Goal: Task Accomplishment & Management: Manage account settings

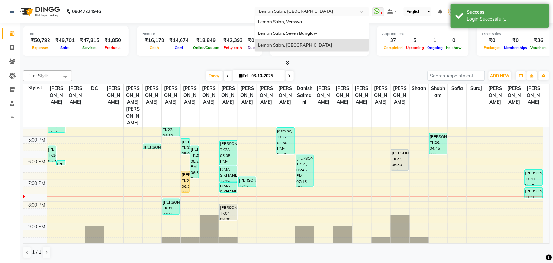
click at [352, 11] on input "text" at bounding box center [305, 12] width 95 height 7
click at [358, 33] on div "Lemon Salon, Seven Bunglow" at bounding box center [312, 34] width 114 height 12
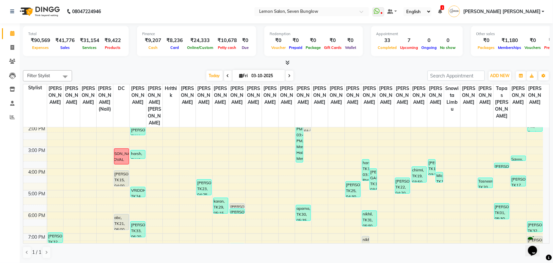
scroll to position [123, 0]
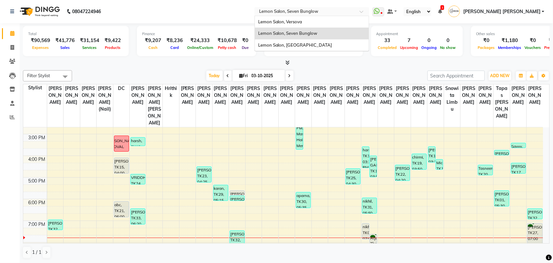
click at [333, 12] on input "text" at bounding box center [305, 12] width 95 height 7
click at [303, 20] on span "Lemon Salon, Versova" at bounding box center [280, 21] width 44 height 5
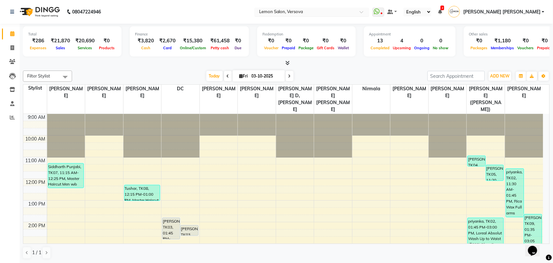
click at [326, 13] on input "text" at bounding box center [305, 12] width 95 height 7
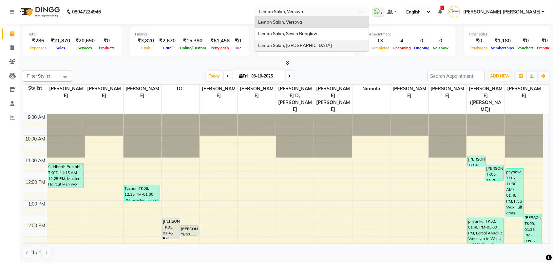
drag, startPoint x: 335, startPoint y: 44, endPoint x: 336, endPoint y: 39, distance: 5.2
click at [332, 43] on span "Lemon Salon, [GEOGRAPHIC_DATA]" at bounding box center [295, 45] width 74 height 5
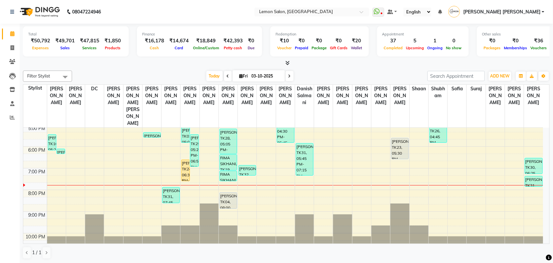
scroll to position [176, 0]
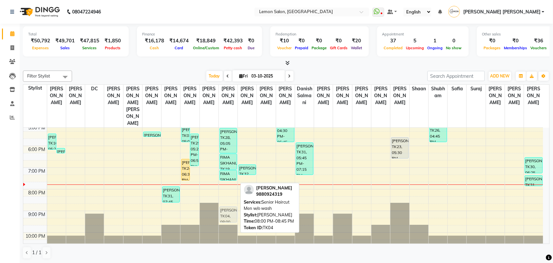
drag, startPoint x: 225, startPoint y: 183, endPoint x: 225, endPoint y: 197, distance: 14.4
click at [225, 197] on div "Rinkesh ., TK15, 11:50 AM-02:00 PM, Master Haircut Men w/o wash (₹550),Beard St…" at bounding box center [228, 102] width 19 height 303
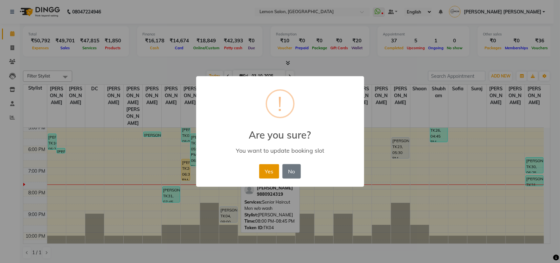
click at [267, 174] on button "Yes" at bounding box center [269, 171] width 20 height 14
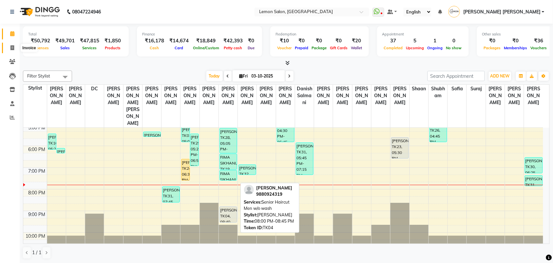
click at [8, 47] on span at bounding box center [12, 48] width 11 height 8
select select "551"
select select "service"
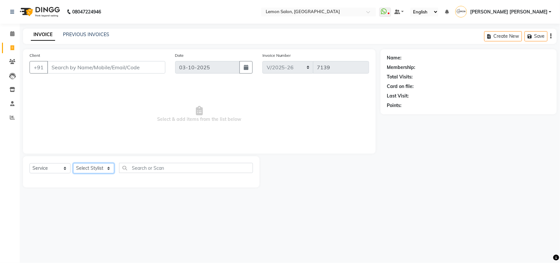
drag, startPoint x: 94, startPoint y: 167, endPoint x: 92, endPoint y: 163, distance: 4.7
click at [94, 167] on select "Select Stylist" at bounding box center [93, 168] width 41 height 10
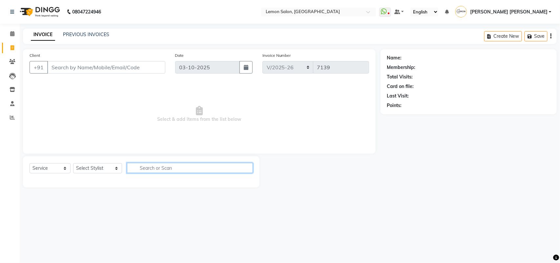
click at [174, 168] on input "text" at bounding box center [190, 168] width 126 height 10
click at [90, 168] on select "Select Stylist Aalam [PERSON_NAME] [PERSON_NAME] [PERSON_NAME] [PERSON_NAME] [P…" at bounding box center [97, 168] width 49 height 10
select select "20632"
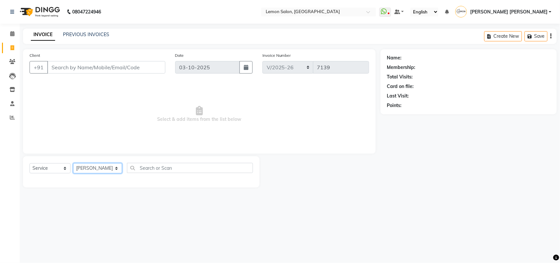
click at [73, 163] on select "Select Stylist Aalam [PERSON_NAME] [PERSON_NAME] [PERSON_NAME] [PERSON_NAME] [P…" at bounding box center [97, 168] width 49 height 10
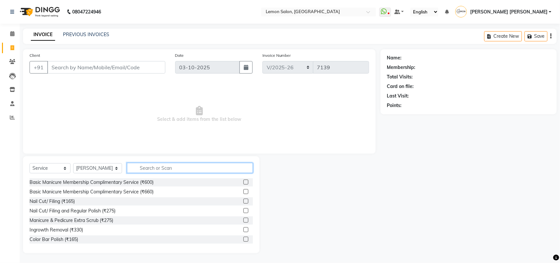
click at [171, 168] on input "text" at bounding box center [190, 168] width 126 height 10
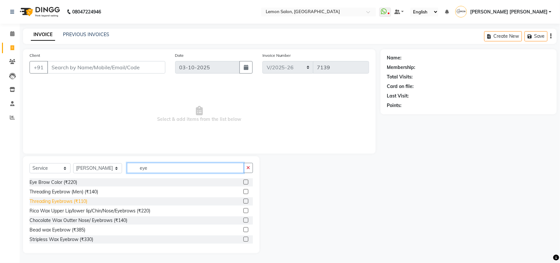
type input "eye"
click at [80, 202] on div "Threading Eyebrows (₹110)" at bounding box center [59, 201] width 58 height 7
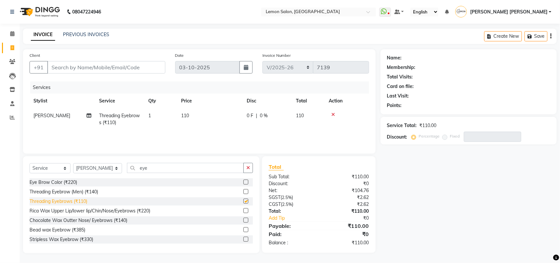
checkbox input "false"
click at [104, 69] on input "Client" at bounding box center [106, 67] width 118 height 12
type input "8"
type input "0"
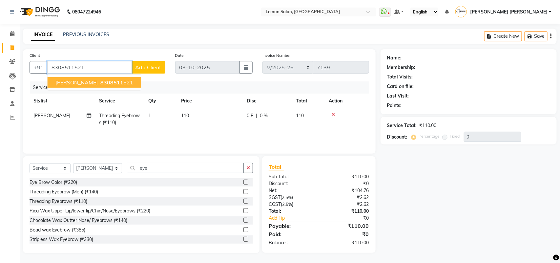
type input "8308511521"
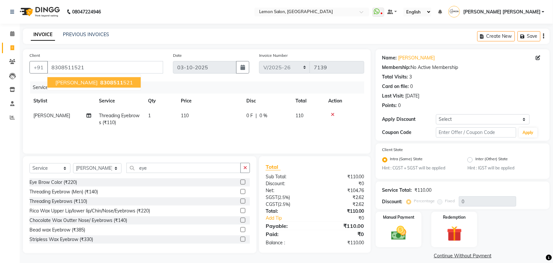
click at [102, 79] on span "8308511" at bounding box center [111, 82] width 23 height 7
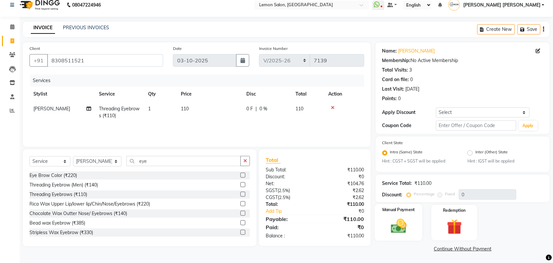
click at [403, 217] on img at bounding box center [399, 226] width 26 height 18
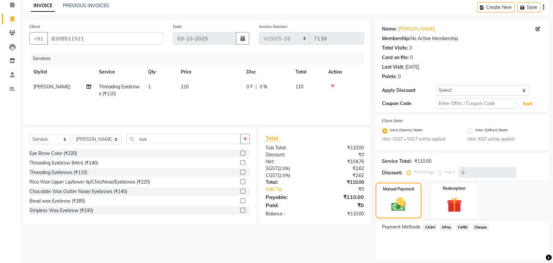
scroll to position [49, 0]
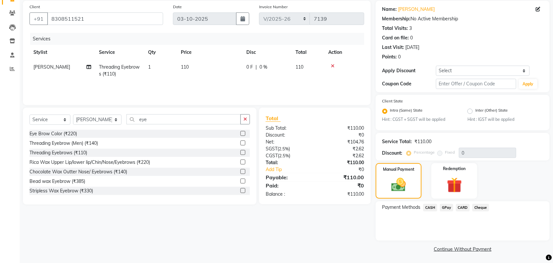
click at [449, 206] on span "GPay" at bounding box center [446, 208] width 13 height 8
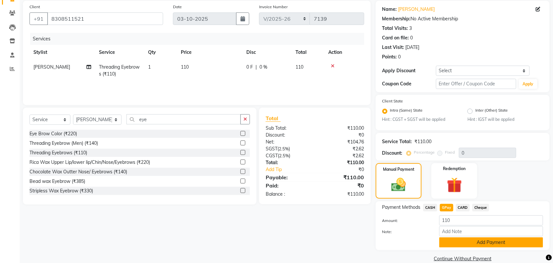
click at [461, 243] on button "Add Payment" at bounding box center [492, 242] width 104 height 10
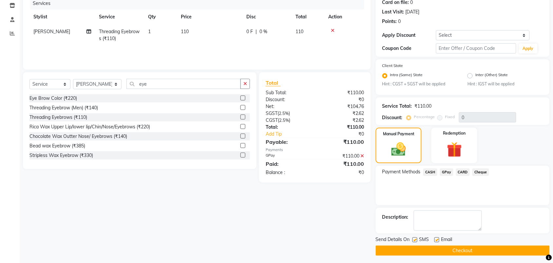
scroll to position [86, 0]
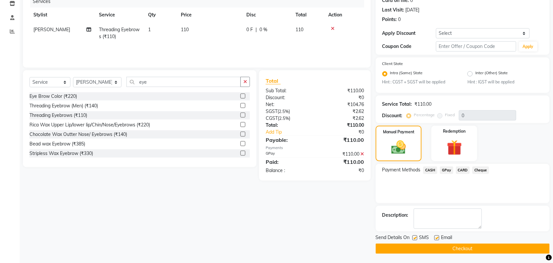
click at [453, 246] on button "Checkout" at bounding box center [463, 248] width 174 height 10
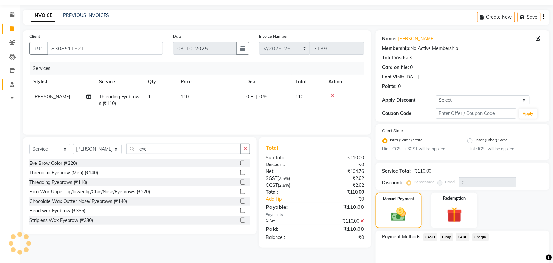
scroll to position [0, 0]
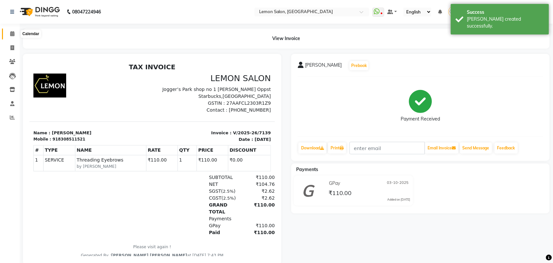
click at [10, 34] on icon at bounding box center [12, 33] width 4 height 5
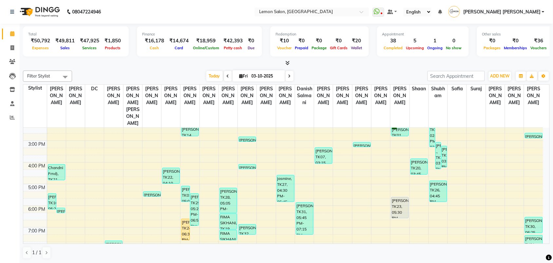
scroll to position [164, 0]
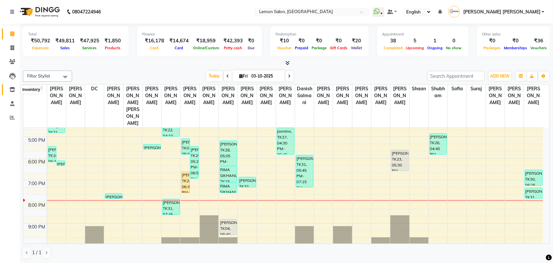
click at [12, 88] on icon at bounding box center [13, 89] width 6 height 5
select select
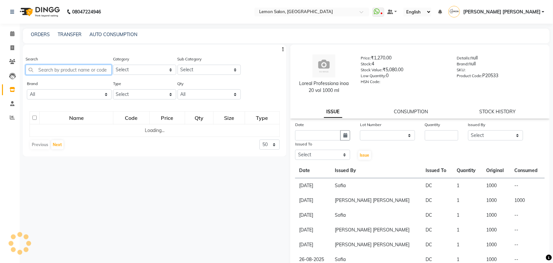
click at [66, 68] on input "text" at bounding box center [69, 70] width 86 height 10
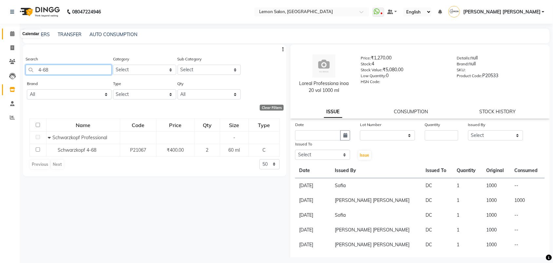
type input "4-68"
click at [11, 30] on span at bounding box center [12, 34] width 11 height 8
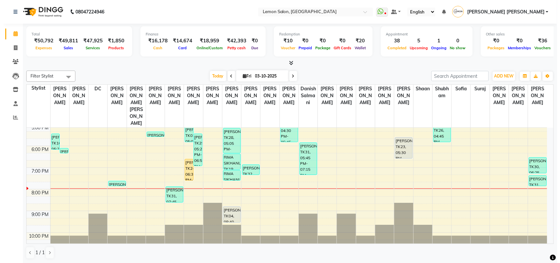
scroll to position [0, 0]
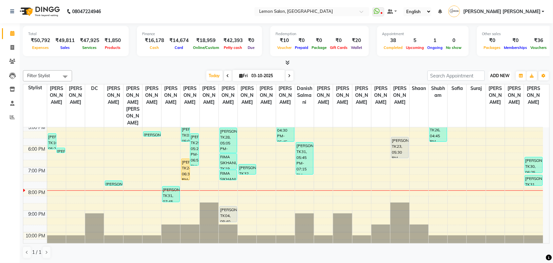
click at [497, 77] on span "ADD NEW" at bounding box center [500, 75] width 19 height 5
click at [491, 111] on link "Add Attendance" at bounding box center [486, 114] width 52 height 9
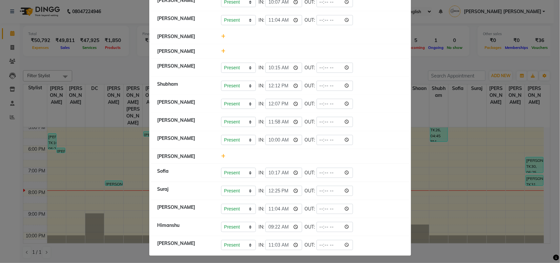
scroll to position [289, 0]
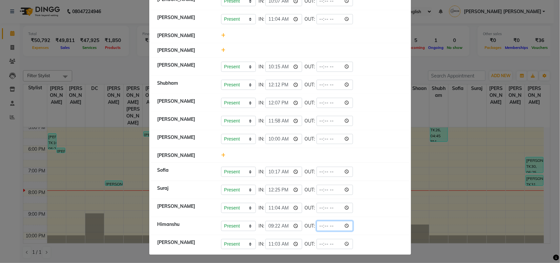
click at [350, 222] on input "time" at bounding box center [334, 226] width 37 height 10
type input "19:57"
click at [379, 127] on li "Ansar Ahmed Present Absent Late Half Day Weekly Off IN: 11:58 OUT:" at bounding box center [280, 121] width 258 height 18
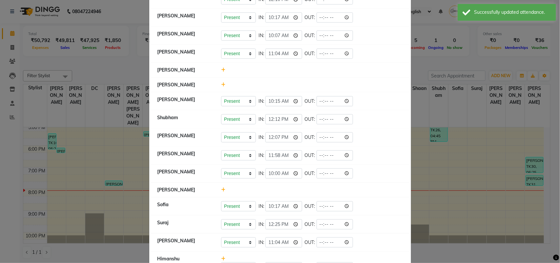
scroll to position [213, 0]
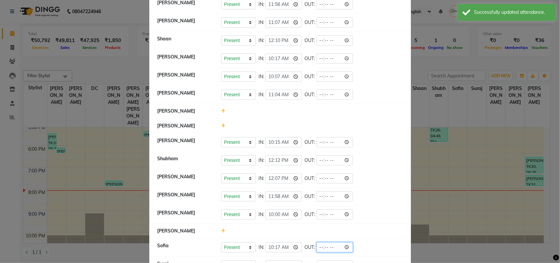
click at [346, 244] on input "time" at bounding box center [334, 247] width 37 height 10
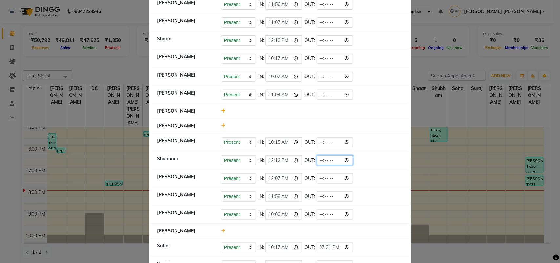
type input "19:21"
click at [342, 155] on input "time" at bounding box center [334, 160] width 37 height 10
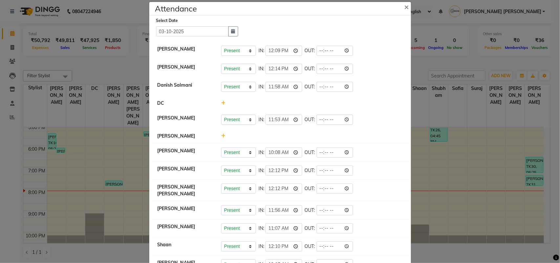
scroll to position [0, 0]
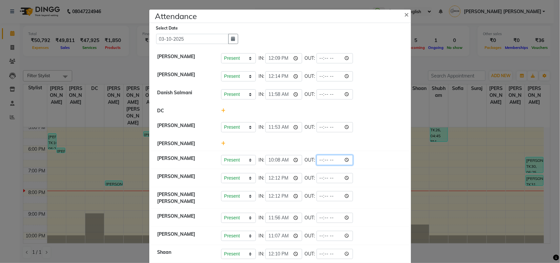
click at [348, 159] on input "time" at bounding box center [334, 160] width 37 height 10
type input "19:40"
click at [380, 152] on li "Radhika Mane Present Absent Late Half Day Weekly Off IN: 10:08 OUT: 19:40" at bounding box center [280, 160] width 258 height 18
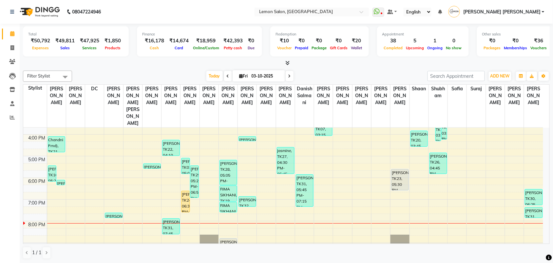
scroll to position [135, 0]
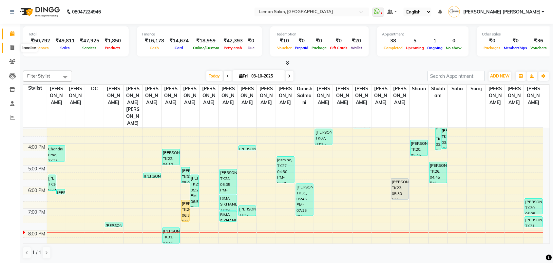
click at [7, 47] on span at bounding box center [12, 48] width 11 height 8
select select "551"
select select "service"
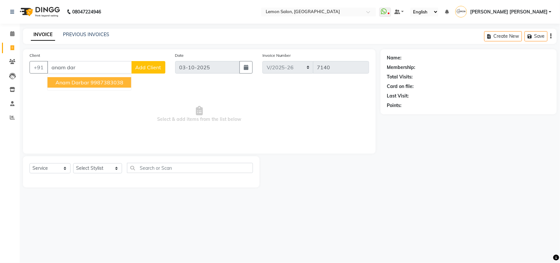
click at [90, 85] on ngb-highlight "9987383038" at bounding box center [106, 82] width 33 height 7
type input "9987383038"
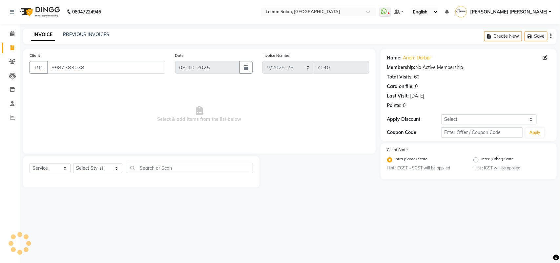
click at [258, 133] on span "Select & add items from the list below" at bounding box center [199, 114] width 339 height 66
click at [89, 174] on div "Select Service Product Membership Package Voucher Prepaid Gift Card Select Styl…" at bounding box center [141, 170] width 223 height 15
click at [95, 169] on select "Select Stylist Aalam Saifi Abhishek Shelar Aditi Nigam Ansar Ahmed Archana Muke…" at bounding box center [97, 168] width 49 height 10
select select "54463"
click at [73, 163] on select "Select Stylist Aalam Saifi Abhishek Shelar Aditi Nigam Ansar Ahmed Archana Muke…" at bounding box center [97, 168] width 49 height 10
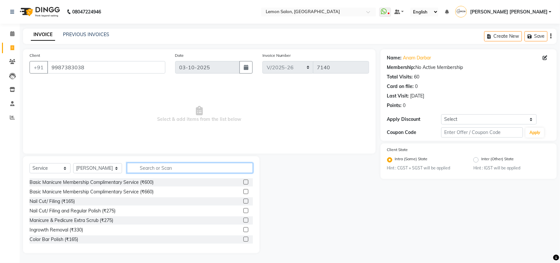
click at [146, 164] on input "text" at bounding box center [190, 168] width 126 height 10
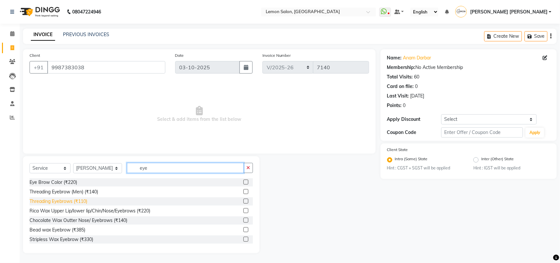
type input "eye"
click at [71, 198] on div "Threading Eyebrows (₹110)" at bounding box center [59, 201] width 58 height 7
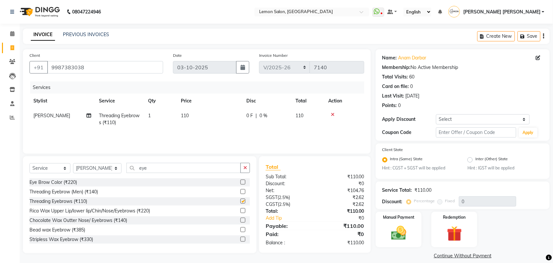
checkbox input "false"
click at [244, 167] on icon "button" at bounding box center [246, 167] width 4 height 5
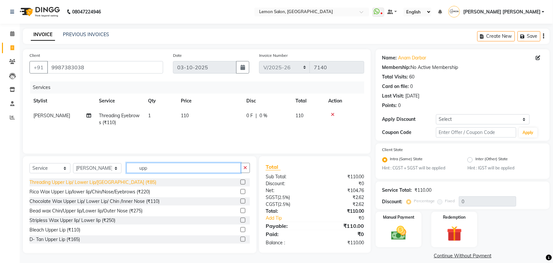
type input "upp"
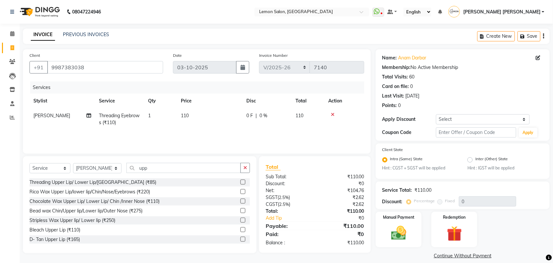
click at [110, 183] on div "Threading Upper Lip/ Lower Lip/Chin (₹85)" at bounding box center [93, 182] width 127 height 7
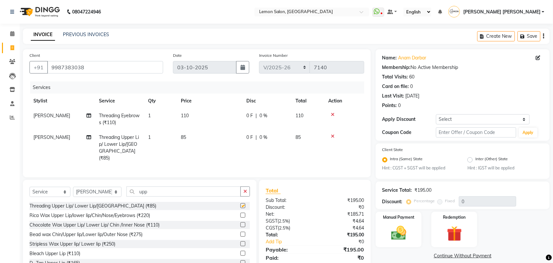
checkbox input "false"
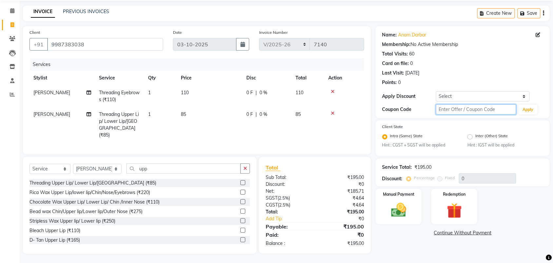
click at [452, 113] on input "text" at bounding box center [476, 109] width 80 height 10
type input "fst20"
click at [523, 105] on button "Apply" at bounding box center [528, 110] width 19 height 10
type input "20"
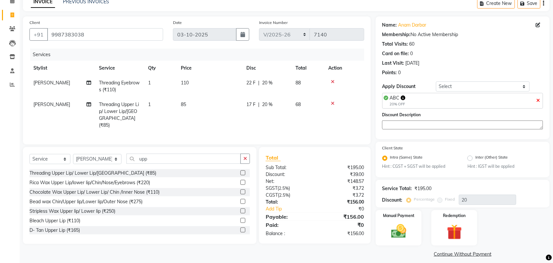
scroll to position [38, 0]
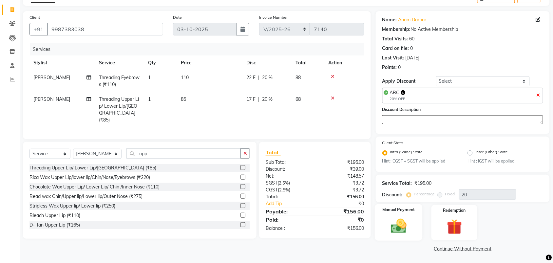
click at [398, 225] on img at bounding box center [399, 226] width 26 height 18
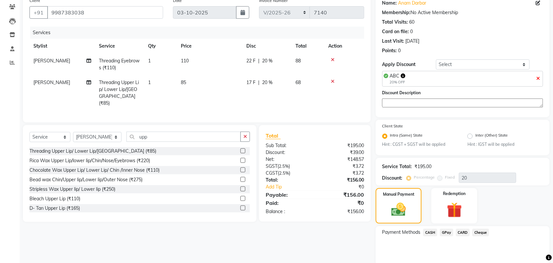
scroll to position [80, 0]
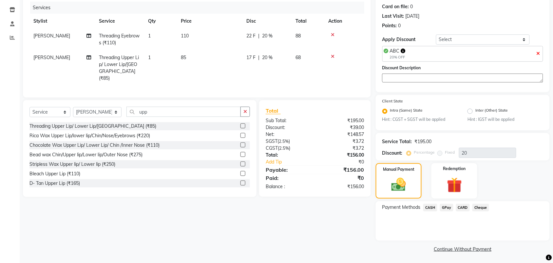
click at [446, 205] on span "GPay" at bounding box center [446, 208] width 13 height 8
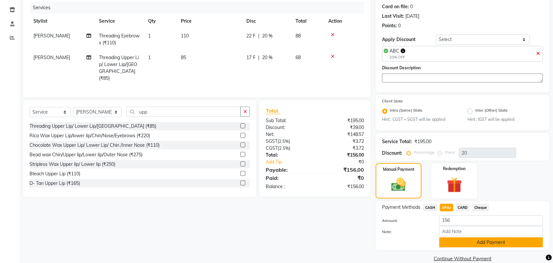
click at [453, 238] on button "Add Payment" at bounding box center [492, 242] width 104 height 10
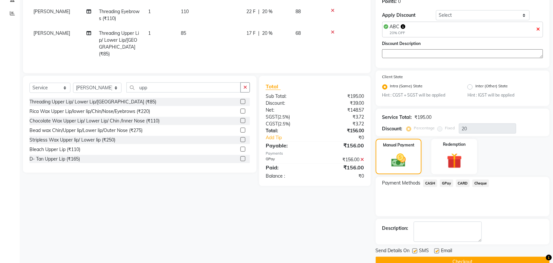
scroll to position [117, 0]
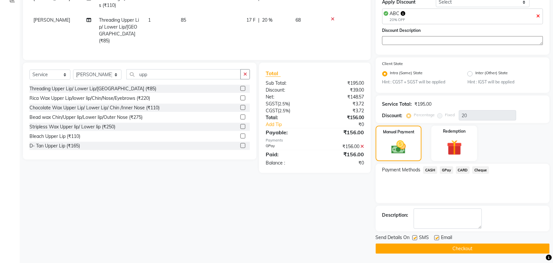
click at [446, 250] on button "Checkout" at bounding box center [463, 248] width 174 height 10
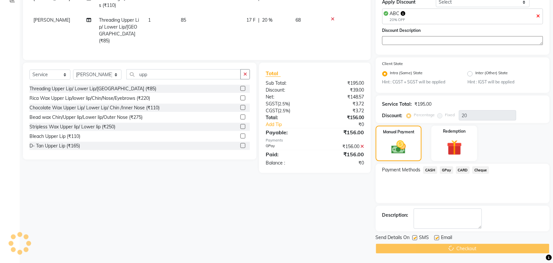
scroll to position [87, 0]
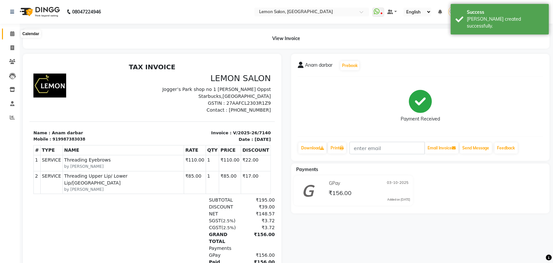
click at [10, 36] on span at bounding box center [12, 34] width 11 height 8
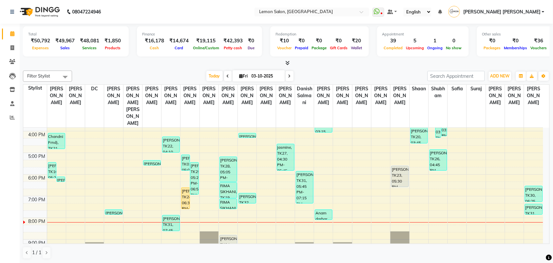
scroll to position [176, 0]
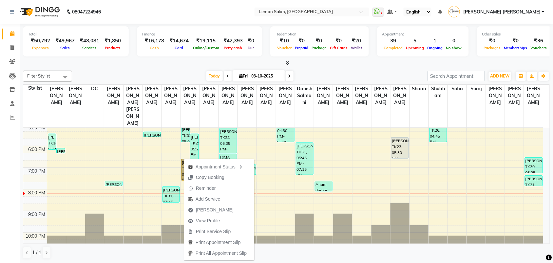
click at [184, 159] on link "[PERSON_NAME], TK24, 06:30 PM-07:30 PM, Root touch up (Inoa up to 1 inch)" at bounding box center [185, 170] width 9 height 22
select select "1"
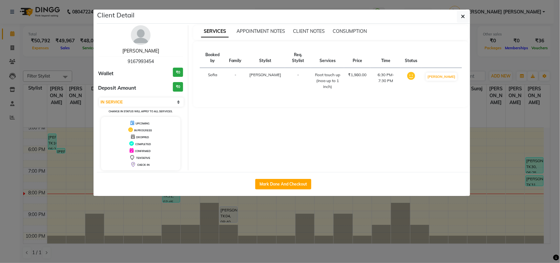
click at [137, 52] on link "NITASHA" at bounding box center [140, 51] width 37 height 6
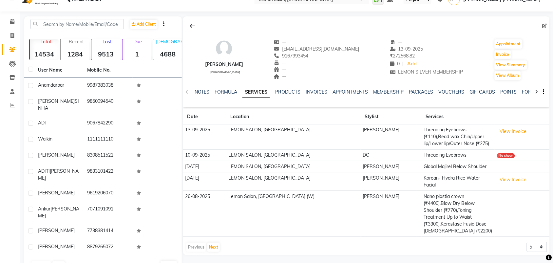
scroll to position [16, 0]
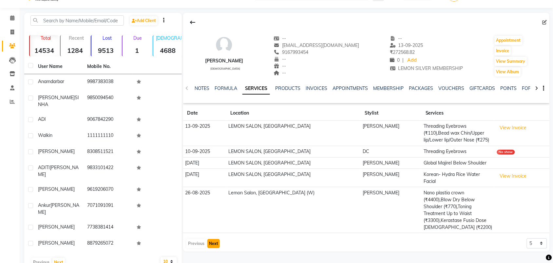
click at [212, 239] on button "Next" at bounding box center [214, 243] width 12 height 9
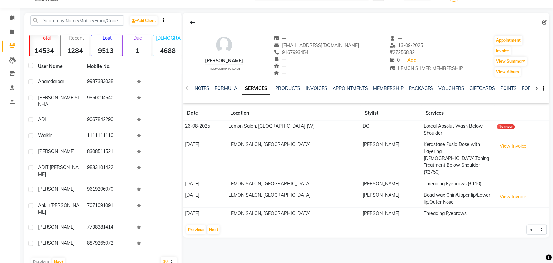
click at [207, 224] on div "Previous Next" at bounding box center [203, 229] width 35 height 10
click at [209, 225] on button "Next" at bounding box center [214, 229] width 12 height 9
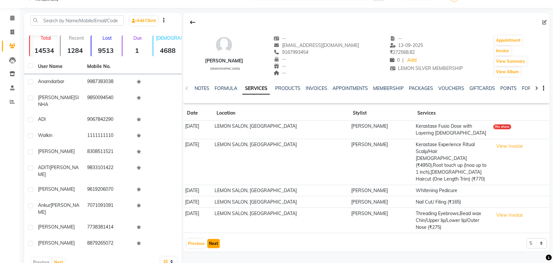
click at [212, 239] on button "Next" at bounding box center [214, 243] width 12 height 9
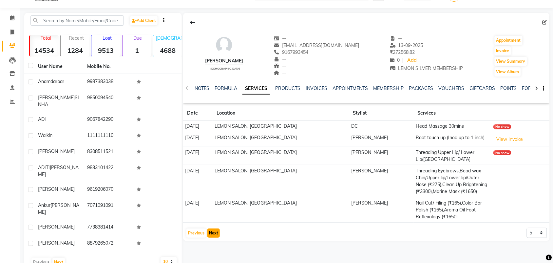
click at [212, 230] on button "Next" at bounding box center [214, 232] width 12 height 9
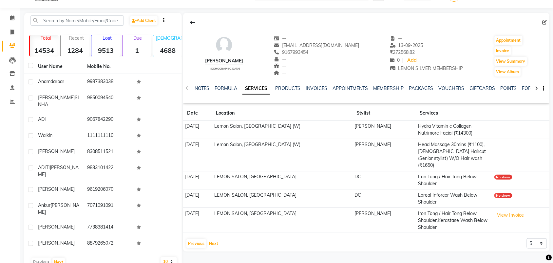
scroll to position [0, 0]
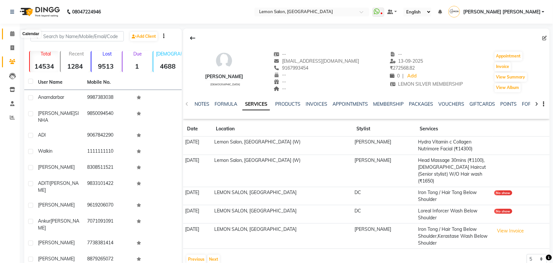
click at [11, 34] on icon at bounding box center [12, 33] width 4 height 5
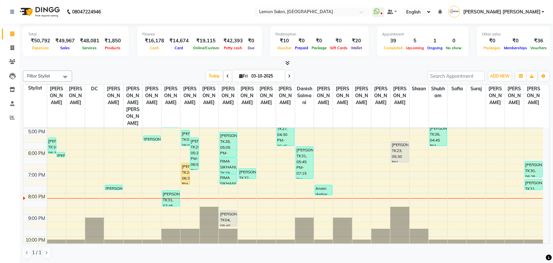
scroll to position [176, 0]
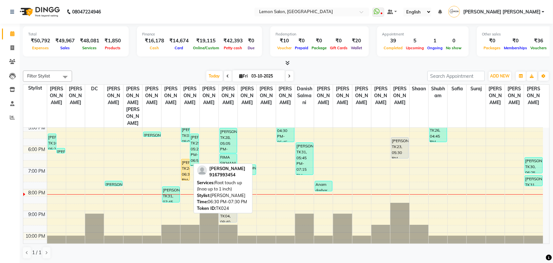
click at [186, 159] on div "[PERSON_NAME], TK24, 06:30 PM-07:30 PM, Root touch up (Inoa up to 1 inch)" at bounding box center [186, 169] width 8 height 21
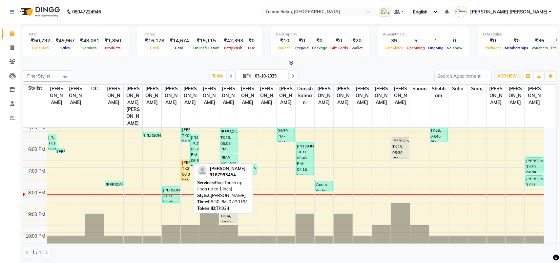
select select "1"
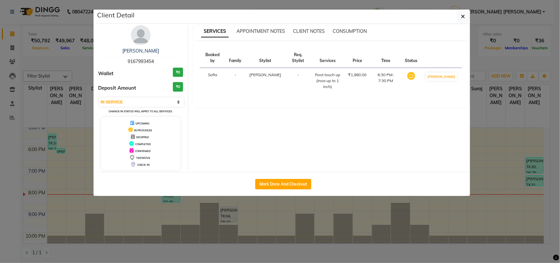
drag, startPoint x: 0, startPoint y: 182, endPoint x: 58, endPoint y: 164, distance: 60.7
click at [0, 182] on ngb-modal-window "Client Detail NITASHA 9167993454 Wallet ₹0 Deposit Amount ₹0 Select IN SERVICE …" at bounding box center [280, 131] width 560 height 263
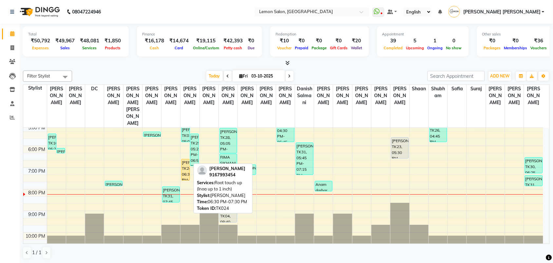
click at [183, 159] on div "[PERSON_NAME], TK24, 06:30 PM-07:30 PM, Root touch up (Inoa up to 1 inch)" at bounding box center [186, 169] width 8 height 21
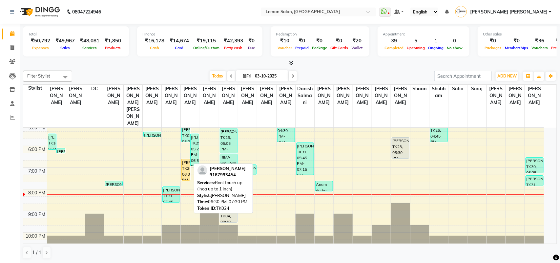
select select "1"
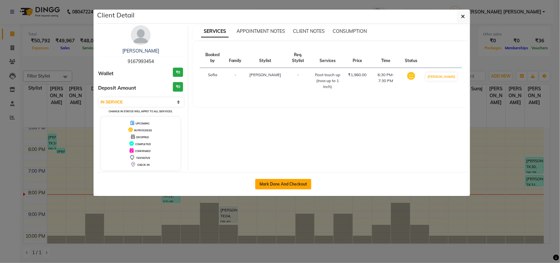
click at [274, 181] on button "Mark Done And Checkout" at bounding box center [283, 184] width 56 height 10
select select "service"
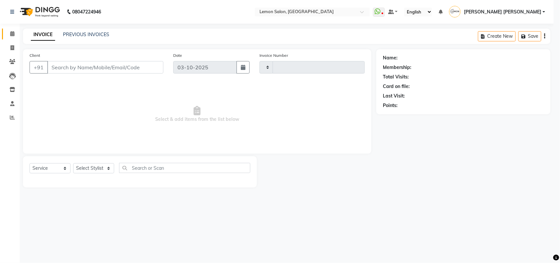
select select "3"
type input "7141"
select select "551"
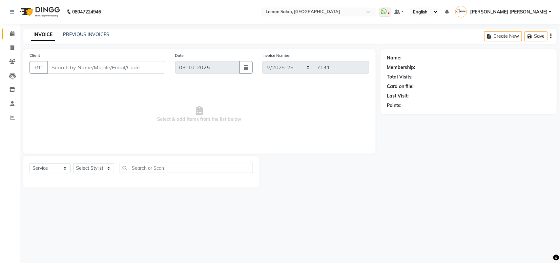
type input "9167993454"
select select "7955"
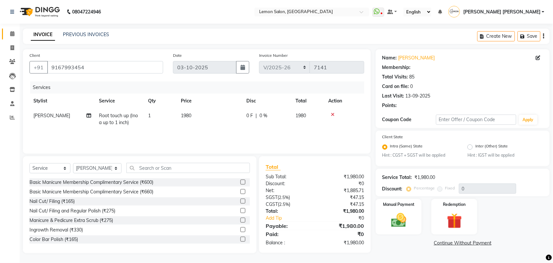
select select "1: Object"
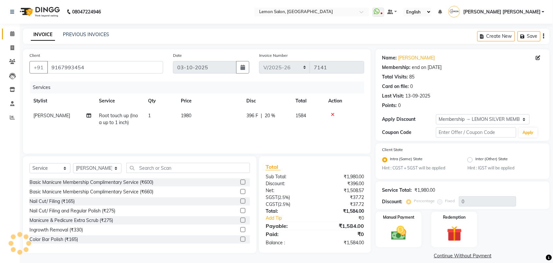
type input "20"
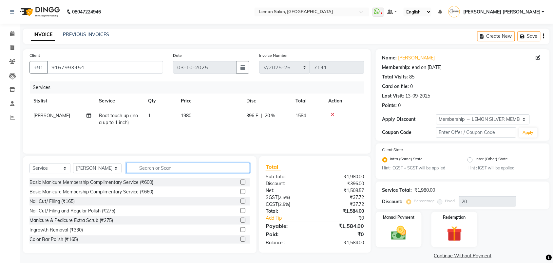
click at [184, 165] on input "text" at bounding box center [189, 168] width 124 height 10
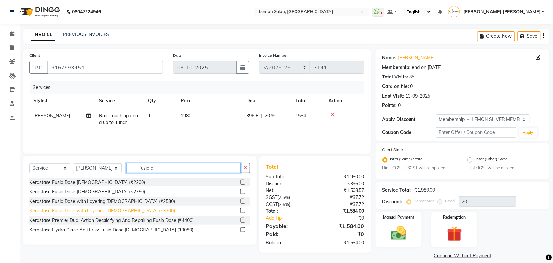
type input "fusio d"
click at [110, 213] on div "Kerastase Fusio Dose with Layering [DEMOGRAPHIC_DATA] (₹3300)" at bounding box center [103, 210] width 146 height 7
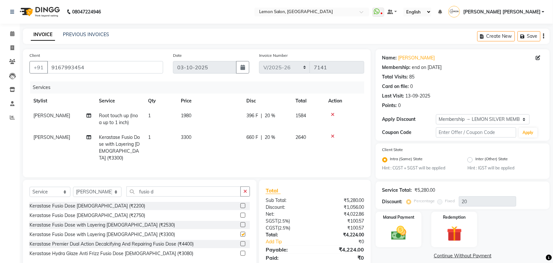
checkbox input "false"
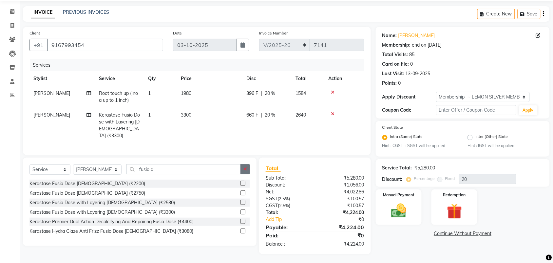
click at [246, 167] on icon "button" at bounding box center [246, 169] width 4 height 5
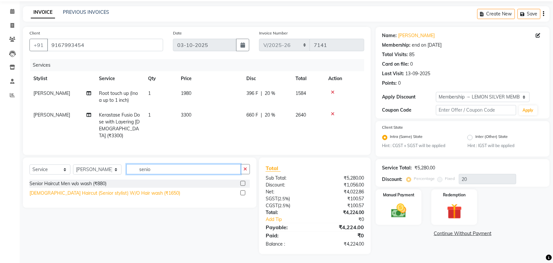
type input "senio"
click at [134, 191] on div "[DEMOGRAPHIC_DATA] Haircut (Senior stylist) W/O Hair wash (₹1650)" at bounding box center [105, 193] width 151 height 7
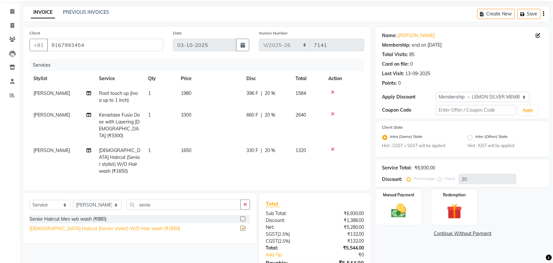
checkbox input "false"
click at [131, 150] on span "[DEMOGRAPHIC_DATA] Haircut (Senior stylist) W/O Hair wash (₹1650)" at bounding box center [119, 160] width 41 height 27
select select "7955"
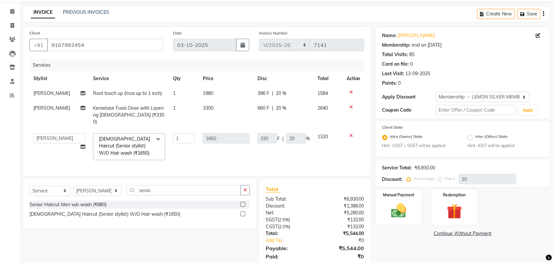
click at [124, 153] on td "Female Haircut (Senior stylist) W/O Hair wash (₹1650) x Basic Manicure Membersh…" at bounding box center [129, 146] width 80 height 35
click at [125, 147] on span "Female Haircut (Senior stylist) W/O Hair wash (₹1650) x" at bounding box center [126, 145] width 58 height 21
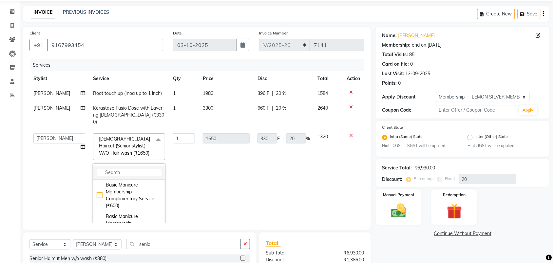
click at [140, 169] on input "multiselect-search" at bounding box center [129, 172] width 65 height 7
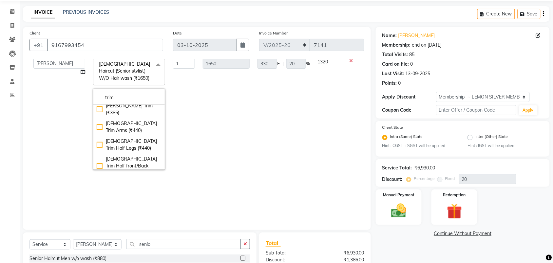
scroll to position [41, 0]
type input "trim"
click at [138, 161] on div "[DEMOGRAPHIC_DATA] Haircut (One Length Trim) (₹770)" at bounding box center [129, 171] width 65 height 21
checkbox input "true"
type input "770"
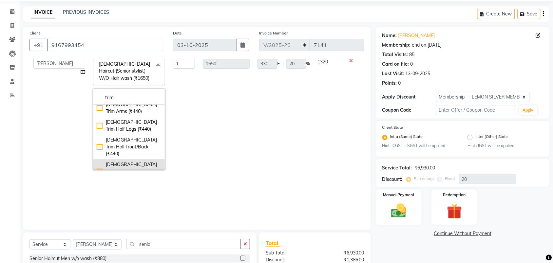
type input "154"
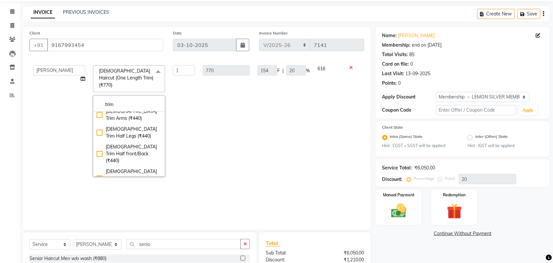
click at [286, 120] on td "154 F | 20 %" at bounding box center [284, 120] width 60 height 119
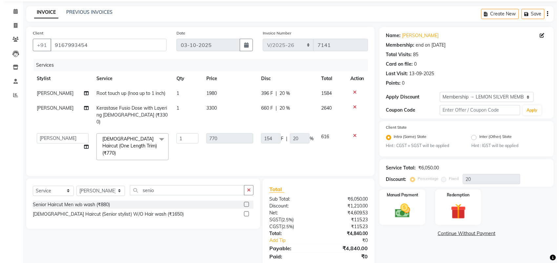
scroll to position [0, 0]
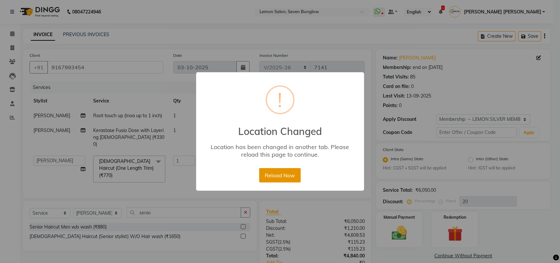
click at [283, 174] on button "Reload Now" at bounding box center [280, 175] width 42 height 14
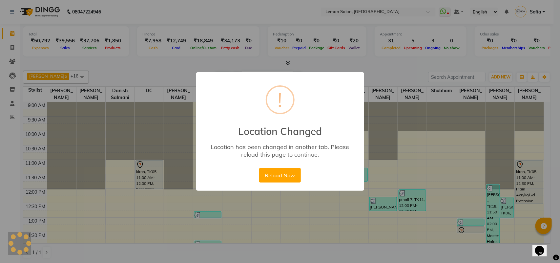
scroll to position [274, 0]
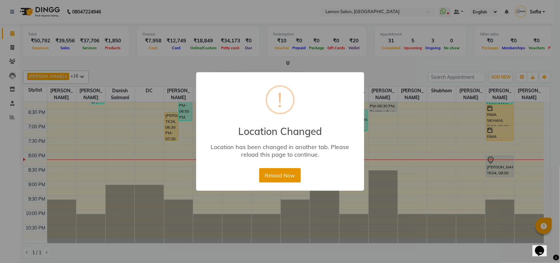
click at [268, 178] on button "Reload Now" at bounding box center [280, 175] width 42 height 14
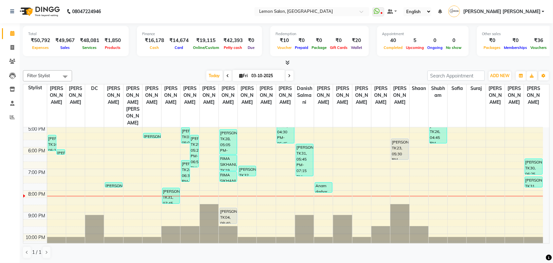
scroll to position [176, 0]
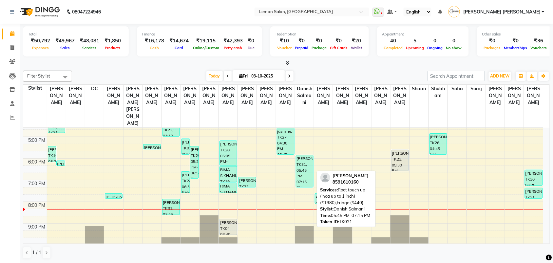
scroll to position [176, 0]
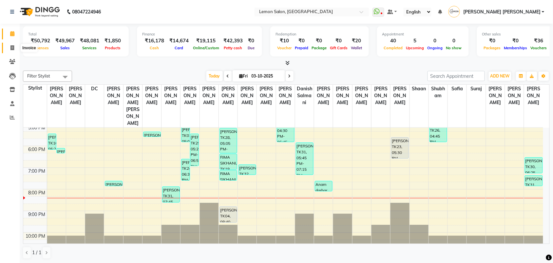
click at [9, 47] on span at bounding box center [12, 48] width 11 height 8
select select "551"
select select "service"
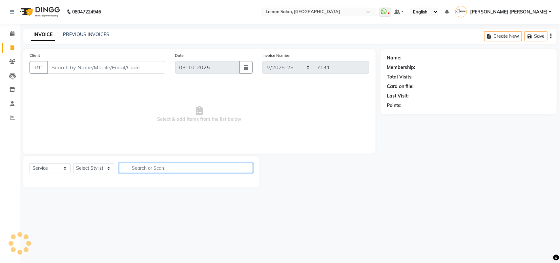
click at [181, 167] on input "text" at bounding box center [186, 168] width 134 height 10
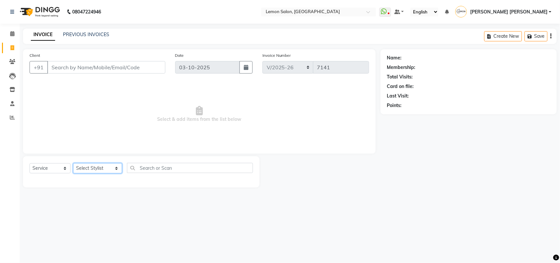
click at [87, 166] on select "Select Stylist Aalam [PERSON_NAME] [PERSON_NAME] [PERSON_NAME] [PERSON_NAME] [P…" at bounding box center [97, 168] width 49 height 10
drag, startPoint x: 257, startPoint y: 164, endPoint x: 136, endPoint y: 70, distance: 152.4
click at [252, 153] on div "Client +91 Date 03-10-2025 Invoice Number LBKD/2025-26 V/2025 V/2025-26 7141 Se…" at bounding box center [199, 118] width 362 height 138
click at [105, 66] on input "Client" at bounding box center [106, 67] width 118 height 12
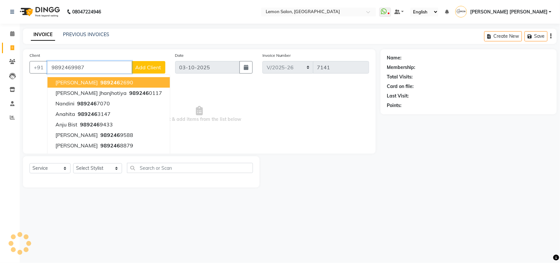
type input "9892469987"
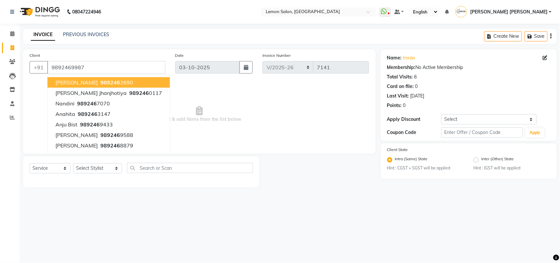
drag, startPoint x: 229, startPoint y: 101, endPoint x: 138, endPoint y: 168, distance: 112.3
click at [228, 101] on span "Select & add items from the list below" at bounding box center [199, 114] width 339 height 66
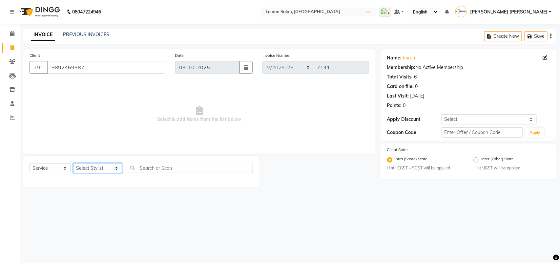
click at [91, 170] on select "Select Stylist Aalam [PERSON_NAME] [PERSON_NAME] [PERSON_NAME] [PERSON_NAME] [P…" at bounding box center [97, 168] width 49 height 10
select select "58017"
click at [73, 163] on select "Select Stylist Aalam [PERSON_NAME] [PERSON_NAME] [PERSON_NAME] [PERSON_NAME] [P…" at bounding box center [97, 168] width 49 height 10
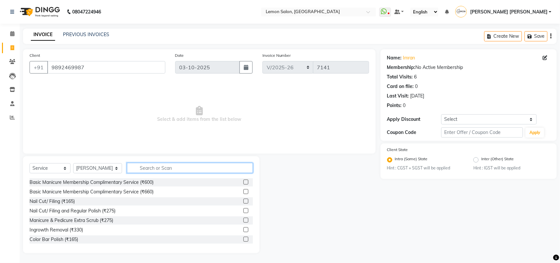
click at [174, 167] on input "text" at bounding box center [190, 168] width 126 height 10
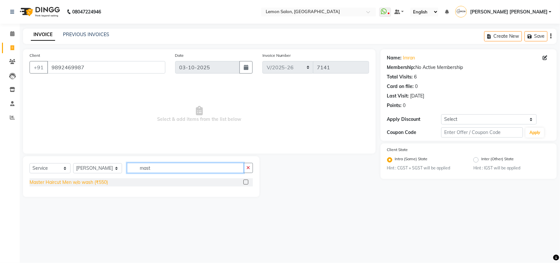
type input "mast"
click at [86, 183] on div "Master Haircut Men w/o wash (₹550)" at bounding box center [69, 182] width 78 height 7
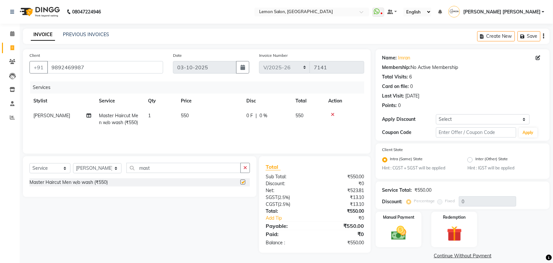
checkbox input "false"
click at [463, 135] on input "text" at bounding box center [476, 132] width 80 height 10
click at [465, 133] on input "text" at bounding box center [476, 132] width 80 height 10
type input "fst20"
click at [531, 130] on button "Apply" at bounding box center [528, 133] width 19 height 10
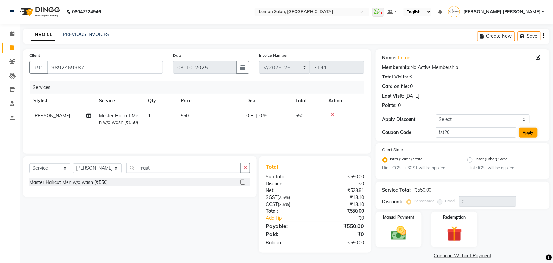
type input "20"
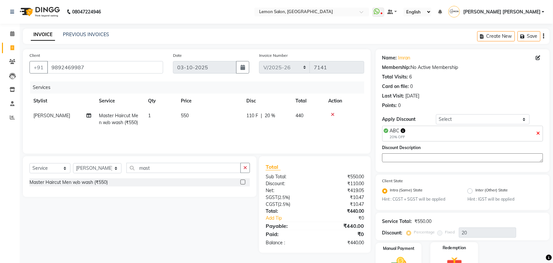
scroll to position [38, 0]
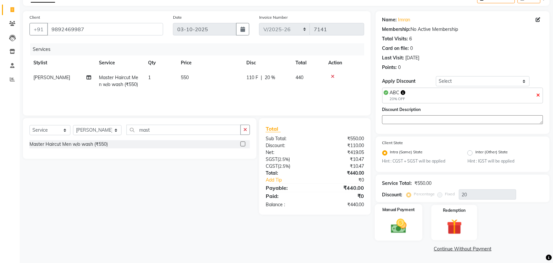
click at [402, 225] on img at bounding box center [399, 226] width 26 height 18
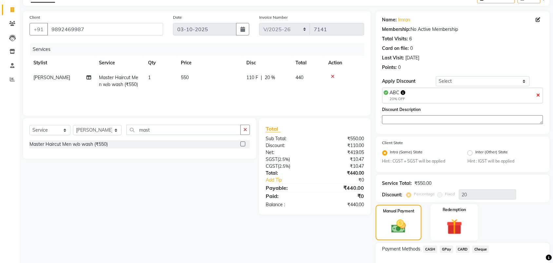
scroll to position [80, 0]
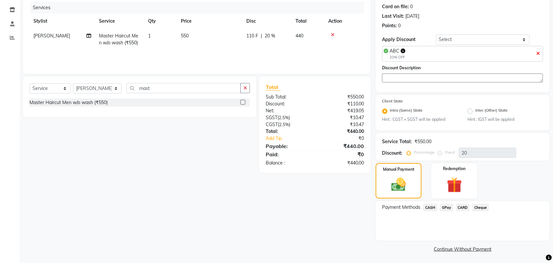
click at [448, 204] on span "GPay" at bounding box center [446, 208] width 13 height 8
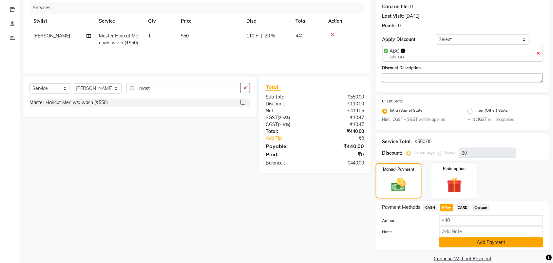
click at [466, 241] on button "Add Payment" at bounding box center [492, 242] width 104 height 10
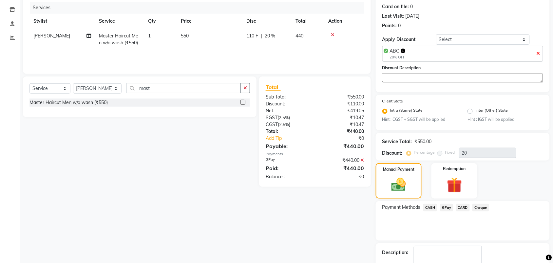
scroll to position [117, 0]
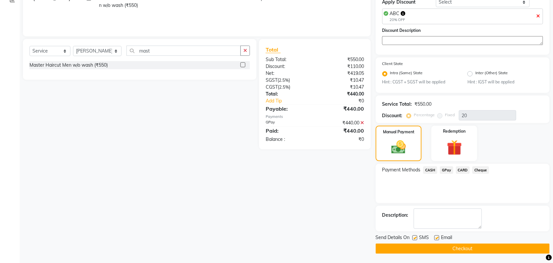
click at [414, 234] on div "SMS" at bounding box center [424, 238] width 22 height 8
click at [440, 236] on div "Email" at bounding box center [446, 238] width 23 height 8
click at [437, 236] on label at bounding box center [437, 237] width 5 height 5
click at [437, 236] on input "checkbox" at bounding box center [437, 238] width 4 height 4
checkbox input "false"
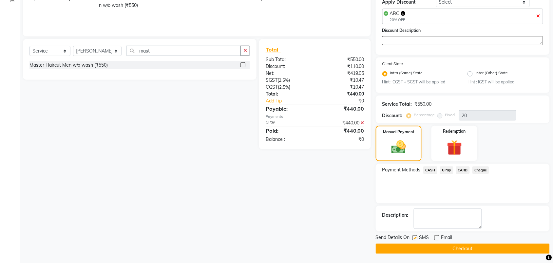
click at [415, 238] on label at bounding box center [415, 237] width 5 height 5
click at [415, 238] on input "checkbox" at bounding box center [415, 238] width 4 height 4
checkbox input "false"
click at [425, 246] on button "Checkout" at bounding box center [463, 248] width 174 height 10
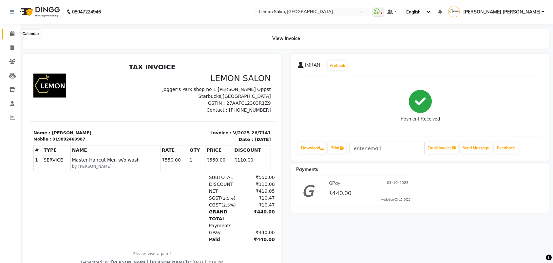
click at [13, 30] on span at bounding box center [12, 34] width 11 height 8
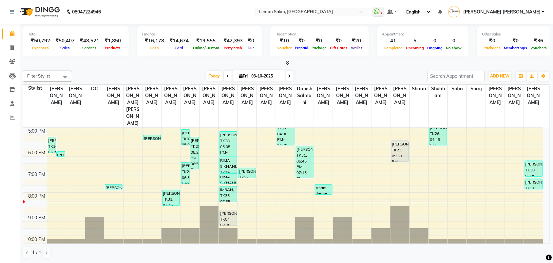
scroll to position [176, 0]
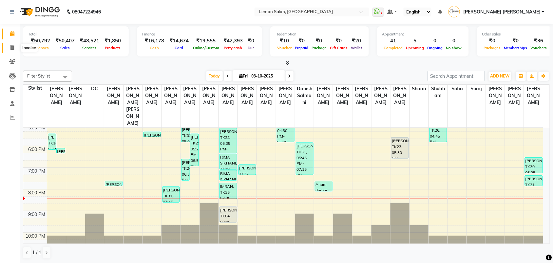
click at [14, 46] on icon at bounding box center [12, 47] width 4 height 5
select select "551"
select select "service"
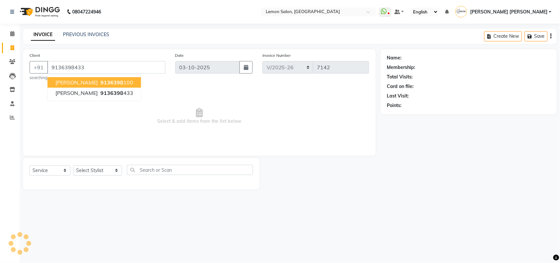
type input "9136398433"
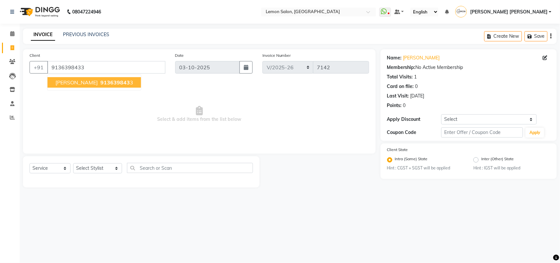
click at [69, 82] on button "reda 913639843 3" at bounding box center [94, 82] width 93 height 10
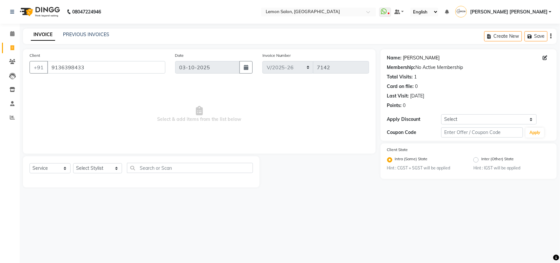
click at [410, 57] on link "Reda" at bounding box center [421, 57] width 37 height 7
click at [86, 168] on select "Select Stylist Aalam [PERSON_NAME] [PERSON_NAME] [PERSON_NAME] [PERSON_NAME] [P…" at bounding box center [97, 168] width 49 height 10
click at [90, 168] on select "Select Stylist Aalam [PERSON_NAME] [PERSON_NAME] [PERSON_NAME] [PERSON_NAME] [P…" at bounding box center [97, 168] width 49 height 10
select select "7472"
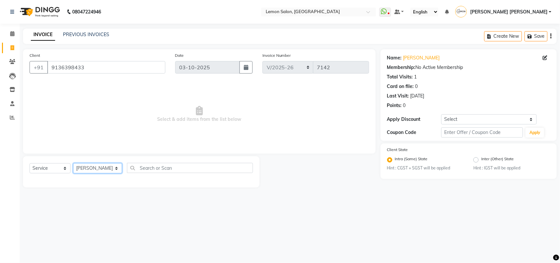
click at [73, 163] on select "Select Stylist Aalam [PERSON_NAME] [PERSON_NAME] [PERSON_NAME] [PERSON_NAME] [P…" at bounding box center [97, 168] width 49 height 10
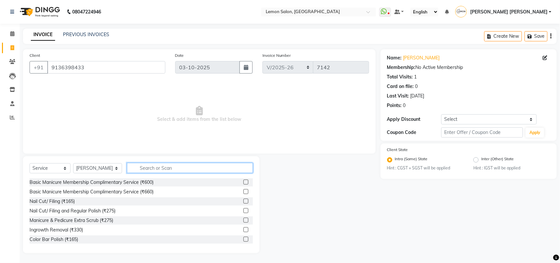
click at [208, 169] on input "text" at bounding box center [190, 168] width 126 height 10
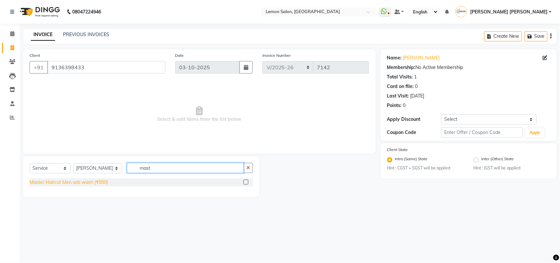
type input "mast"
click at [104, 181] on div "Master Haircut Men w/o wash (₹550)" at bounding box center [69, 182] width 78 height 7
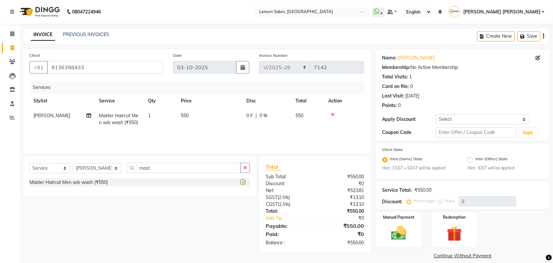
checkbox input "false"
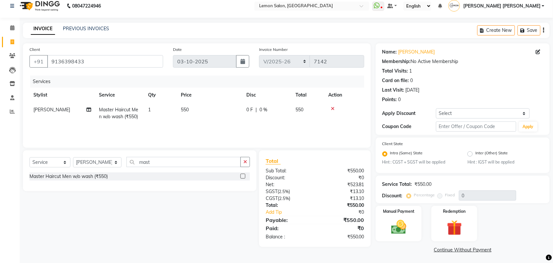
scroll to position [7, 0]
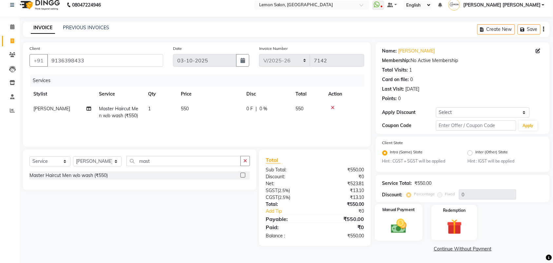
click at [401, 225] on img at bounding box center [399, 226] width 26 height 18
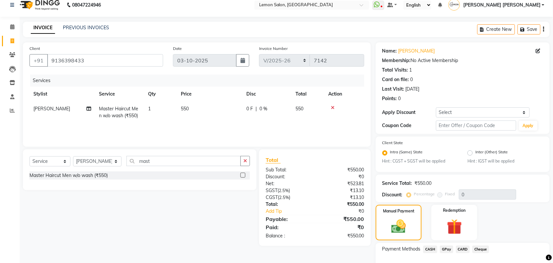
click at [449, 246] on span "GPay" at bounding box center [446, 249] width 13 height 8
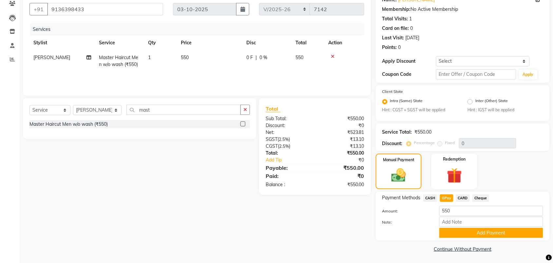
drag, startPoint x: 484, startPoint y: 231, endPoint x: 488, endPoint y: 232, distance: 3.3
click at [484, 231] on button "Add Payment" at bounding box center [492, 233] width 104 height 10
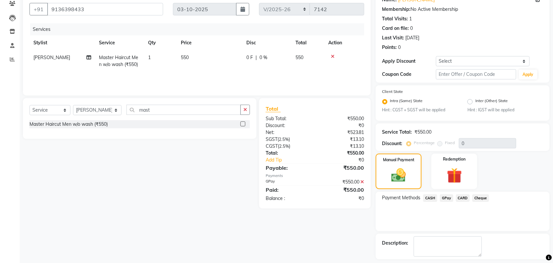
scroll to position [86, 0]
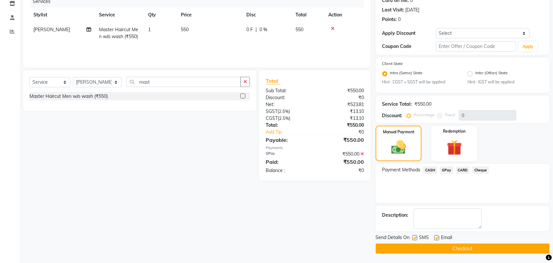
click at [481, 245] on button "Checkout" at bounding box center [463, 248] width 174 height 10
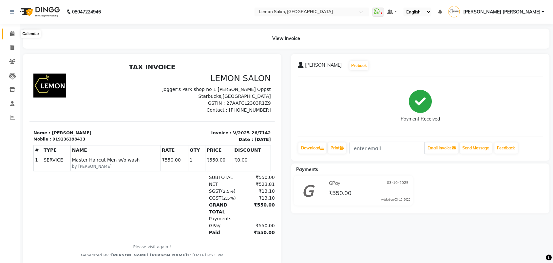
click at [14, 31] on icon at bounding box center [12, 33] width 4 height 5
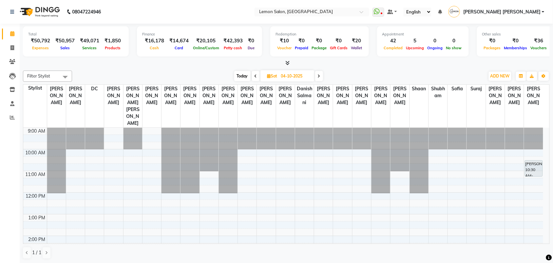
click at [240, 75] on span "Today" at bounding box center [242, 76] width 16 height 10
type input "03-10-2025"
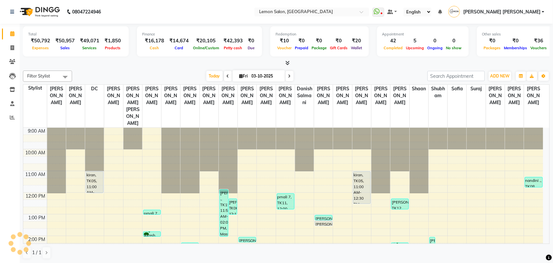
scroll to position [176, 0]
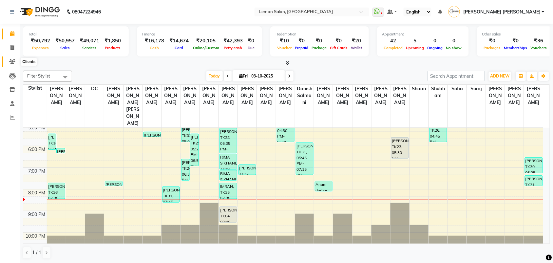
click at [15, 59] on span at bounding box center [12, 62] width 11 height 8
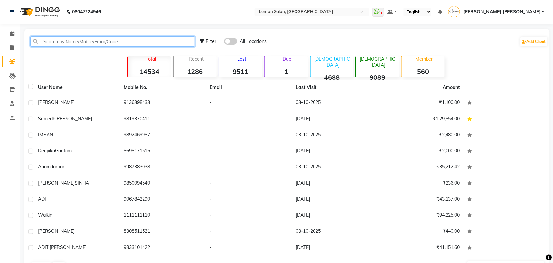
drag, startPoint x: 15, startPoint y: 59, endPoint x: 139, endPoint y: 43, distance: 125.0
click at [138, 43] on input "text" at bounding box center [112, 41] width 165 height 10
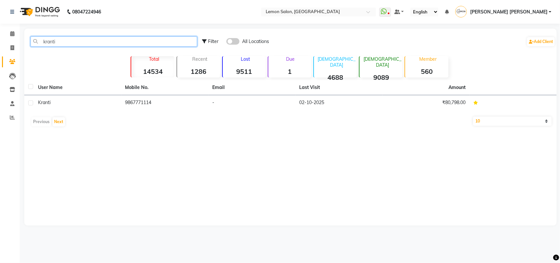
type input "kranti"
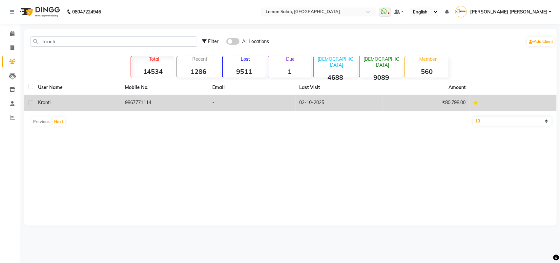
click at [144, 98] on td "9867771114" at bounding box center [164, 103] width 87 height 16
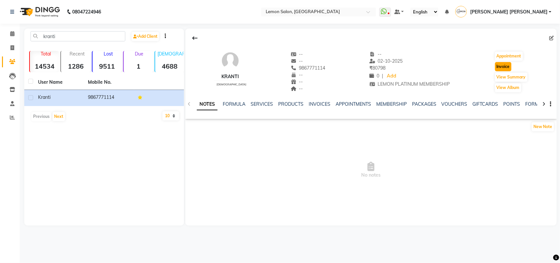
click at [503, 69] on button "Invoice" at bounding box center [503, 66] width 16 height 9
select select "551"
select select "service"
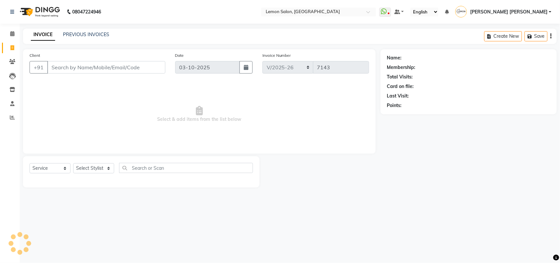
type input "9867771114"
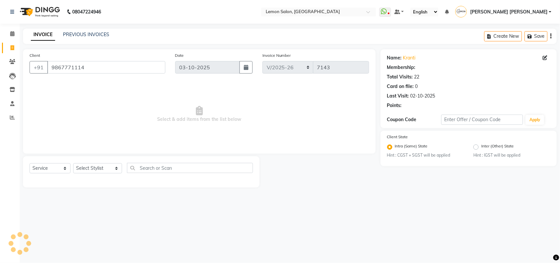
select select "1: Object"
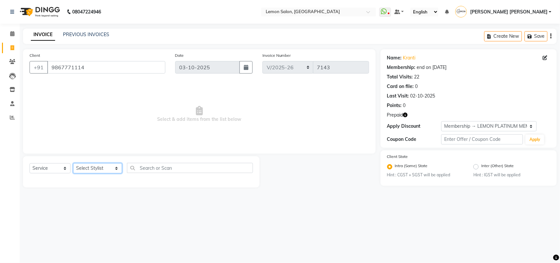
click at [87, 168] on select "Select Stylist Aalam Saifi Abhishek Shelar Aditi Nigam Ansar Ahmed Archana Muke…" at bounding box center [97, 168] width 49 height 10
select select "35763"
click at [73, 163] on select "Select Stylist Aalam Saifi Abhishek Shelar Aditi Nigam Ansar Ahmed Archana Muke…" at bounding box center [97, 168] width 49 height 10
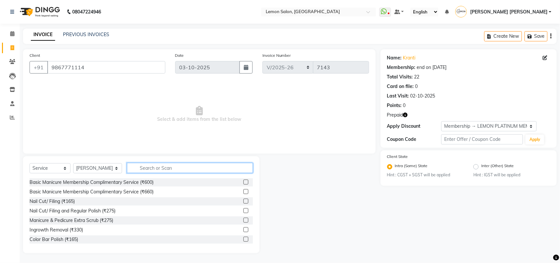
click at [202, 168] on input "text" at bounding box center [190, 168] width 126 height 10
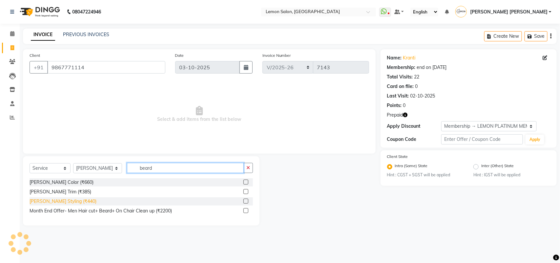
type input "beard"
click at [51, 203] on div "Beard Styling (₹440)" at bounding box center [63, 201] width 67 height 7
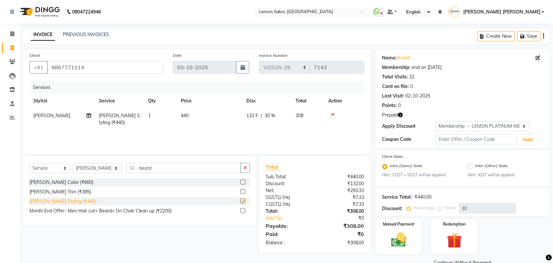
checkbox input "false"
click at [245, 169] on icon "button" at bounding box center [246, 167] width 4 height 5
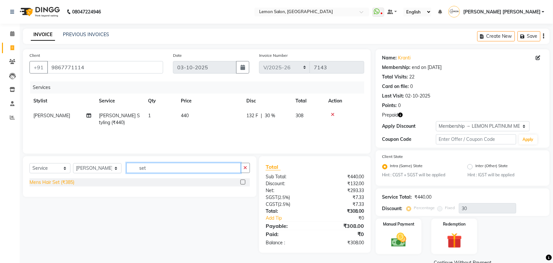
type input "set"
click at [47, 183] on div "Mens Hair Set (₹385)" at bounding box center [52, 182] width 45 height 7
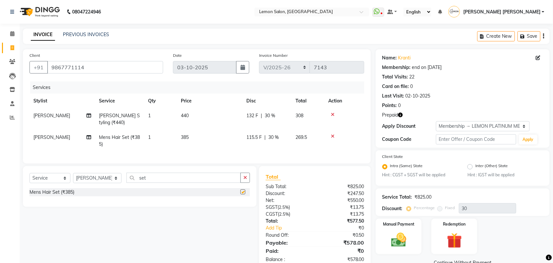
checkbox input "false"
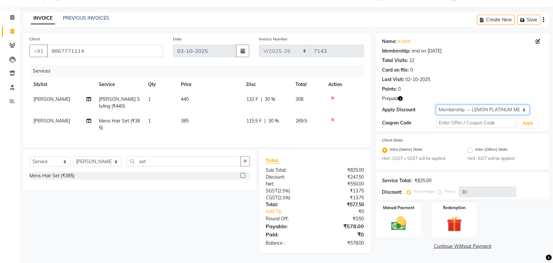
click at [489, 105] on select "Select Membership → LEMON PLATINUM MEMBERSHIP Membership → LEMON SILVER MEMBERS…" at bounding box center [483, 110] width 94 height 10
select select "0:"
click at [436, 105] on select "Select Membership → LEMON PLATINUM MEMBERSHIP Membership → LEMON SILVER MEMBERS…" at bounding box center [483, 110] width 94 height 10
type input "0"
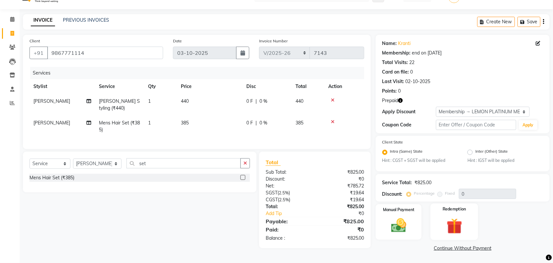
click at [457, 218] on img at bounding box center [455, 226] width 26 height 20
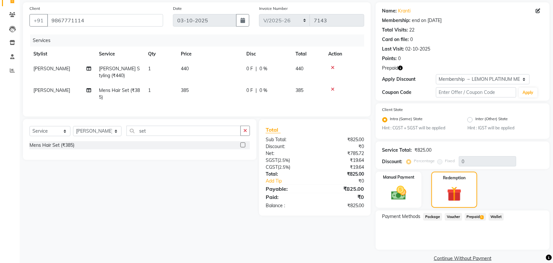
scroll to position [56, 0]
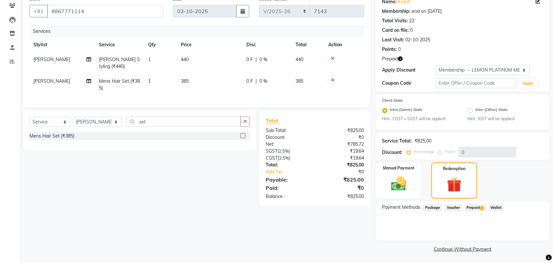
drag, startPoint x: 474, startPoint y: 205, endPoint x: 479, endPoint y: 212, distance: 8.5
click at [474, 206] on span "Prepaid 1" at bounding box center [475, 208] width 21 height 8
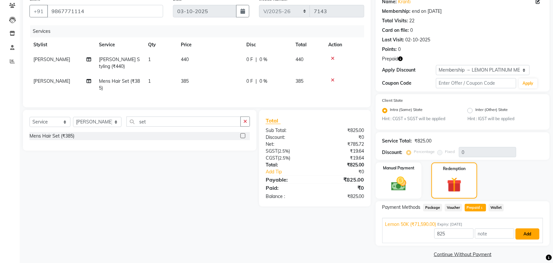
click at [534, 231] on button "Add" at bounding box center [528, 233] width 24 height 11
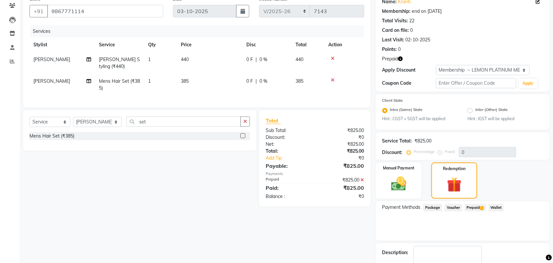
scroll to position [93, 0]
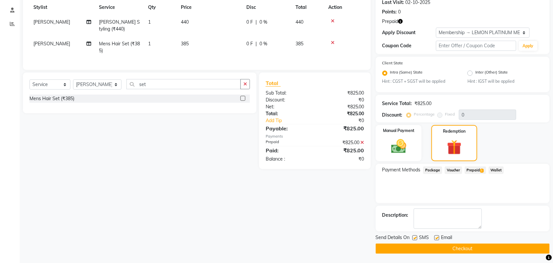
click at [493, 250] on button "Checkout" at bounding box center [463, 248] width 174 height 10
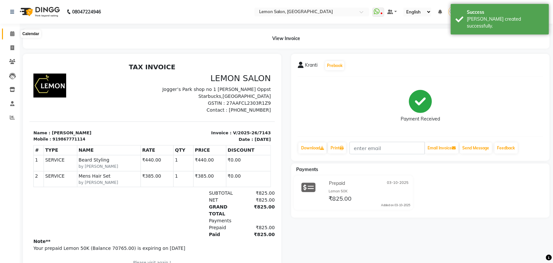
click at [9, 33] on span at bounding box center [12, 34] width 11 height 8
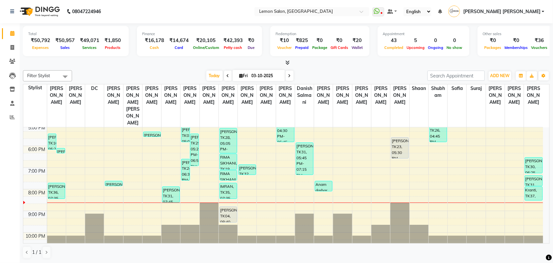
scroll to position [176, 0]
click at [13, 45] on icon at bounding box center [12, 47] width 4 height 5
select select "551"
select select "service"
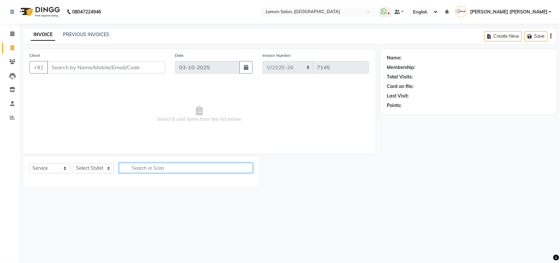
click at [156, 168] on input "text" at bounding box center [186, 168] width 134 height 10
click at [103, 169] on select "Select Stylist Aalam Saifi Abhishek Shelar Aditi Nigam Ansar Ahmed Archana Muke…" at bounding box center [97, 168] width 49 height 10
select select "20632"
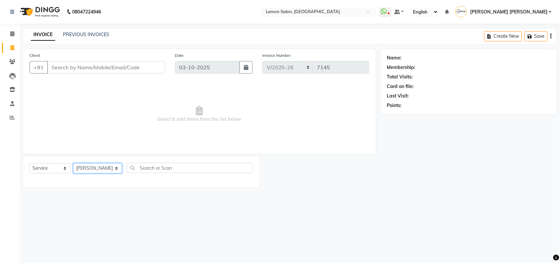
click at [73, 163] on select "Select Stylist Aalam Saifi Abhishek Shelar Aditi Nigam Ansar Ahmed Archana Muke…" at bounding box center [97, 168] width 49 height 10
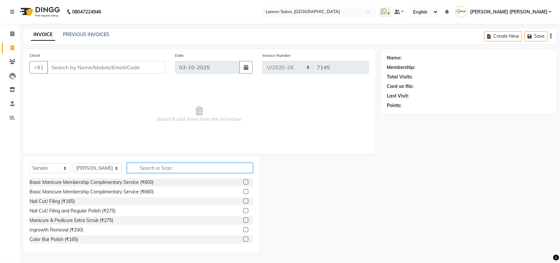
click at [177, 165] on input "text" at bounding box center [190, 168] width 126 height 10
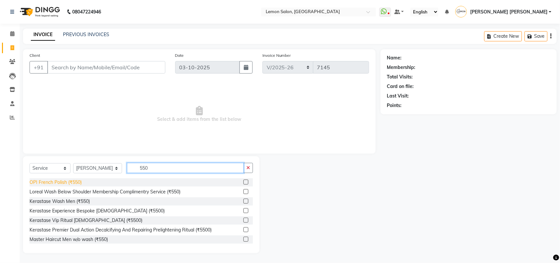
type input "550"
click at [56, 180] on div "OPI French Polish (₹550)" at bounding box center [56, 182] width 52 height 7
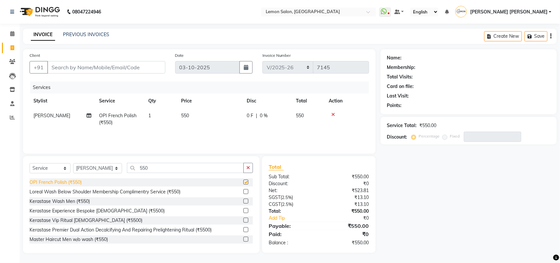
checkbox input "false"
click at [124, 66] on input "Client" at bounding box center [106, 67] width 118 height 12
type input "7"
type input "0"
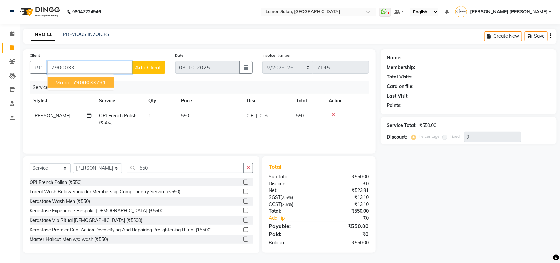
drag, startPoint x: 84, startPoint y: 81, endPoint x: 90, endPoint y: 131, distance: 51.2
click at [84, 81] on span "7900033" at bounding box center [84, 82] width 23 height 7
type input "7900033791"
select select "1: Object"
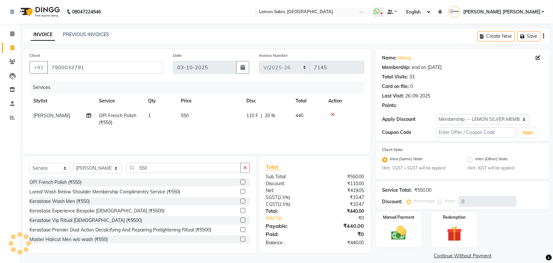
type input "20"
drag, startPoint x: 103, startPoint y: 168, endPoint x: 99, endPoint y: 165, distance: 5.1
click at [103, 168] on select "Select Stylist Aalam Saifi Abhishek Shelar Aditi Nigam Ansar Ahmed Archana Muke…" at bounding box center [97, 168] width 49 height 10
select select "7473"
click at [73, 163] on select "Select Stylist Aalam Saifi Abhishek Shelar Aditi Nigam Ansar Ahmed Archana Muke…" at bounding box center [97, 168] width 49 height 10
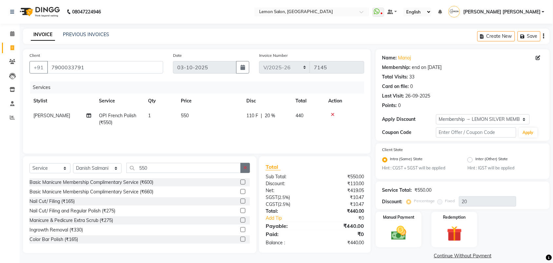
click at [245, 167] on icon "button" at bounding box center [246, 167] width 4 height 5
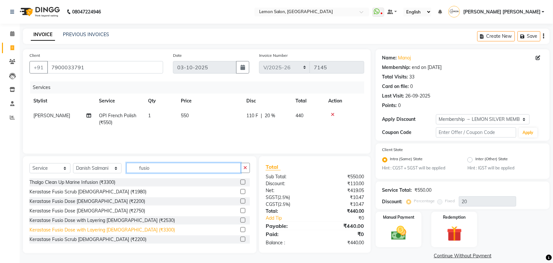
type input "fusio"
click at [138, 230] on div "Kerastase Fusio Dose with Layering Female (₹3300)" at bounding box center [103, 229] width 146 height 7
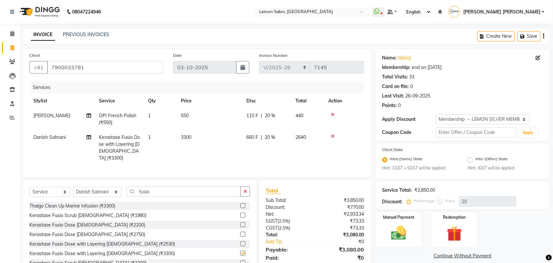
checkbox input "false"
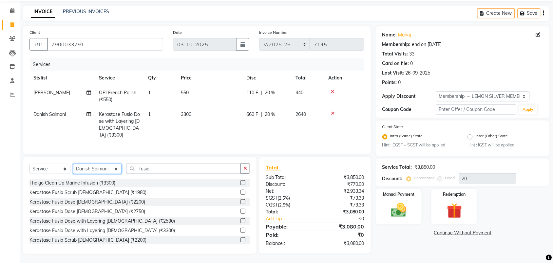
click at [85, 170] on select "Select Stylist Aalam Saifi Abhishek Shelar Aditi Nigam Ansar Ahmed Archana Muke…" at bounding box center [97, 169] width 49 height 10
select select "7468"
click at [73, 164] on select "Select Stylist Aalam Saifi Abhishek Shelar Aditi Nigam Ansar Ahmed Archana Muke…" at bounding box center [97, 169] width 49 height 10
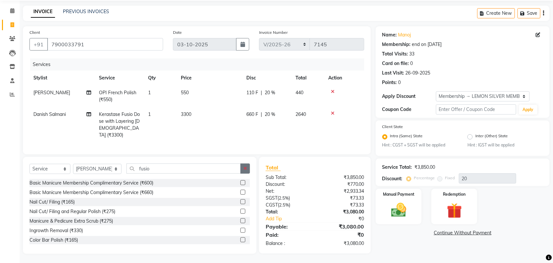
click at [246, 168] on icon "button" at bounding box center [246, 168] width 4 height 5
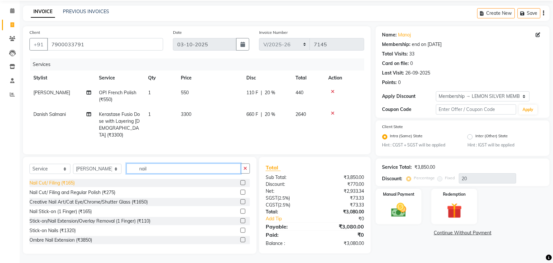
type input "nail"
click at [58, 182] on div "Nail Cut/ Filing (₹165)" at bounding box center [52, 182] width 45 height 7
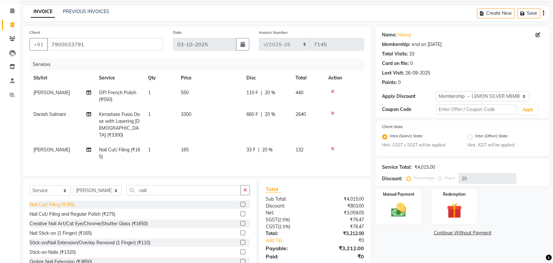
click at [55, 204] on div "Nail Cut/ Filing (₹165)" at bounding box center [52, 204] width 45 height 7
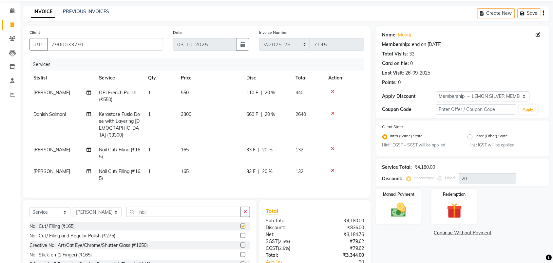
checkbox input "false"
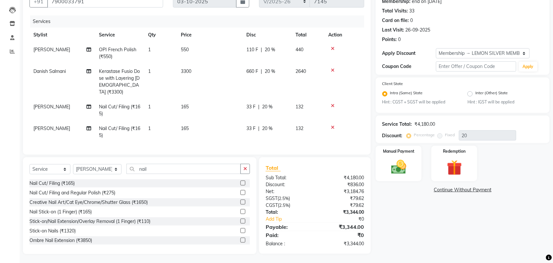
scroll to position [25, 0]
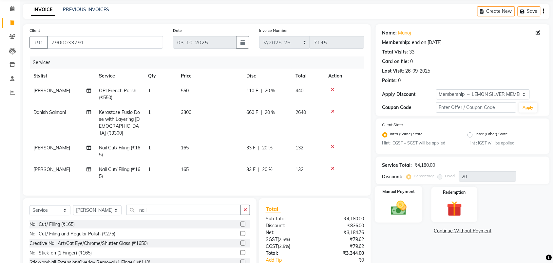
click at [412, 207] on img at bounding box center [399, 208] width 26 height 18
click at [432, 230] on span "CASH" at bounding box center [431, 231] width 14 height 8
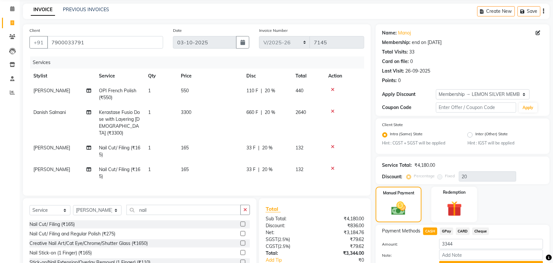
scroll to position [66, 0]
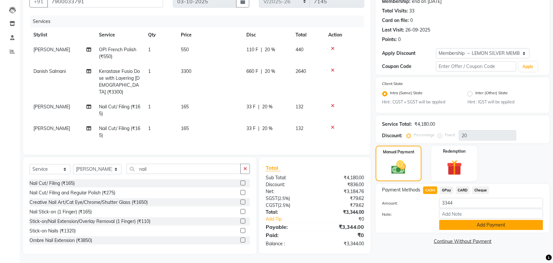
click at [473, 221] on button "Add Payment" at bounding box center [492, 225] width 104 height 10
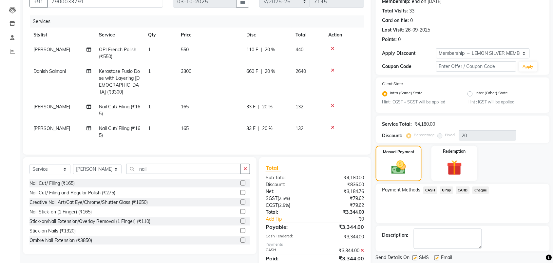
scroll to position [121, 0]
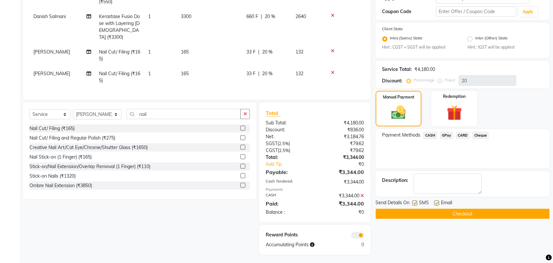
click at [417, 202] on label at bounding box center [415, 202] width 5 height 5
click at [417, 202] on input "checkbox" at bounding box center [415, 203] width 4 height 4
checkbox input "false"
drag, startPoint x: 436, startPoint y: 202, endPoint x: 415, endPoint y: 202, distance: 21.0
click at [436, 202] on label at bounding box center [437, 202] width 5 height 5
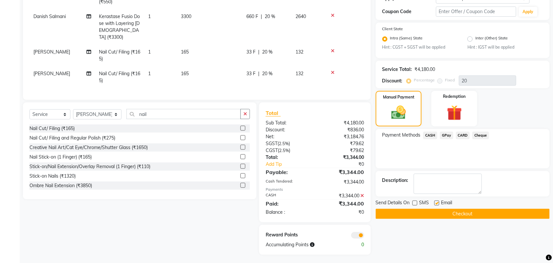
click at [436, 202] on input "checkbox" at bounding box center [437, 203] width 4 height 4
checkbox input "false"
click at [415, 202] on label at bounding box center [415, 202] width 5 height 5
click at [415, 202] on input "checkbox" at bounding box center [415, 203] width 4 height 4
checkbox input "true"
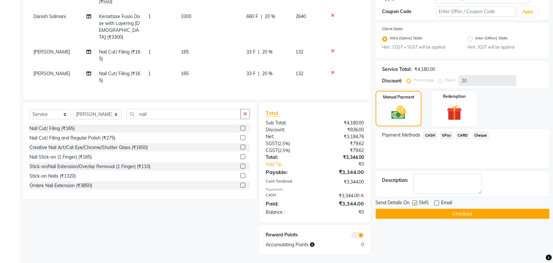
click at [437, 200] on label at bounding box center [437, 202] width 5 height 5
click at [437, 201] on input "checkbox" at bounding box center [437, 203] width 4 height 4
checkbox input "true"
click at [416, 202] on label at bounding box center [415, 202] width 5 height 5
click at [416, 202] on input "checkbox" at bounding box center [415, 203] width 4 height 4
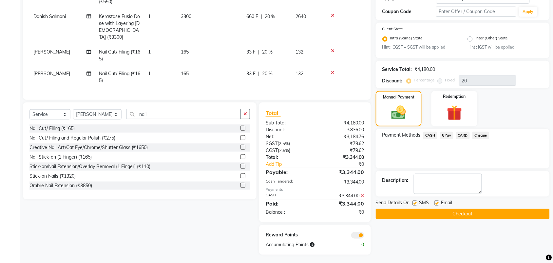
checkbox input "false"
click at [439, 202] on label at bounding box center [437, 202] width 5 height 5
click at [439, 202] on input "checkbox" at bounding box center [437, 203] width 4 height 4
checkbox input "false"
click at [434, 211] on button "Checkout" at bounding box center [463, 214] width 174 height 10
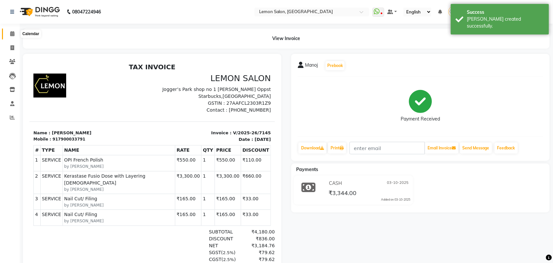
click at [8, 33] on span at bounding box center [12, 34] width 11 height 8
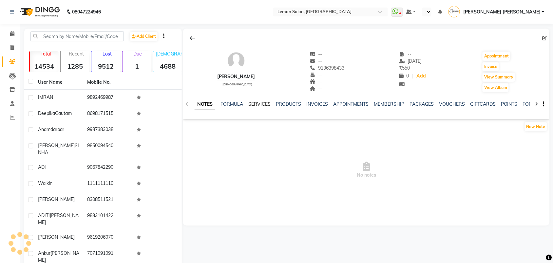
click at [263, 106] on link "SERVICES" at bounding box center [260, 104] width 22 height 6
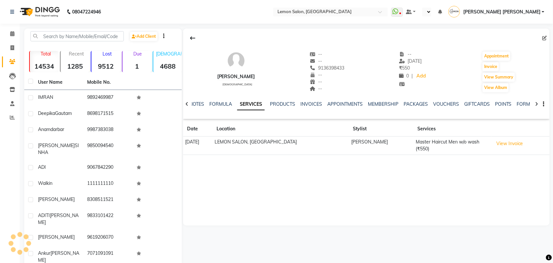
select select "en"
click at [10, 30] on span at bounding box center [12, 34] width 11 height 8
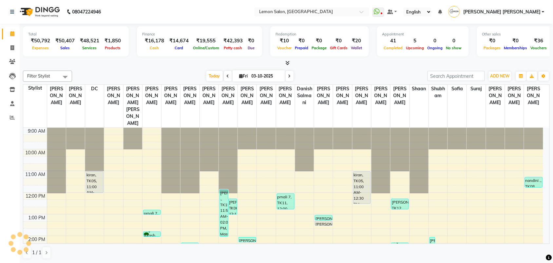
click at [289, 78] on icon at bounding box center [290, 76] width 3 height 4
type input "04-10-2025"
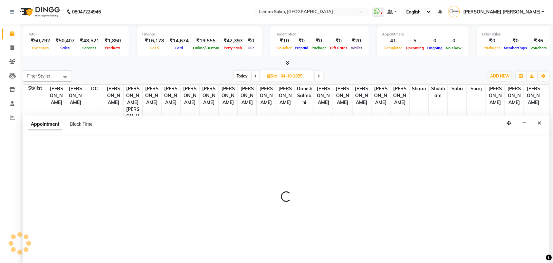
scroll to position [0, 0]
select select "35763"
select select "tentative"
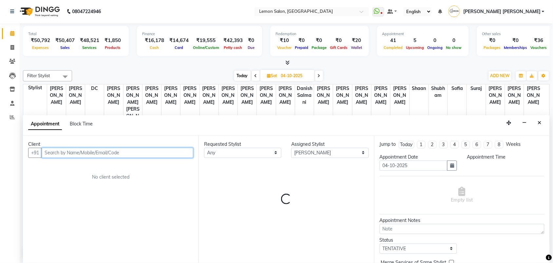
select select "615"
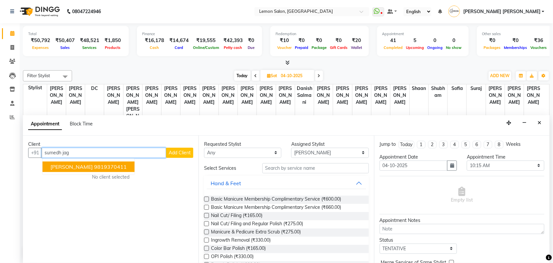
click at [102, 168] on ngb-highlight "9819370411" at bounding box center [110, 166] width 33 height 7
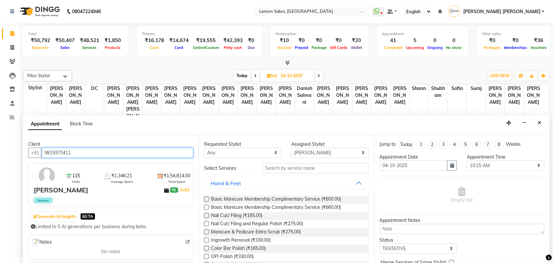
type input "9819370411"
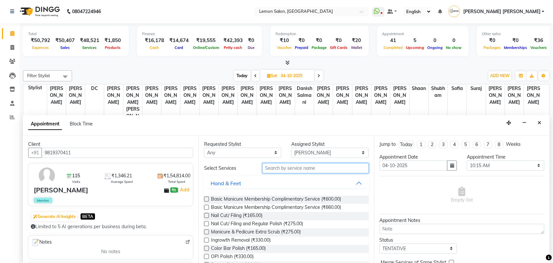
click at [304, 169] on input "text" at bounding box center [316, 168] width 107 height 10
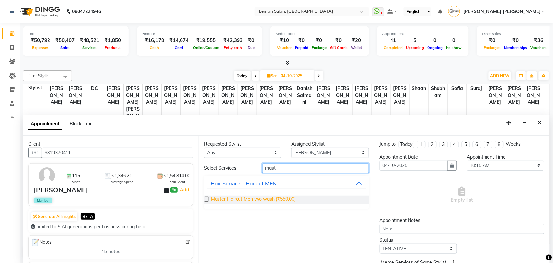
type input "mast"
click at [273, 198] on span "Master Haircut Men w/o wash (₹550.00)" at bounding box center [253, 199] width 85 height 8
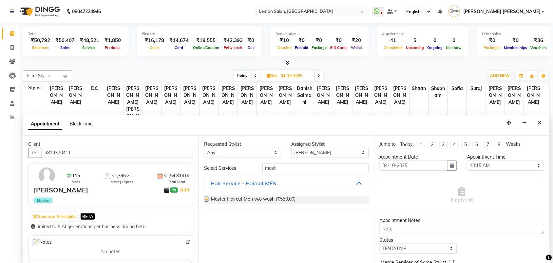
checkbox input "false"
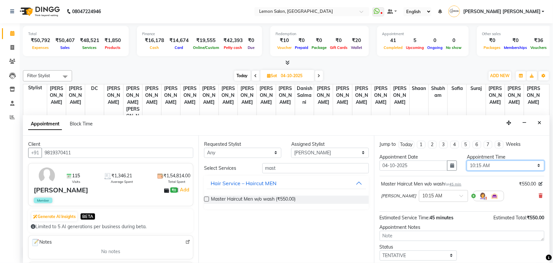
click at [509, 166] on select "Select 10:00 AM 10:15 AM 10:30 AM 10:45 AM 11:00 AM 11:15 AM 11:30 AM 11:45 AM …" at bounding box center [505, 165] width 77 height 10
select select "630"
click at [467, 160] on select "Select 10:00 AM 10:15 AM 10:30 AM 10:45 AM 11:00 AM 11:15 AM 11:30 AM 11:45 AM …" at bounding box center [505, 165] width 77 height 10
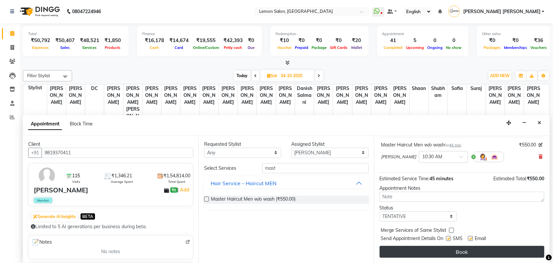
click at [507, 252] on button "Book" at bounding box center [462, 252] width 165 height 12
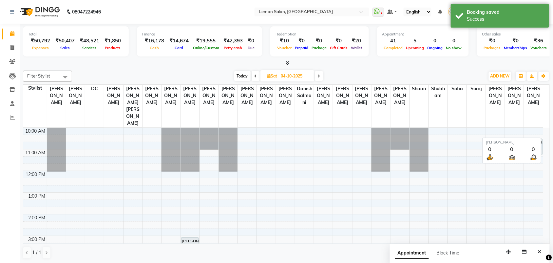
scroll to position [41, 0]
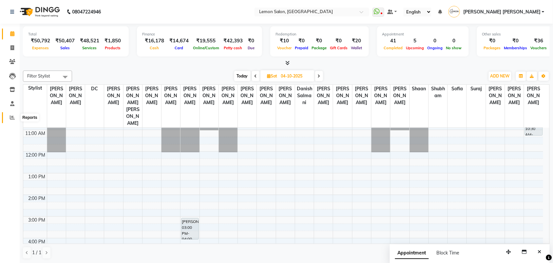
click at [7, 115] on span at bounding box center [12, 118] width 11 height 8
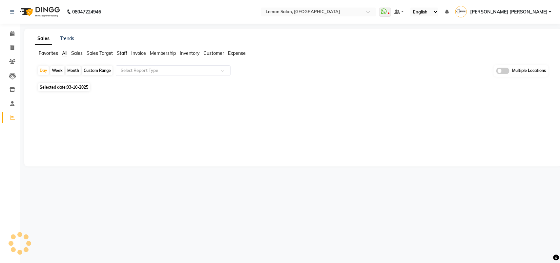
click at [123, 50] on span "Staff" at bounding box center [122, 53] width 10 height 6
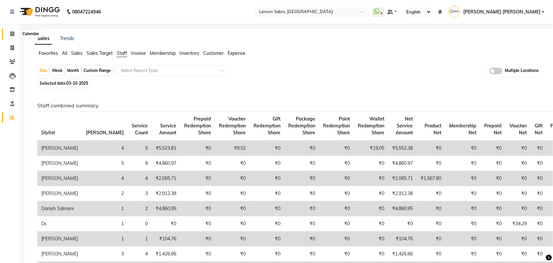
click at [7, 32] on span at bounding box center [12, 34] width 11 height 8
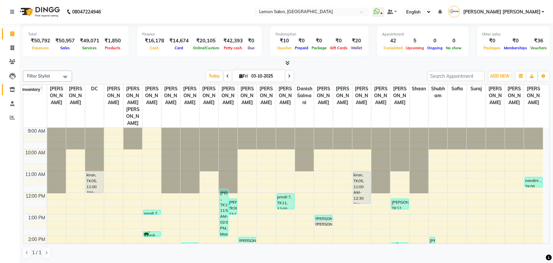
click at [10, 88] on icon at bounding box center [13, 89] width 6 height 5
select select
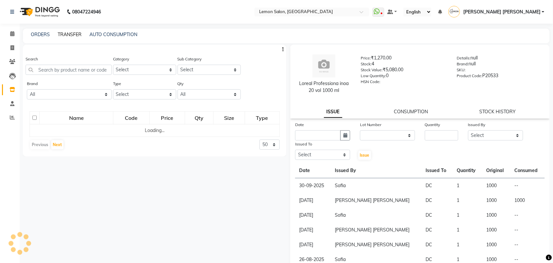
click at [80, 34] on link "TRANSFER" at bounding box center [70, 34] width 24 height 6
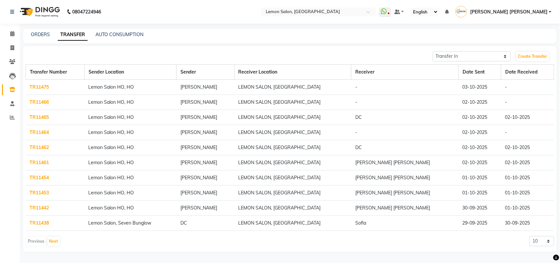
click at [40, 133] on link "TR11464" at bounding box center [39, 132] width 19 height 6
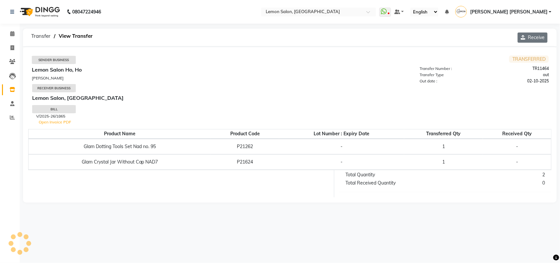
click at [526, 36] on icon "button" at bounding box center [523, 37] width 7 height 5
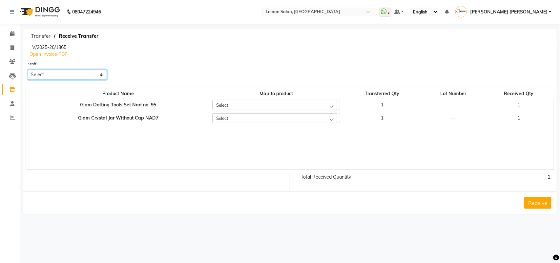
drag, startPoint x: 71, startPoint y: 74, endPoint x: 72, endPoint y: 79, distance: 5.1
click at [71, 74] on select "Select Aalam [PERSON_NAME] [PERSON_NAME] [PERSON_NAME] [PERSON_NAME] [PERSON_NA…" at bounding box center [67, 75] width 79 height 10
select select "20636"
click at [28, 70] on select "Select Aalam [PERSON_NAME] [PERSON_NAME] [PERSON_NAME] [PERSON_NAME] [PERSON_NA…" at bounding box center [67, 75] width 79 height 10
click at [533, 198] on button "Receive" at bounding box center [537, 203] width 27 height 12
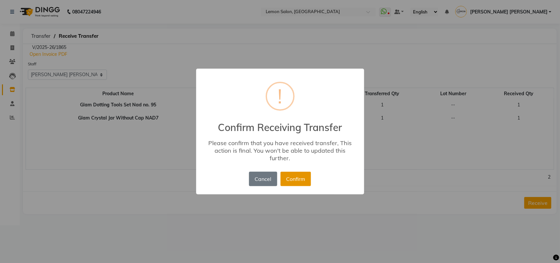
click at [285, 180] on button "Confirm" at bounding box center [295, 178] width 30 height 14
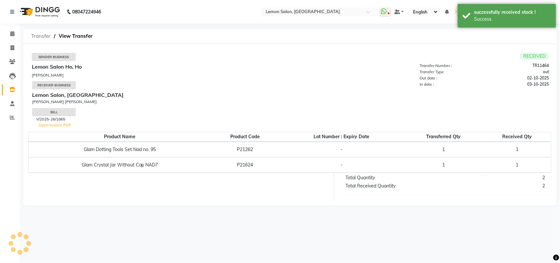
click at [42, 36] on span "Transfer" at bounding box center [41, 36] width 26 height 12
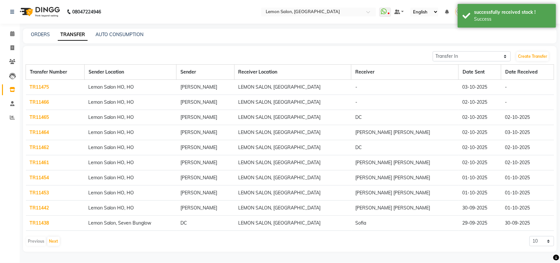
click at [47, 99] on link "TR11466" at bounding box center [39, 102] width 19 height 6
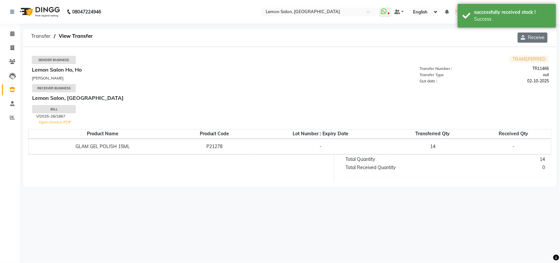
click at [533, 38] on button "Receive" at bounding box center [532, 37] width 30 height 10
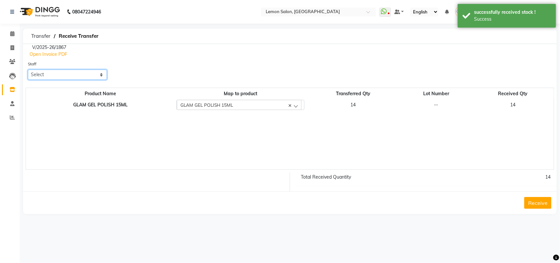
click at [82, 78] on select "Select Aalam Saifi Abhishek Shelar Aditi Nigam Ansar Ahmed Archana Muke Archana…" at bounding box center [67, 75] width 79 height 10
select select "20636"
click at [28, 70] on select "Select Aalam Saifi Abhishek Shelar Aditi Nigam Ansar Ahmed Archana Muke Archana…" at bounding box center [67, 75] width 79 height 10
click at [538, 205] on button "Receive" at bounding box center [537, 203] width 27 height 12
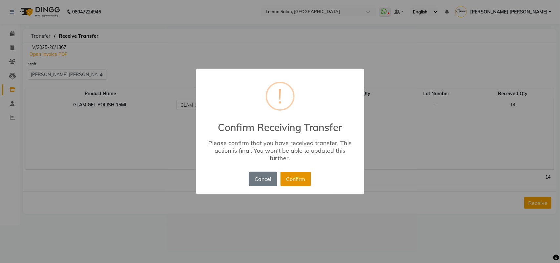
click at [305, 180] on button "Confirm" at bounding box center [295, 178] width 30 height 14
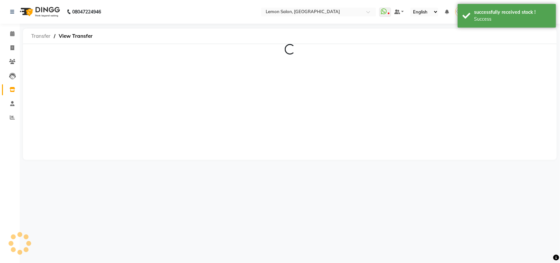
click at [35, 35] on span "Transfer" at bounding box center [41, 36] width 26 height 12
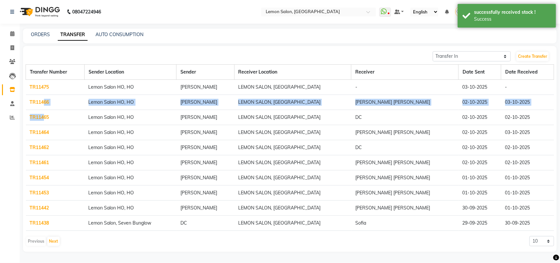
drag, startPoint x: 42, startPoint y: 98, endPoint x: 42, endPoint y: 110, distance: 12.1
click at [42, 110] on tbody "TR11475 Lemon Salon HO, HO Mohammed Faisal LEMON SALON, Lokhandwala - 03-10-202…" at bounding box center [290, 155] width 528 height 151
click at [39, 88] on link "TR11475" at bounding box center [39, 87] width 19 height 6
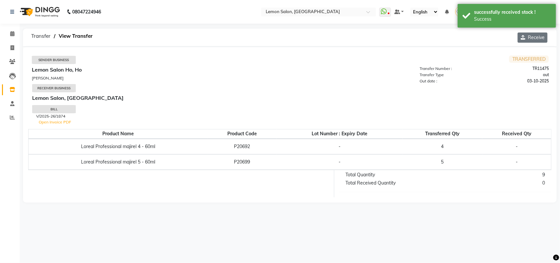
click at [525, 38] on icon "button" at bounding box center [523, 37] width 7 height 5
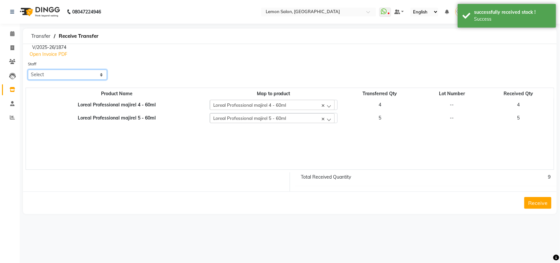
click at [78, 75] on select "Select Aalam Saifi Abhishek Shelar Aditi Nigam Ansar Ahmed Archana Muke Archana…" at bounding box center [67, 75] width 79 height 10
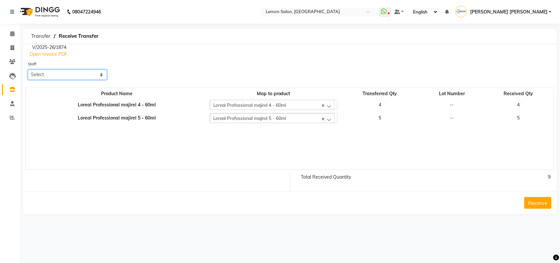
select select "20636"
click at [28, 70] on select "Select Aalam Saifi Abhishek Shelar Aditi Nigam Ansar Ahmed Archana Muke Archana…" at bounding box center [67, 75] width 79 height 10
click at [534, 201] on button "Receive" at bounding box center [537, 203] width 27 height 12
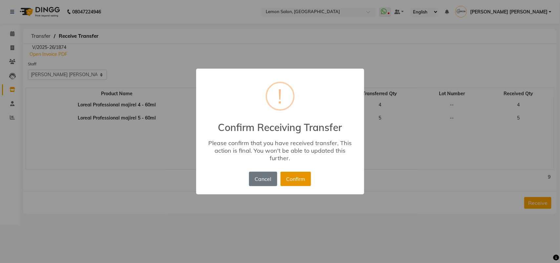
click at [293, 177] on button "Confirm" at bounding box center [295, 178] width 30 height 14
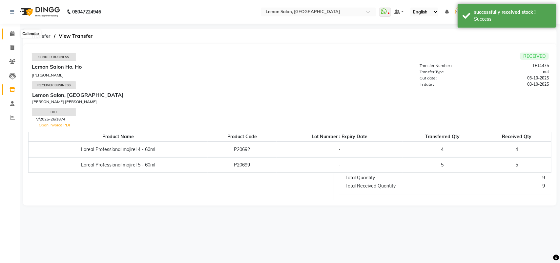
click at [12, 33] on icon at bounding box center [12, 33] width 4 height 5
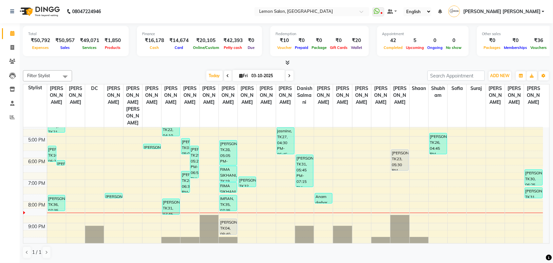
scroll to position [176, 0]
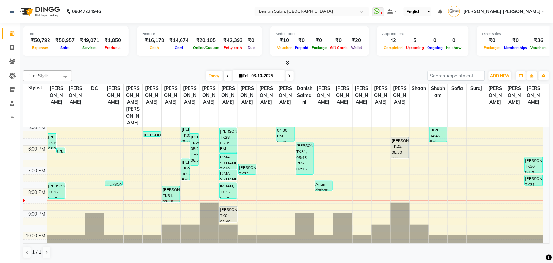
click at [289, 76] on icon at bounding box center [290, 76] width 3 height 4
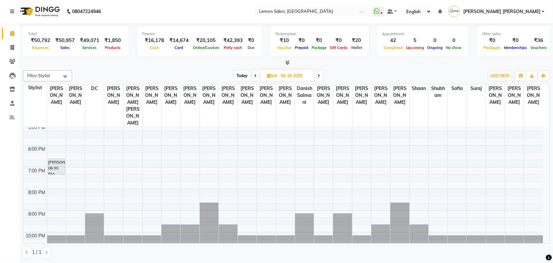
click at [255, 74] on icon at bounding box center [256, 76] width 3 height 4
type input "03-10-2025"
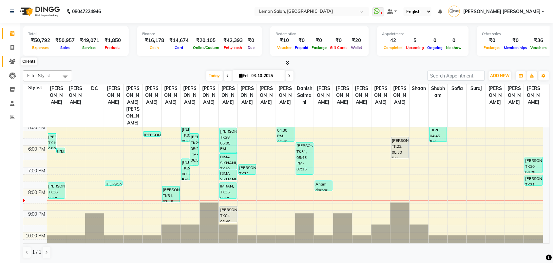
click at [12, 64] on span at bounding box center [12, 62] width 11 height 8
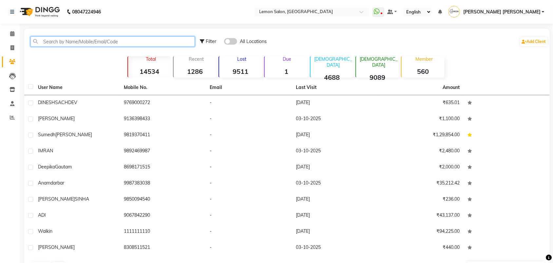
click at [97, 42] on input "text" at bounding box center [112, 41] width 165 height 10
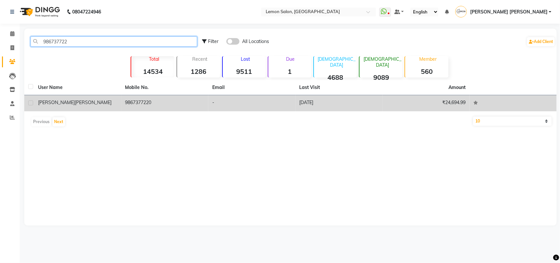
type input "986737722"
click at [141, 100] on td "9867377220" at bounding box center [164, 103] width 87 height 16
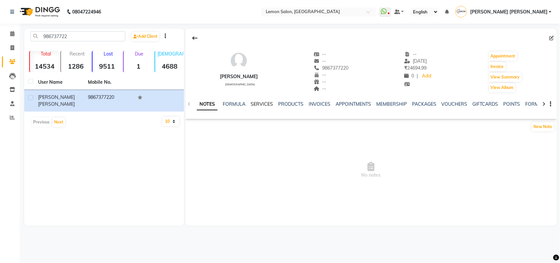
click at [259, 103] on link "SERVICES" at bounding box center [262, 104] width 22 height 6
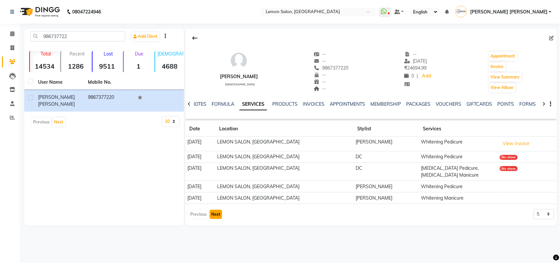
click at [216, 215] on button "Next" at bounding box center [216, 214] width 12 height 9
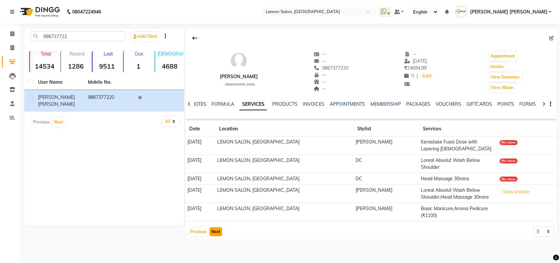
click at [219, 231] on button "Next" at bounding box center [216, 231] width 12 height 9
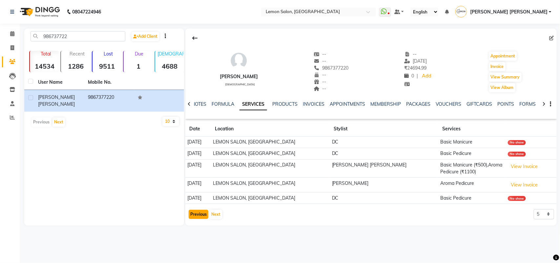
click at [197, 217] on button "Previous" at bounding box center [199, 214] width 20 height 9
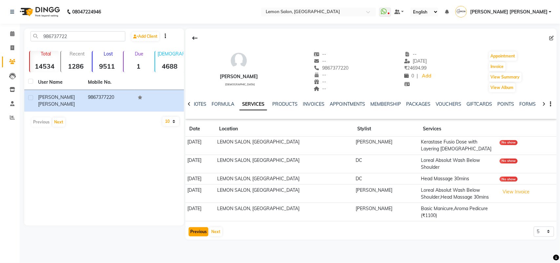
click at [199, 231] on button "Previous" at bounding box center [199, 231] width 20 height 9
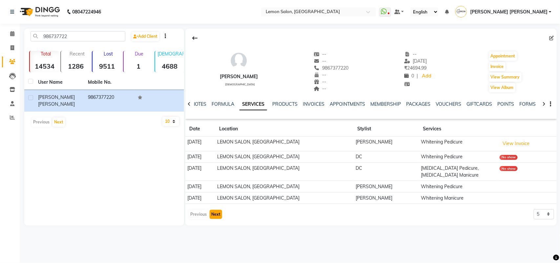
click at [215, 213] on button "Next" at bounding box center [216, 214] width 12 height 9
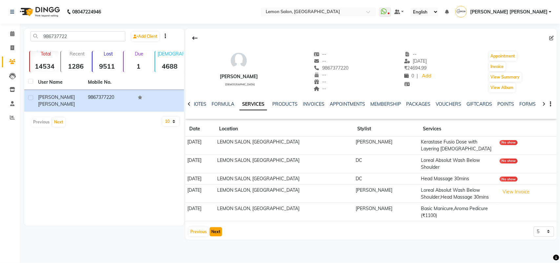
click at [214, 230] on button "Next" at bounding box center [216, 231] width 12 height 9
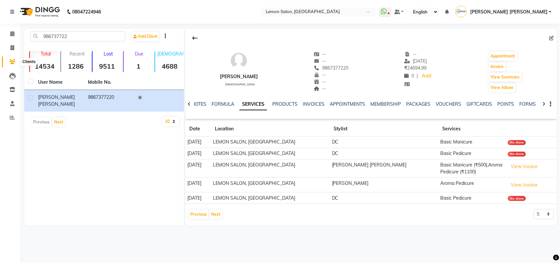
click at [10, 62] on icon at bounding box center [12, 61] width 6 height 5
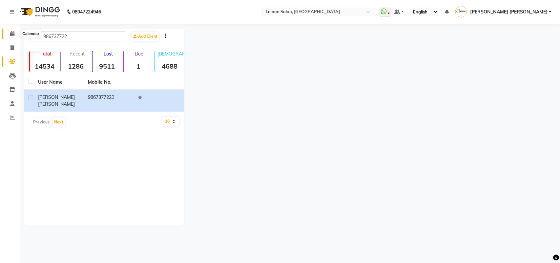
click at [11, 34] on icon at bounding box center [12, 33] width 4 height 5
click at [10, 62] on icon at bounding box center [12, 61] width 6 height 5
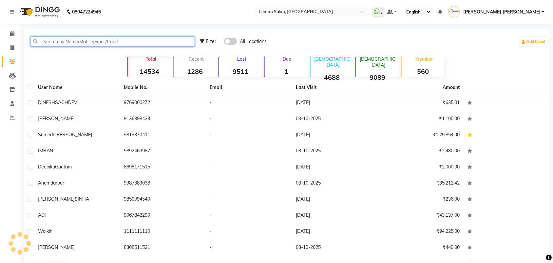
click at [96, 42] on input "text" at bounding box center [112, 41] width 165 height 10
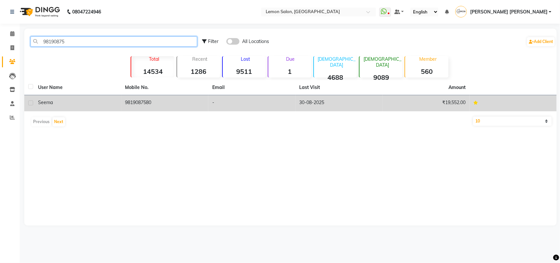
type input "98190875"
click at [147, 107] on td "9819087580" at bounding box center [164, 103] width 87 height 16
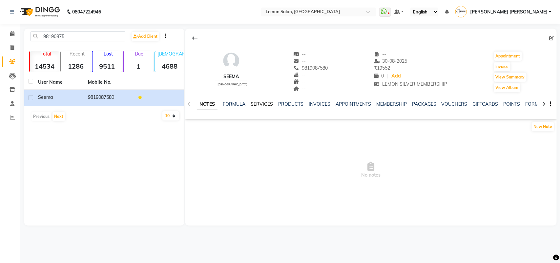
click at [254, 104] on link "SERVICES" at bounding box center [262, 104] width 22 height 6
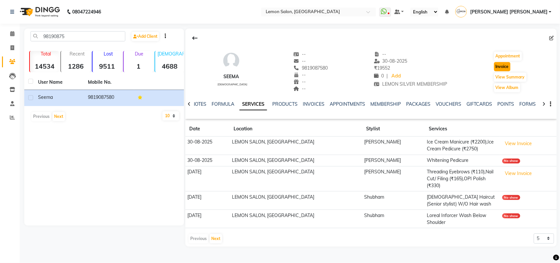
click at [498, 69] on button "Invoice" at bounding box center [502, 66] width 16 height 9
select select "551"
select select "service"
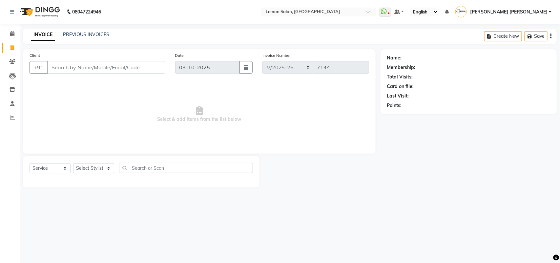
type input "9819087580"
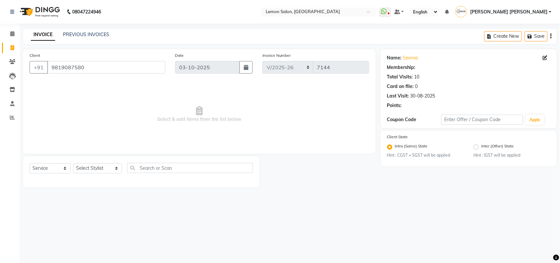
select select "1: Object"
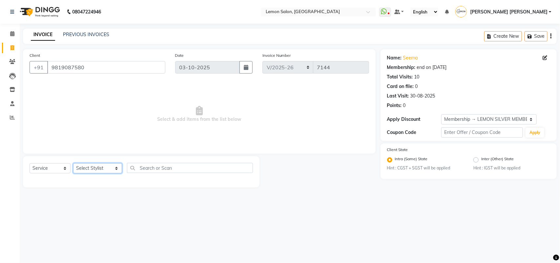
drag, startPoint x: 97, startPoint y: 168, endPoint x: 98, endPoint y: 165, distance: 3.7
click at [97, 168] on select "Select Stylist Aalam Saifi Abhishek Shelar Aditi Nigam Ansar Ahmed Archana Muke…" at bounding box center [97, 168] width 49 height 10
select select "33180"
click at [73, 163] on select "Select Stylist Aalam Saifi Abhishek Shelar Aditi Nigam Ansar Ahmed Archana Muke…" at bounding box center [97, 168] width 49 height 10
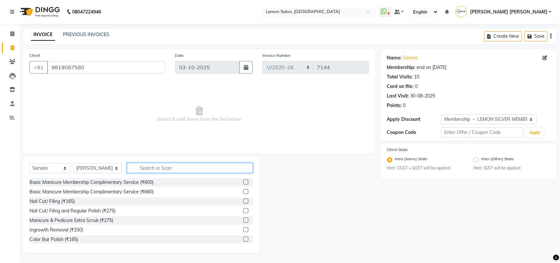
click at [192, 171] on input "text" at bounding box center [190, 168] width 126 height 10
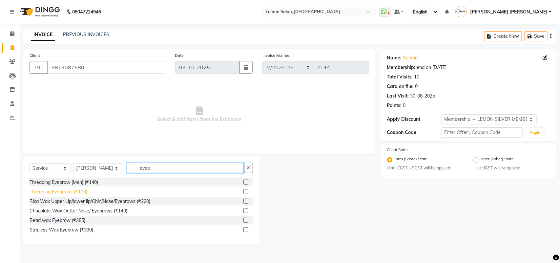
type input "eyeb"
click at [79, 190] on div "Threading Eyebrows (₹110)" at bounding box center [59, 191] width 58 height 7
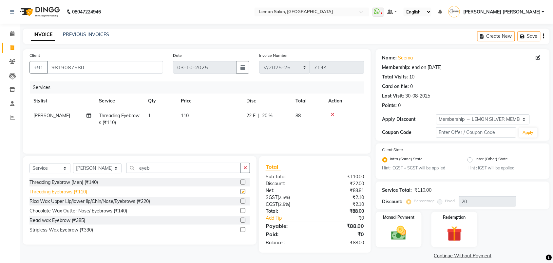
checkbox input "false"
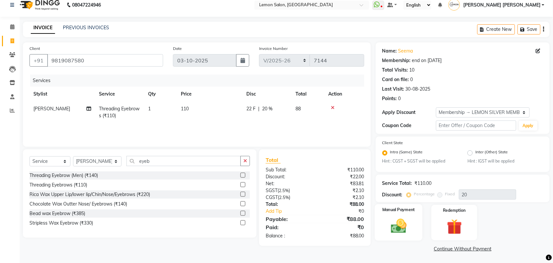
click at [410, 222] on img at bounding box center [399, 226] width 26 height 18
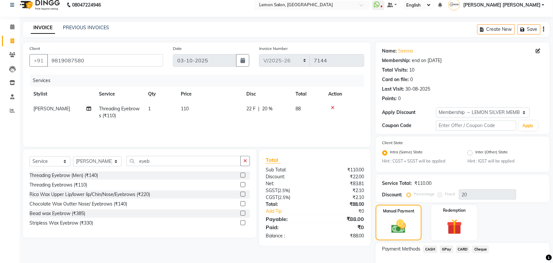
scroll to position [49, 0]
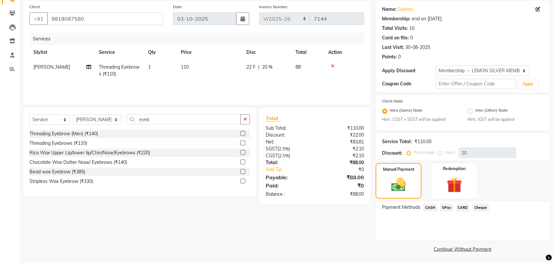
click at [445, 206] on span "GPay" at bounding box center [446, 208] width 13 height 8
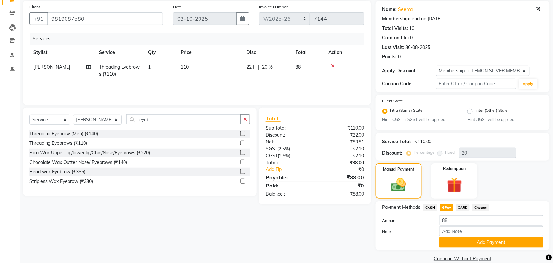
scroll to position [58, 0]
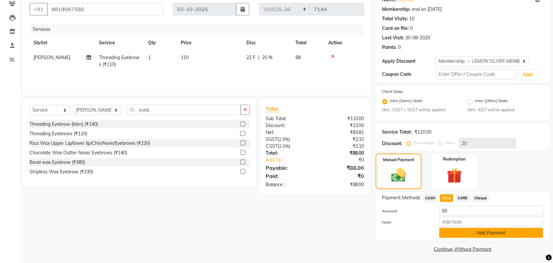
click at [460, 231] on button "Add Payment" at bounding box center [492, 233] width 104 height 10
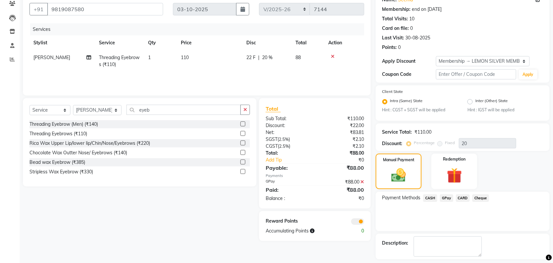
scroll to position [86, 0]
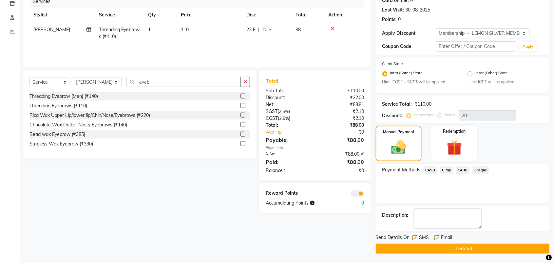
click at [414, 235] on label at bounding box center [415, 237] width 5 height 5
click at [414, 236] on input "checkbox" at bounding box center [415, 238] width 4 height 4
checkbox input "false"
click at [436, 236] on label at bounding box center [437, 237] width 5 height 5
click at [436, 236] on input "checkbox" at bounding box center [437, 238] width 4 height 4
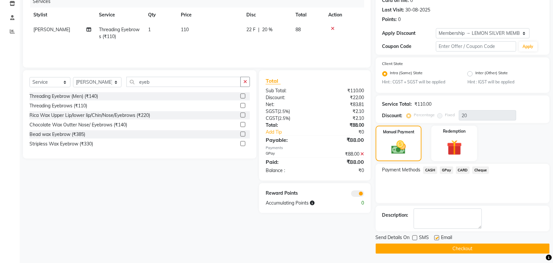
checkbox input "false"
click at [436, 245] on button "Checkout" at bounding box center [463, 248] width 174 height 10
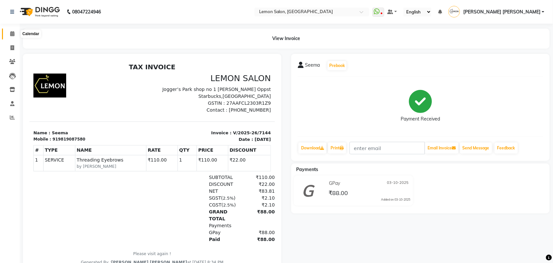
click at [13, 35] on icon at bounding box center [12, 33] width 4 height 5
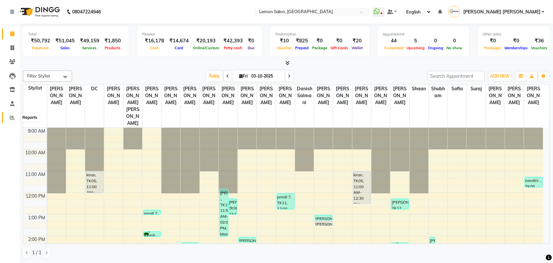
click at [10, 118] on icon at bounding box center [12, 117] width 5 height 5
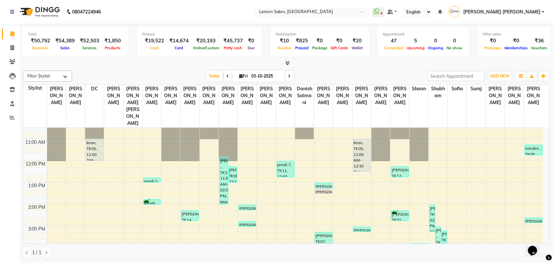
scroll to position [41, 0]
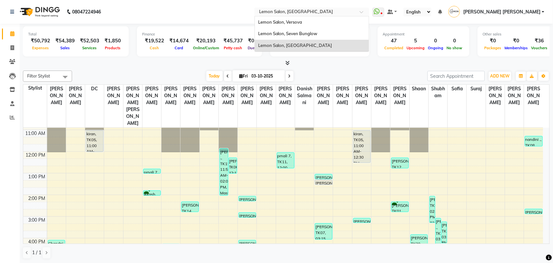
click at [324, 12] on input "text" at bounding box center [305, 12] width 95 height 7
click at [303, 21] on span "Lemon Salon, Versova" at bounding box center [280, 21] width 44 height 5
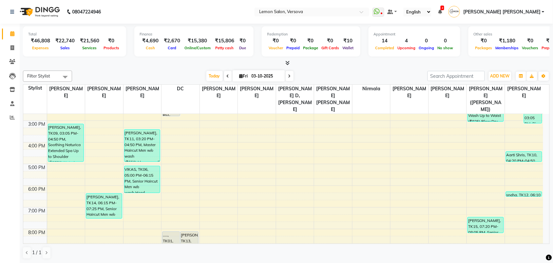
scroll to position [170, 0]
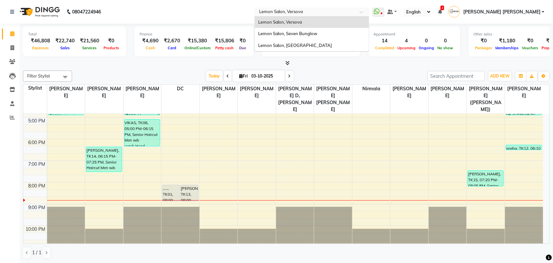
click at [313, 15] on input "text" at bounding box center [305, 12] width 95 height 7
click at [316, 38] on div "Lemon Salon, Seven Bunglow" at bounding box center [312, 34] width 114 height 12
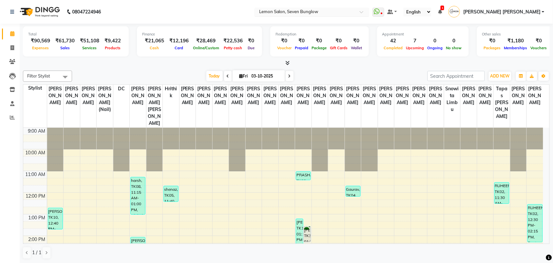
click at [322, 9] on input "text" at bounding box center [305, 12] width 95 height 7
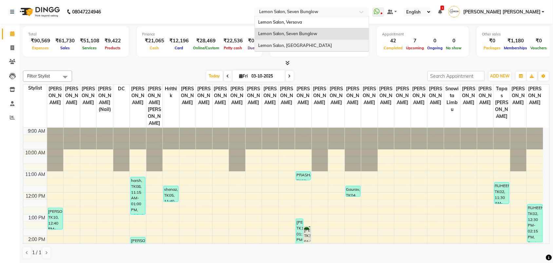
click at [331, 44] on span "Lemon Salon, [GEOGRAPHIC_DATA]" at bounding box center [295, 45] width 74 height 5
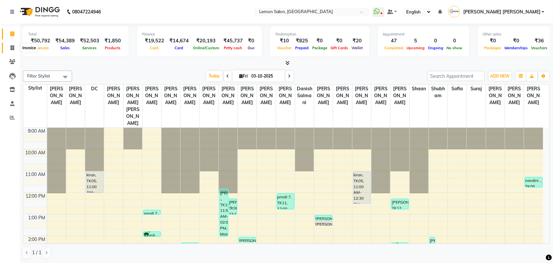
click at [14, 48] on span at bounding box center [12, 48] width 11 height 8
select select "551"
select select "service"
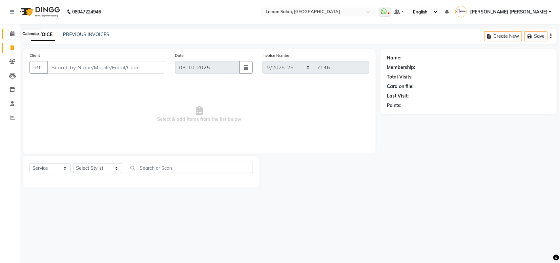
click at [12, 33] on icon at bounding box center [12, 33] width 4 height 5
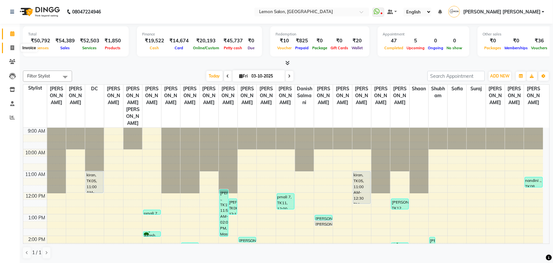
click at [9, 49] on span at bounding box center [12, 48] width 11 height 8
select select "551"
select select "service"
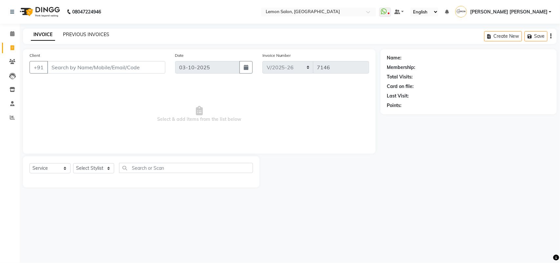
click at [73, 33] on link "PREVIOUS INVOICES" at bounding box center [86, 34] width 46 height 6
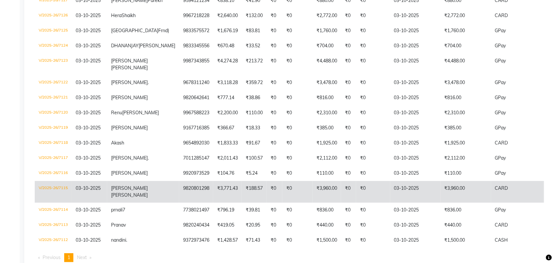
scroll to position [427, 0]
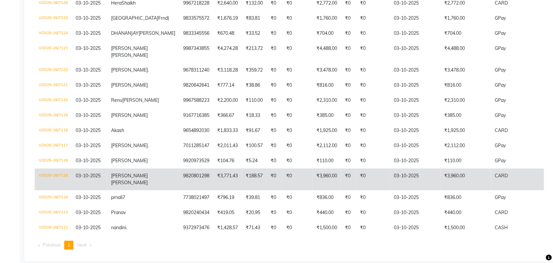
click at [55, 169] on td "V/2025-26/7115" at bounding box center [53, 179] width 37 height 22
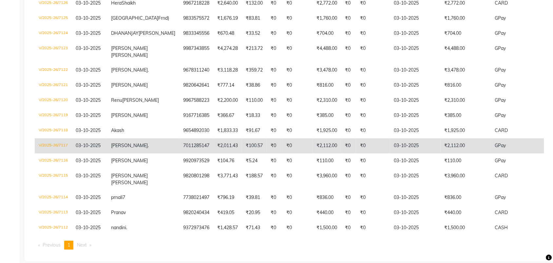
click at [65, 138] on td "V/2025-26/7117" at bounding box center [53, 145] width 37 height 15
click at [57, 138] on td "V/2025-26/7117" at bounding box center [53, 145] width 37 height 15
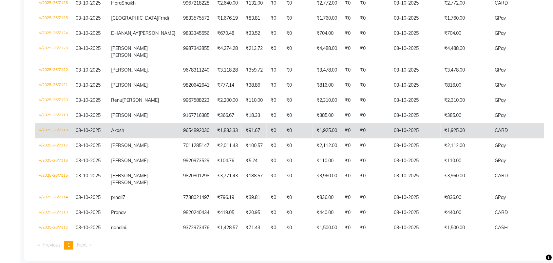
click at [55, 123] on td "V/2025-26/7118" at bounding box center [53, 130] width 37 height 15
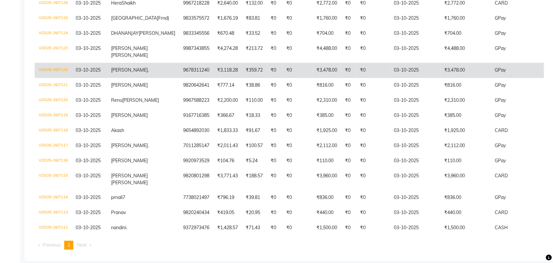
click at [63, 64] on td "V/2025-26/7122" at bounding box center [53, 70] width 37 height 15
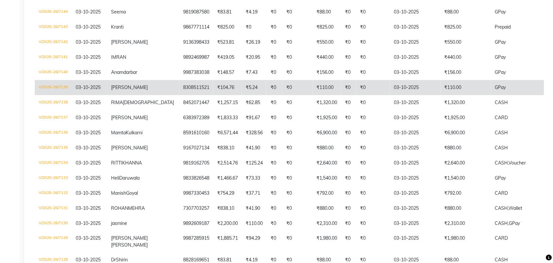
scroll to position [0, 0]
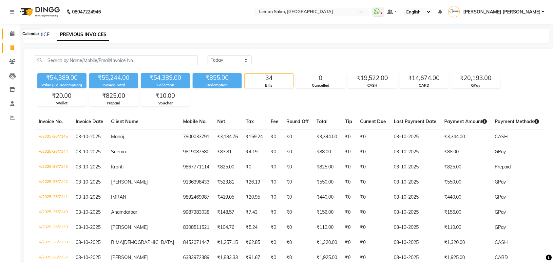
click at [13, 33] on icon at bounding box center [12, 33] width 4 height 5
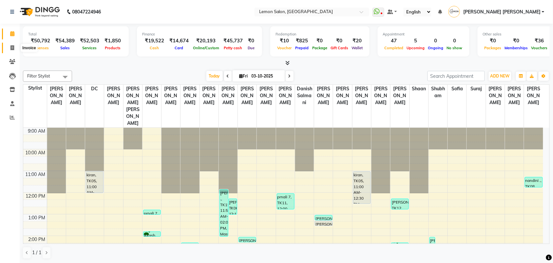
click at [14, 44] on span at bounding box center [12, 48] width 11 height 8
select select "551"
select select "service"
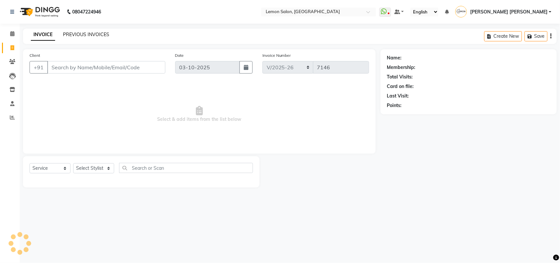
click at [101, 32] on link "PREVIOUS INVOICES" at bounding box center [86, 34] width 46 height 6
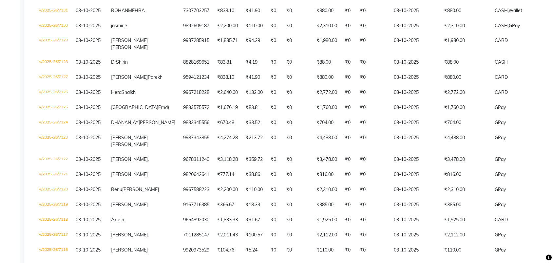
scroll to position [427, 0]
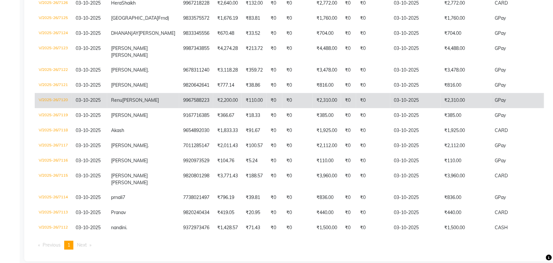
click at [61, 93] on td "V/2025-26/7120" at bounding box center [53, 100] width 37 height 15
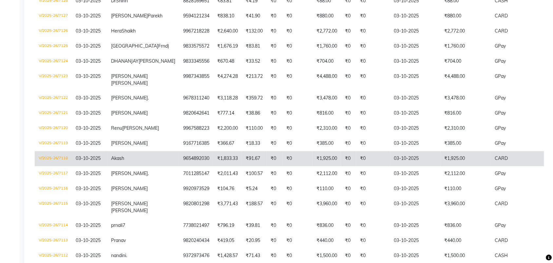
scroll to position [386, 0]
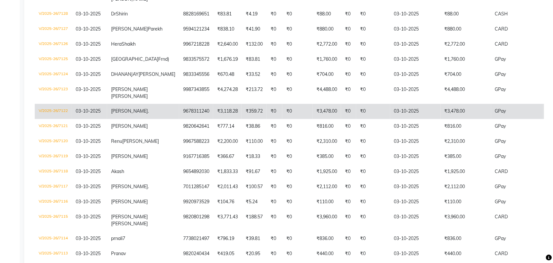
click at [57, 104] on td "V/2025-26/7122" at bounding box center [53, 111] width 37 height 15
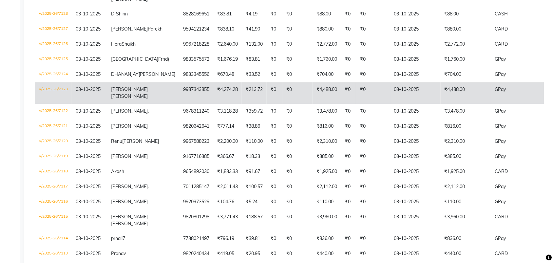
click at [48, 86] on td "V/2025-26/7123" at bounding box center [53, 93] width 37 height 22
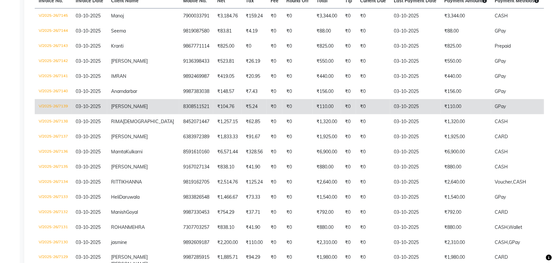
scroll to position [140, 0]
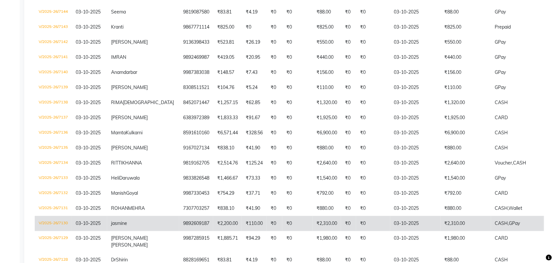
click at [45, 216] on td "V/2025-26/7130" at bounding box center [53, 223] width 37 height 15
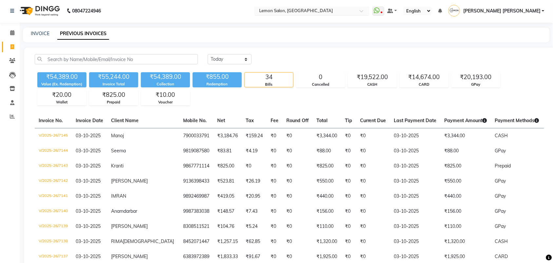
scroll to position [0, 0]
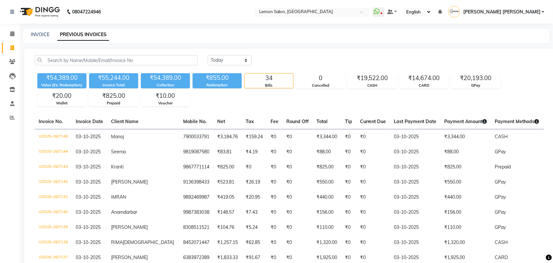
click at [326, 12] on input "text" at bounding box center [305, 12] width 95 height 7
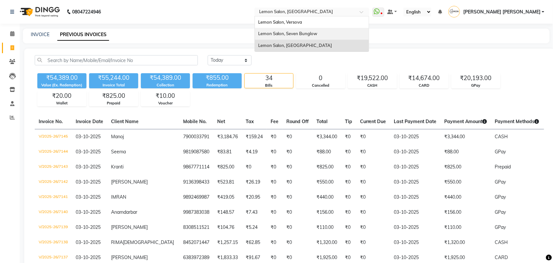
click at [318, 32] on span "Lemon Salon, Seven Bunglow" at bounding box center [287, 33] width 59 height 5
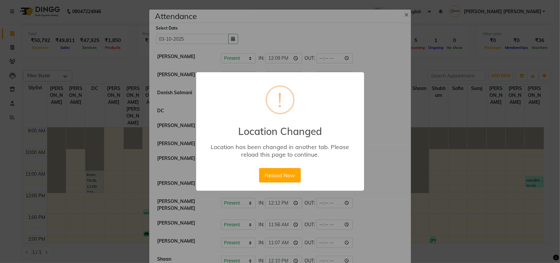
scroll to position [176, 0]
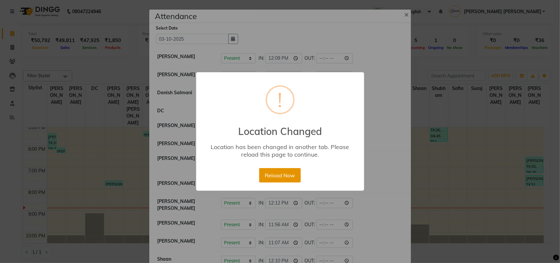
click at [281, 170] on button "Reload Now" at bounding box center [280, 175] width 42 height 14
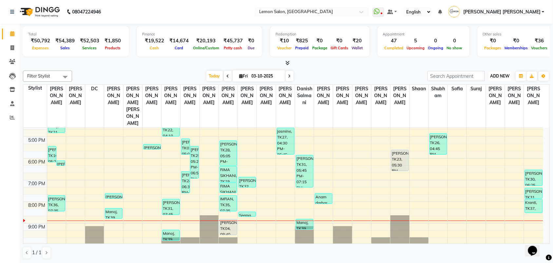
drag, startPoint x: 503, startPoint y: 76, endPoint x: 493, endPoint y: 90, distance: 16.9
click at [503, 76] on span "ADD NEW" at bounding box center [500, 75] width 19 height 5
click at [480, 116] on link "Add Attendance" at bounding box center [486, 114] width 52 height 9
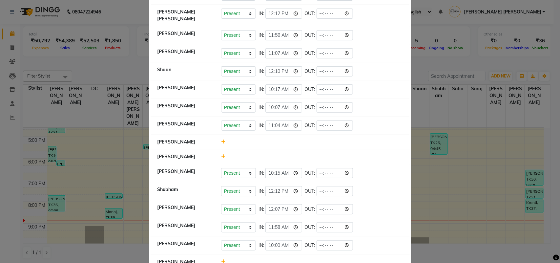
scroll to position [186, 0]
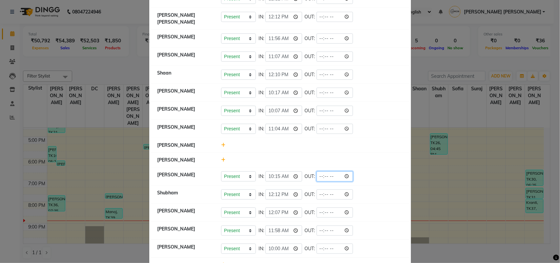
click at [347, 173] on input "time" at bounding box center [334, 176] width 37 height 10
type input "20:27"
drag, startPoint x: 385, startPoint y: 108, endPoint x: 381, endPoint y: 110, distance: 4.4
click at [385, 108] on div "Present Absent Late Half Day Weekly Off IN: 10:07 OUT:" at bounding box center [312, 111] width 182 height 10
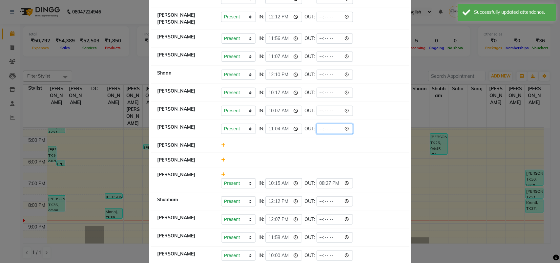
click at [346, 127] on input "time" at bounding box center [334, 129] width 37 height 10
type input "20:43"
click at [368, 124] on div "Present Absent Late Half Day Weekly Off IN: 11:04 OUT: 20:43" at bounding box center [312, 129] width 182 height 10
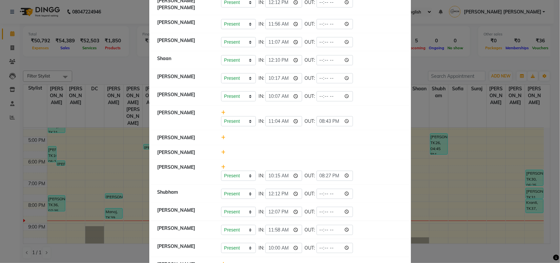
scroll to position [200, 0]
click at [346, 94] on input "time" at bounding box center [334, 96] width 37 height 10
click at [382, 88] on li "Waseem Salmani Present Absent Late Half Day Weekly Off IN: 10:07 OUT: 20:35" at bounding box center [280, 97] width 258 height 18
type input "20:35"
click at [379, 88] on li "Waseem Salmani Present Absent Late Half Day Weekly Off IN: 10:07 OUT: 20:35" at bounding box center [280, 97] width 258 height 18
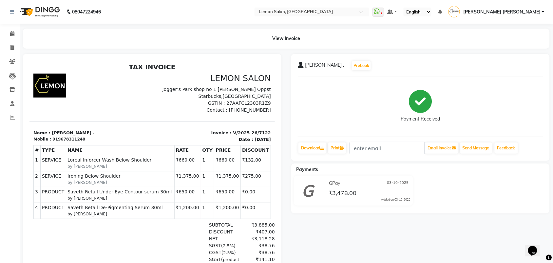
scroll to position [5, 0]
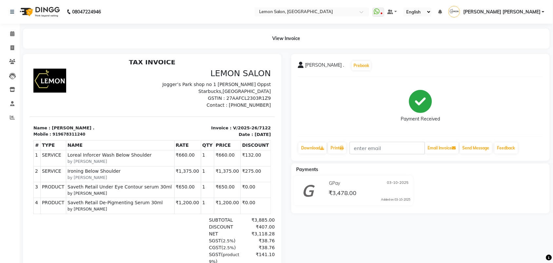
drag, startPoint x: 227, startPoint y: 217, endPoint x: 27, endPoint y: 100, distance: 231.8
click at [29, 100] on html "TAX INVOICE LEMON SALON Jogger’s Park shop no 1 Samarth Siddhi Oppst Starbucks,…" at bounding box center [152, 196] width 246 height 283
click at [80, 102] on div at bounding box center [90, 88] width 123 height 40
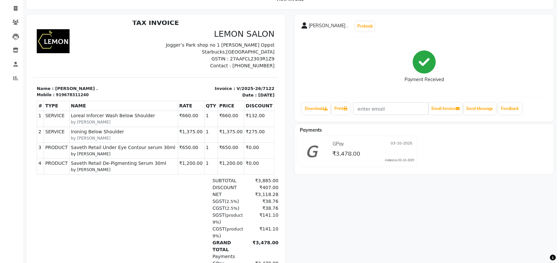
scroll to position [41, 0]
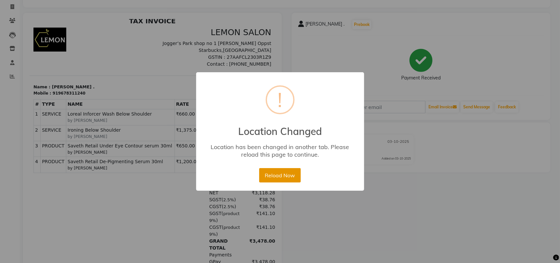
click at [271, 178] on button "Reload Now" at bounding box center [280, 175] width 42 height 14
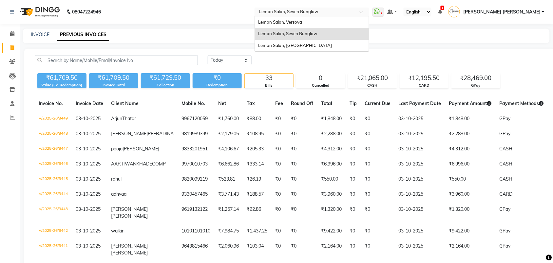
click at [321, 10] on input "text" at bounding box center [305, 12] width 95 height 7
click at [303, 19] on span "Lemon Salon, Versova" at bounding box center [280, 21] width 44 height 5
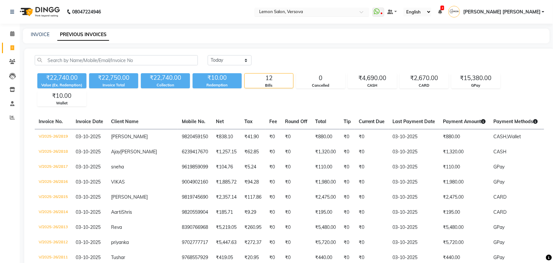
click at [349, 13] on input "text" at bounding box center [305, 12] width 95 height 7
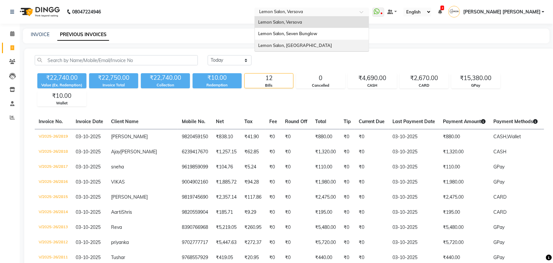
click at [332, 46] on span "Lemon Salon, [GEOGRAPHIC_DATA]" at bounding box center [295, 45] width 74 height 5
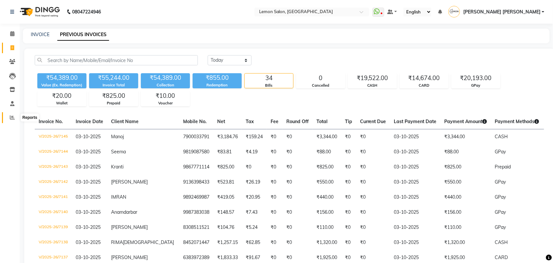
click at [14, 117] on icon at bounding box center [12, 117] width 5 height 5
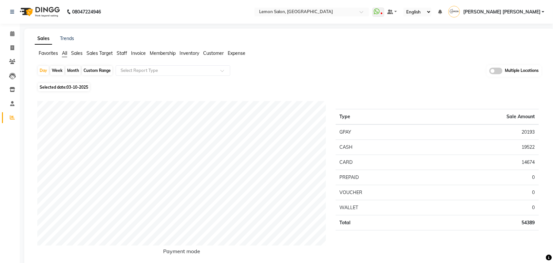
click at [124, 50] on span "Staff" at bounding box center [122, 53] width 10 height 6
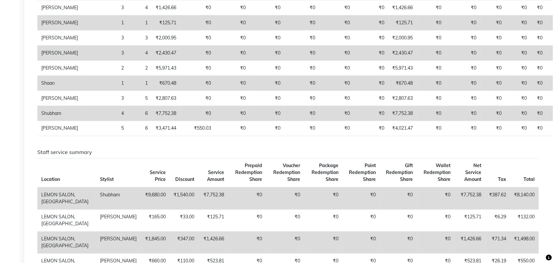
scroll to position [287, 0]
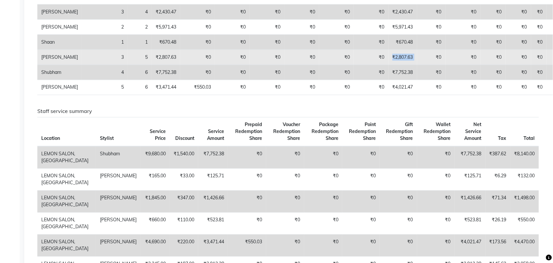
drag, startPoint x: 353, startPoint y: 135, endPoint x: 389, endPoint y: 135, distance: 35.4
click at [389, 65] on tr "Shibhu Salmani 3 5 ₹2,807.63 ₹0 ₹0 ₹0 ₹0 ₹0 ₹0 ₹2,807.63 ₹0 ₹0 ₹0 ₹0 ₹0 ₹0" at bounding box center [305, 57] width 537 height 15
click at [417, 65] on td "₹0" at bounding box center [431, 57] width 29 height 15
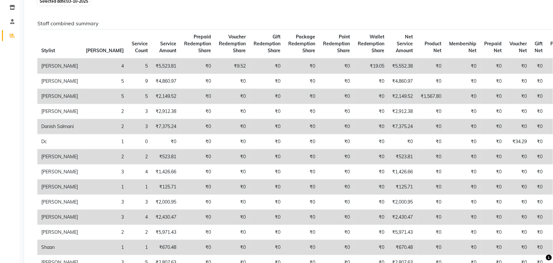
scroll to position [41, 0]
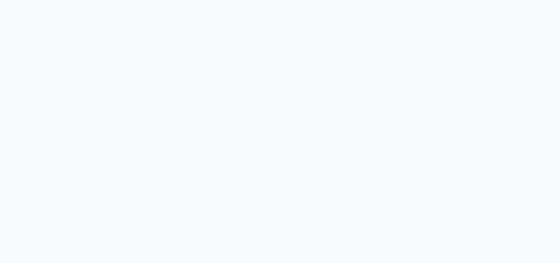
select select "service"
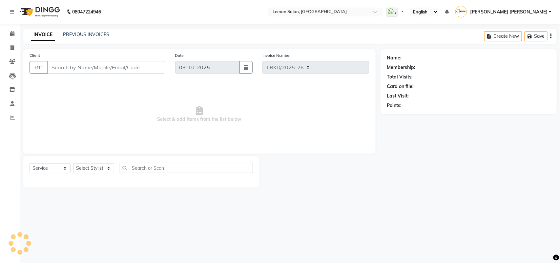
select select "551"
type input "7146"
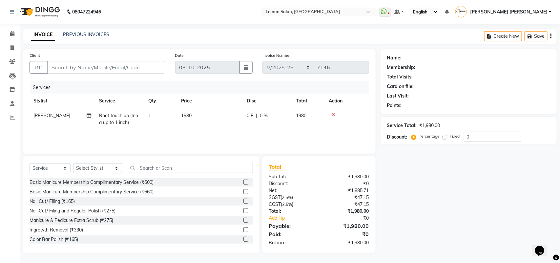
type input "9167993454"
select select "7955"
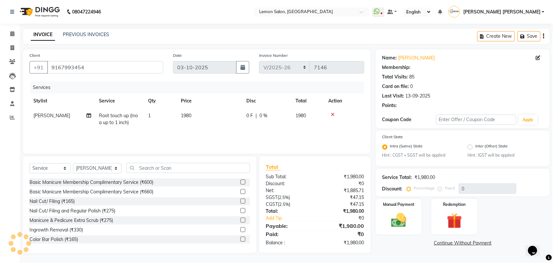
select select "1: Object"
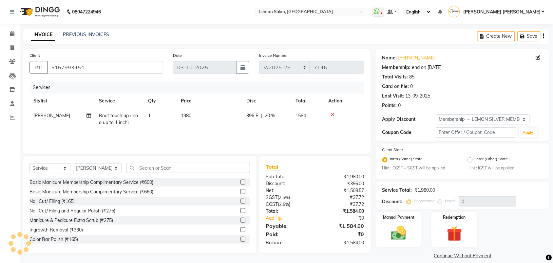
type input "20"
click at [97, 169] on select "Select Stylist Aalam Saifi Abhishek Shelar Aditi Nigam Ansar Ahmed Archana Muke…" at bounding box center [97, 168] width 49 height 10
click at [73, 163] on select "Select Stylist Aalam Saifi Abhishek Shelar Aditi Nigam Ansar Ahmed Archana Muke…" at bounding box center [97, 168] width 49 height 10
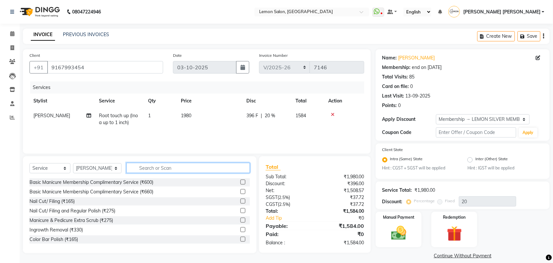
click at [159, 170] on input "text" at bounding box center [189, 168] width 124 height 10
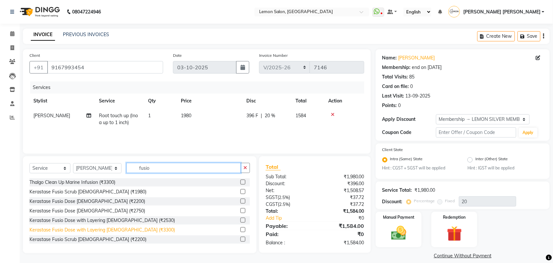
type input "fusio"
click at [94, 230] on div "Kerastase Fusio Dose with Layering Female (₹3300)" at bounding box center [103, 229] width 146 height 7
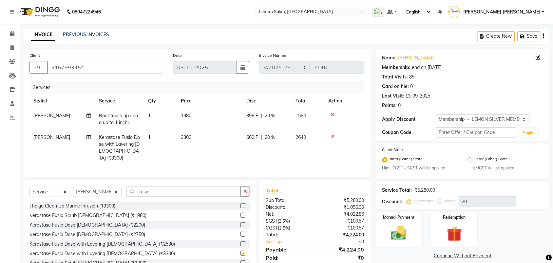
checkbox input "false"
click at [246, 189] on icon "button" at bounding box center [246, 191] width 4 height 5
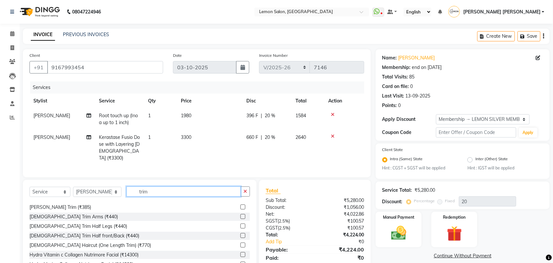
scroll to position [10, 0]
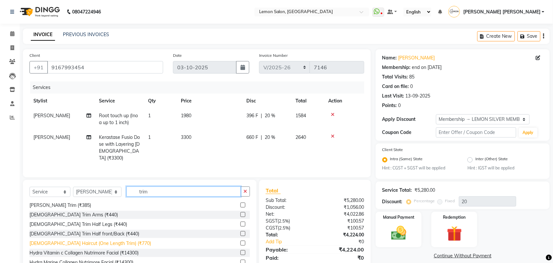
type input "trim"
click at [109, 242] on div "Female Haircut (One Length Trim) (₹770)" at bounding box center [91, 243] width 122 height 7
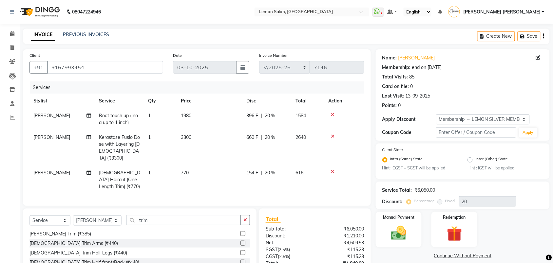
checkbox input "false"
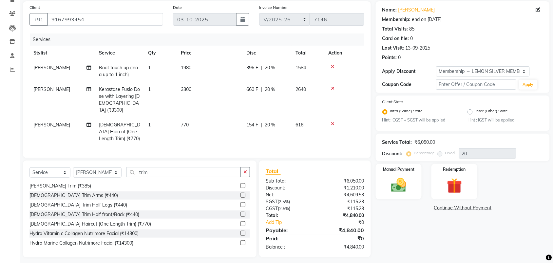
scroll to position [51, 0]
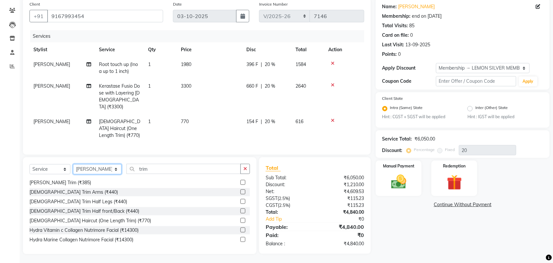
drag, startPoint x: 92, startPoint y: 168, endPoint x: 90, endPoint y: 163, distance: 5.1
click at [92, 168] on select "Select Stylist Aalam Saifi Abhishek Shelar Aditi Nigam Ansar Ahmed Archana Muke…" at bounding box center [97, 169] width 49 height 10
select select "90927"
click at [73, 164] on select "Select Stylist Aalam Saifi Abhishek Shelar Aditi Nigam Ansar Ahmed Archana Muke…" at bounding box center [97, 169] width 49 height 10
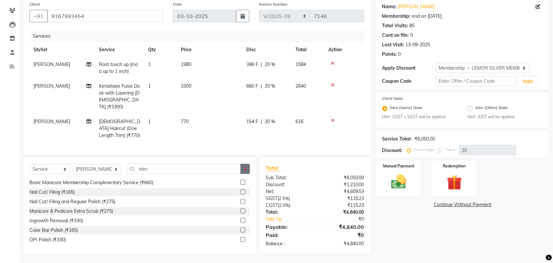
click at [246, 167] on icon "button" at bounding box center [246, 168] width 4 height 5
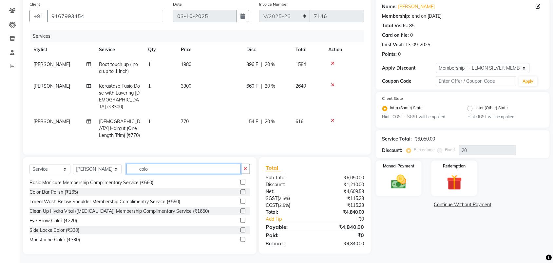
scroll to position [0, 0]
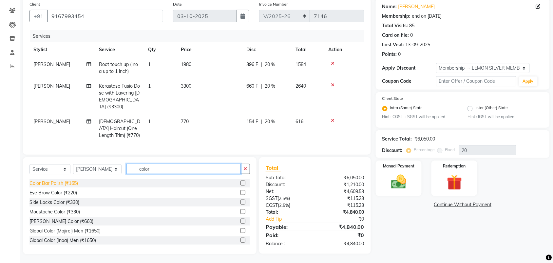
type input "color"
click at [61, 181] on div "Color Bar Polish (₹165)" at bounding box center [54, 183] width 49 height 7
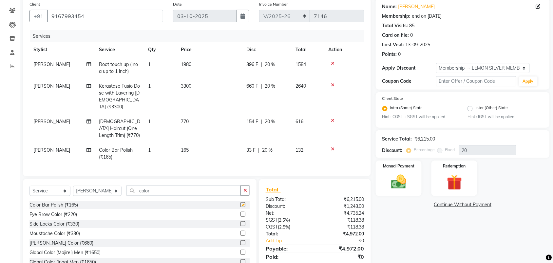
checkbox input "false"
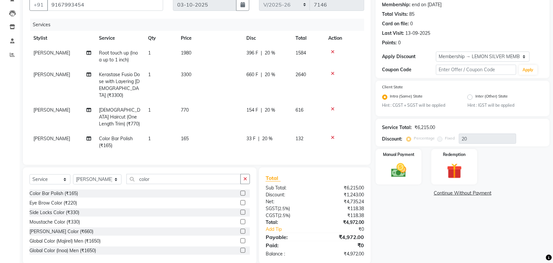
scroll to position [73, 0]
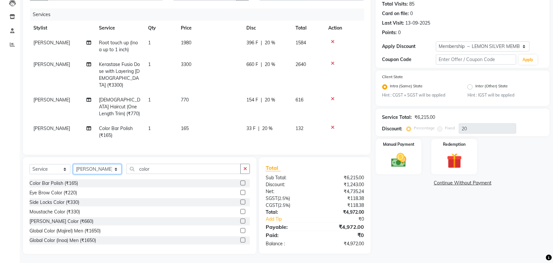
drag, startPoint x: 84, startPoint y: 170, endPoint x: 83, endPoint y: 163, distance: 6.7
click at [84, 170] on select "Select Stylist Aalam Saifi Abhishek Shelar Aditi Nigam Ansar Ahmed Archana Muke…" at bounding box center [97, 169] width 49 height 10
select select "20630"
click at [73, 164] on select "Select Stylist Aalam Saifi Abhishek Shelar Aditi Nigam Ansar Ahmed Archana Muke…" at bounding box center [97, 169] width 49 height 10
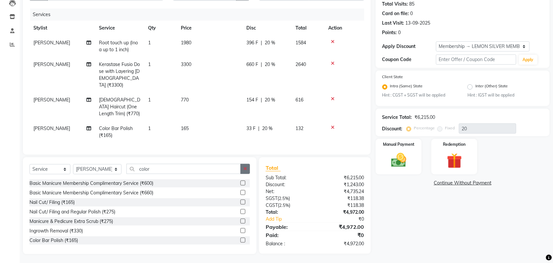
click at [243, 166] on button "button" at bounding box center [246, 169] width 10 height 10
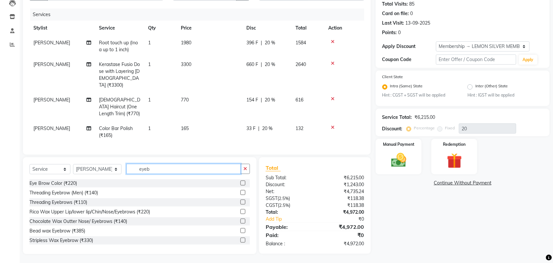
scroll to position [72, 0]
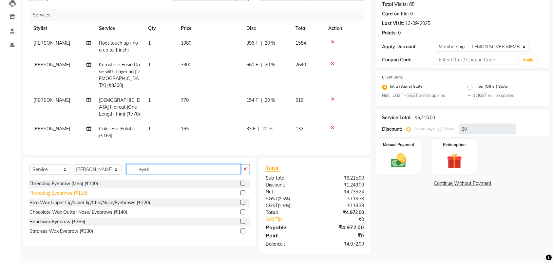
type input "eyeb"
click at [78, 192] on div "Threading Eyebrows (₹110)" at bounding box center [59, 193] width 58 height 7
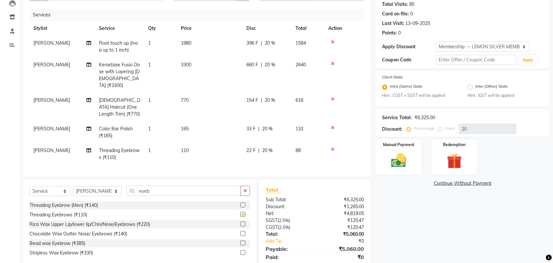
checkbox input "false"
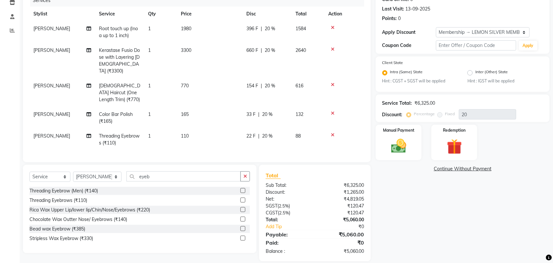
scroll to position [94, 0]
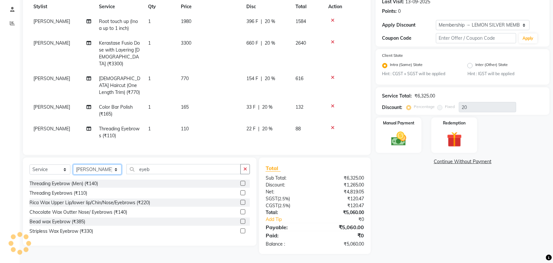
drag, startPoint x: 86, startPoint y: 169, endPoint x: 86, endPoint y: 164, distance: 4.9
click at [86, 168] on select "Select Stylist Aalam Saifi Abhishek Shelar Aditi Nigam Ansar Ahmed Archana Muke…" at bounding box center [97, 169] width 49 height 10
select select "90927"
click at [73, 164] on select "Select Stylist Aalam Saifi Abhishek Shelar Aditi Nigam Ansar Ahmed Archana Muke…" at bounding box center [97, 169] width 49 height 10
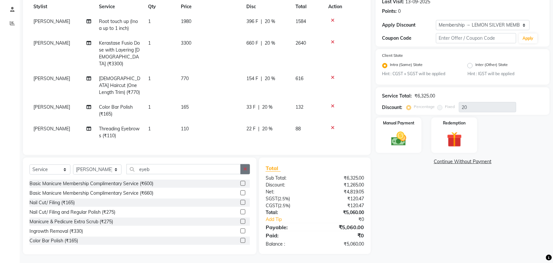
click at [242, 169] on button "button" at bounding box center [246, 169] width 10 height 10
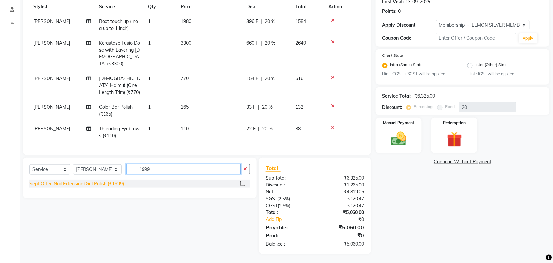
type input "1999"
click at [120, 184] on div "Sept Offer-Nail Extension+Gel Polish (₹1999)" at bounding box center [77, 183] width 94 height 7
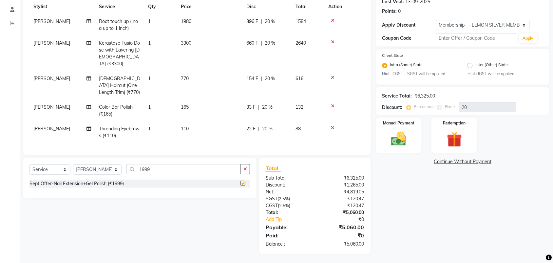
checkbox input "false"
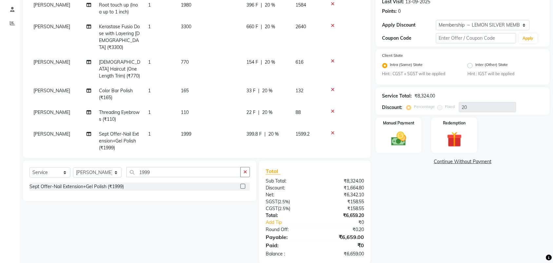
scroll to position [25, 0]
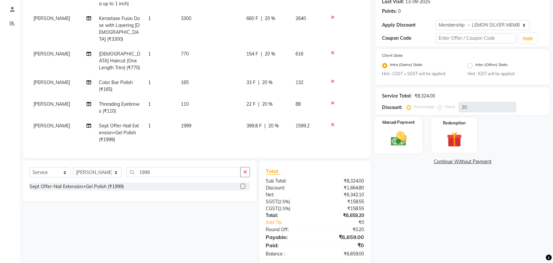
click at [409, 142] on img at bounding box center [399, 139] width 26 height 18
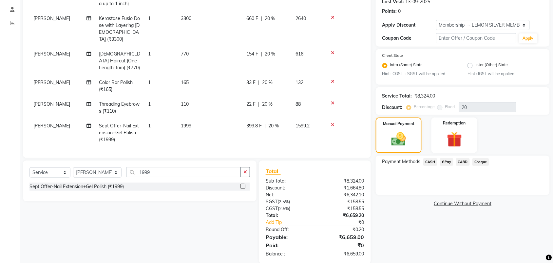
drag, startPoint x: 460, startPoint y: 159, endPoint x: 463, endPoint y: 167, distance: 8.7
click at [460, 159] on span "CARD" at bounding box center [463, 162] width 14 height 8
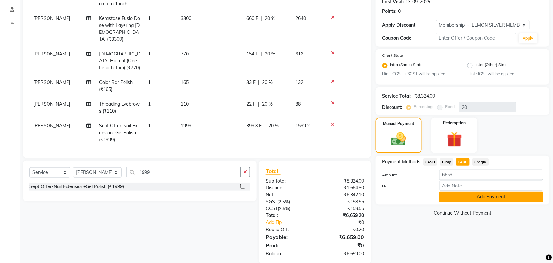
click at [463, 196] on button "Add Payment" at bounding box center [492, 196] width 104 height 10
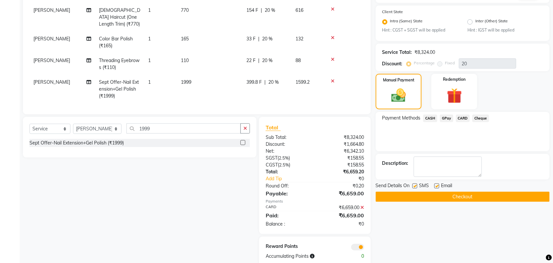
scroll to position [151, 0]
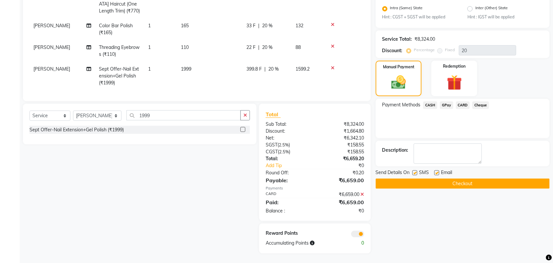
click at [414, 172] on label at bounding box center [415, 172] width 5 height 5
click at [414, 172] on input "checkbox" at bounding box center [415, 173] width 4 height 4
checkbox input "false"
click at [437, 173] on label at bounding box center [437, 172] width 5 height 5
click at [437, 173] on input "checkbox" at bounding box center [437, 173] width 4 height 4
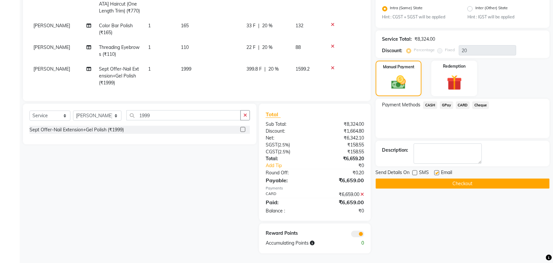
checkbox input "false"
click at [443, 181] on button "Checkout" at bounding box center [463, 183] width 174 height 10
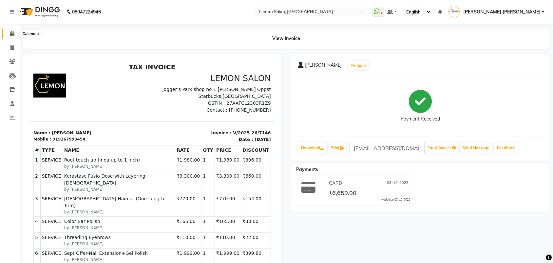
click at [9, 31] on span at bounding box center [12, 34] width 11 height 8
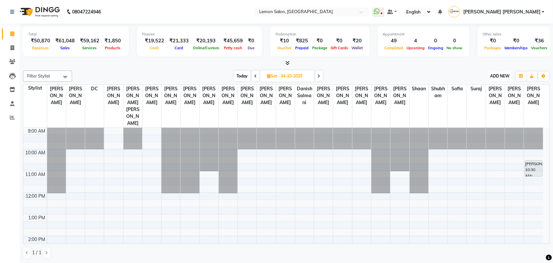
click at [510, 75] on span "ADD NEW" at bounding box center [500, 75] width 19 height 5
click at [478, 106] on link "Add Expense" at bounding box center [486, 105] width 52 height 9
select select "1"
select select "2515"
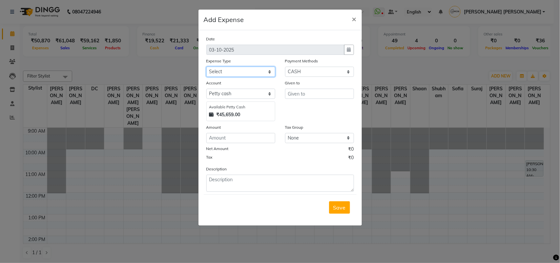
click at [235, 71] on select "Select Advance Cash transfer to hub Laundry Loan Membership Milk Miscellaneous …" at bounding box center [240, 72] width 69 height 10
select select "2686"
click at [206, 67] on select "Select Advance Cash transfer to hub Laundry Loan Membership Milk Miscellaneous …" at bounding box center [240, 72] width 69 height 10
click at [322, 96] on input "text" at bounding box center [319, 94] width 69 height 10
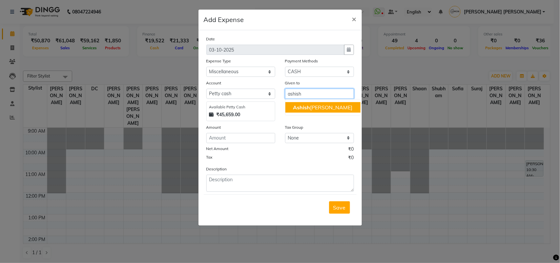
click at [319, 104] on ngb-highlight "Ashish Sharma" at bounding box center [322, 107] width 59 height 7
type input "Ashish Sharma"
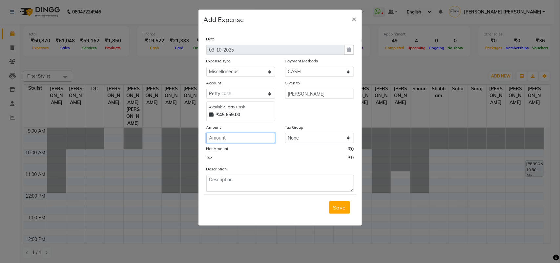
click at [267, 141] on input "number" at bounding box center [240, 138] width 69 height 10
type input "36"
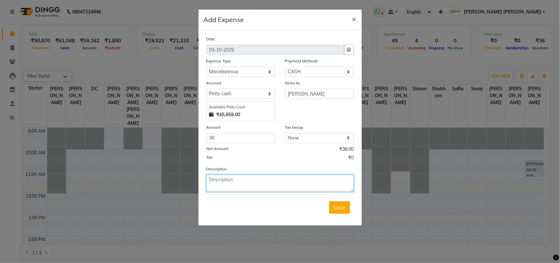
click at [269, 182] on textarea at bounding box center [280, 182] width 148 height 17
type textarea "for ac remote"
click at [345, 204] on span "Save" at bounding box center [339, 207] width 12 height 7
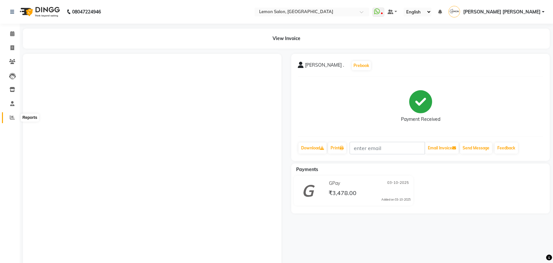
drag, startPoint x: 0, startPoint y: 0, endPoint x: 9, endPoint y: 118, distance: 118.7
click at [9, 118] on span at bounding box center [12, 118] width 11 height 8
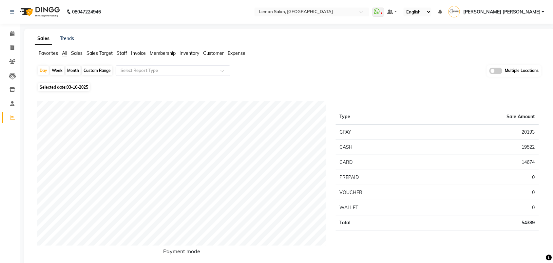
click at [237, 53] on span "Expense" at bounding box center [237, 53] width 18 height 6
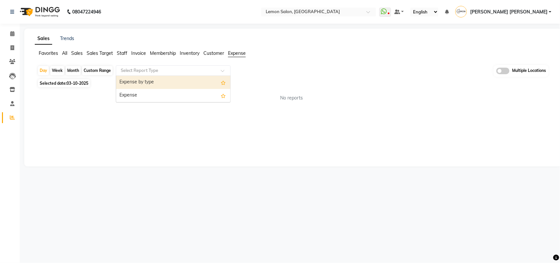
click at [185, 71] on input "text" at bounding box center [166, 70] width 94 height 7
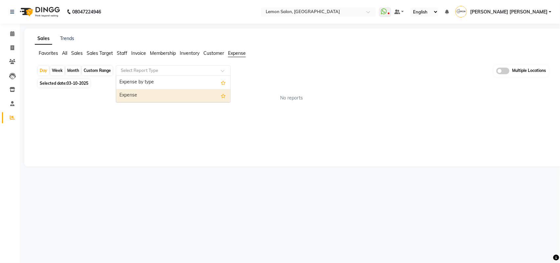
click at [178, 92] on div "Expense" at bounding box center [173, 95] width 114 height 13
select select "csv"
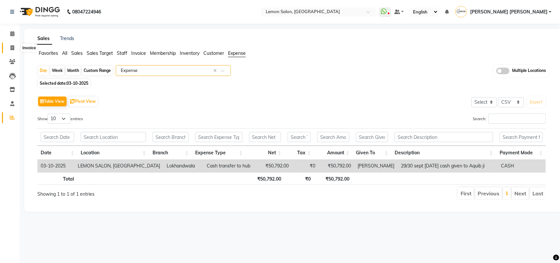
click at [10, 50] on icon at bounding box center [12, 47] width 4 height 5
select select "service"
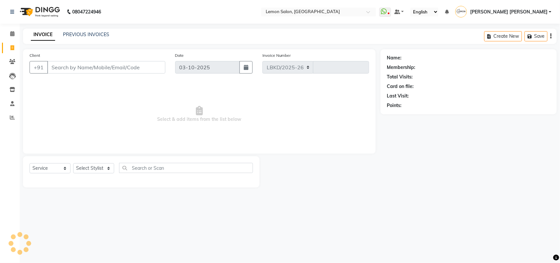
select select "551"
type input "7146"
click at [91, 34] on link "PREVIOUS INVOICES" at bounding box center [86, 34] width 46 height 6
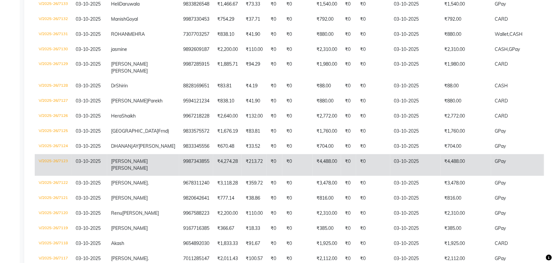
scroll to position [328, 0]
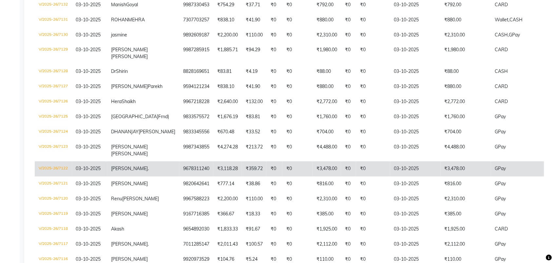
click at [45, 162] on td "V/2025-26/7122" at bounding box center [53, 168] width 37 height 15
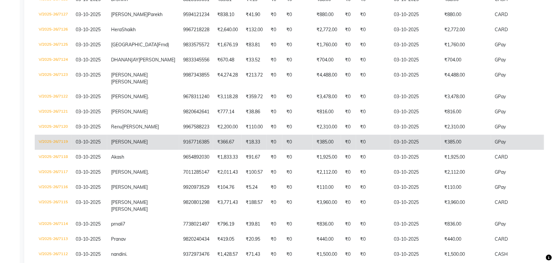
scroll to position [386, 0]
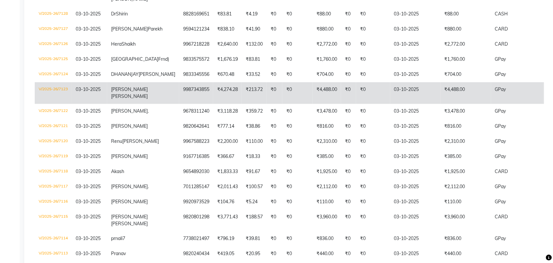
click at [63, 84] on td "V/2025-26/7123" at bounding box center [53, 93] width 37 height 22
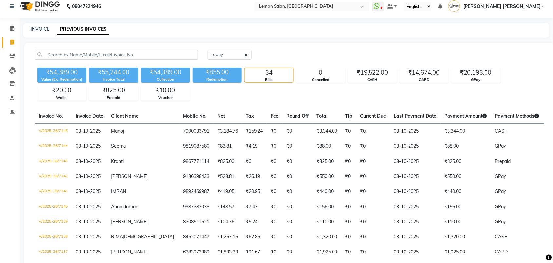
scroll to position [0, 0]
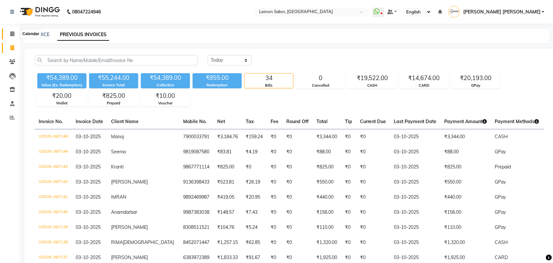
click at [12, 31] on icon at bounding box center [12, 33] width 4 height 5
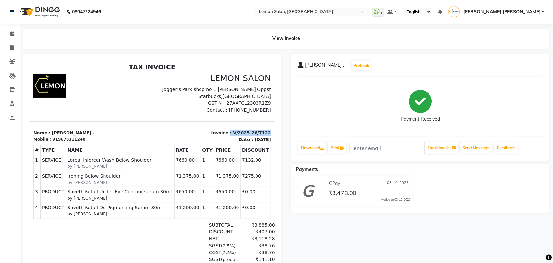
drag, startPoint x: 224, startPoint y: 132, endPoint x: 267, endPoint y: 130, distance: 43.3
click at [267, 130] on html "TAX INVOICE LEMON SALON [GEOGRAPHIC_DATA] shop no 1 [PERSON_NAME] Oppst Starbuc…" at bounding box center [152, 201] width 246 height 283
copy p ": V/2025-26/7122"
click at [12, 33] on icon at bounding box center [12, 33] width 4 height 5
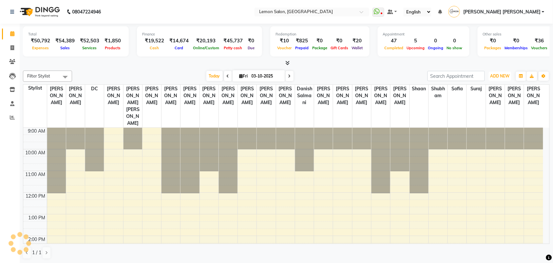
click at [495, 76] on span "ADD NEW" at bounding box center [500, 75] width 19 height 5
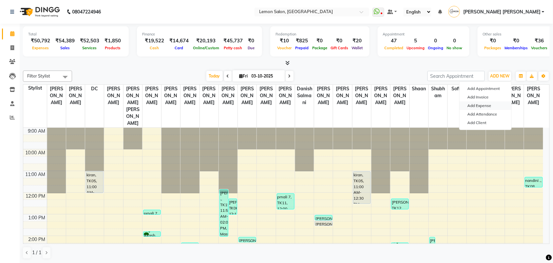
click at [491, 105] on link "Add Expense" at bounding box center [486, 105] width 52 height 9
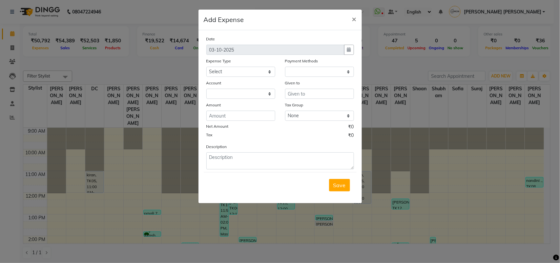
select select "1"
select select "2515"
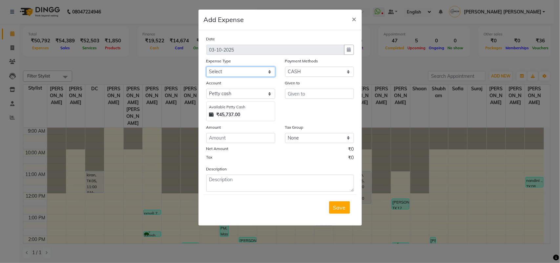
click at [243, 72] on select "Select Advance Cash transfer to hub Laundry Loan Membership Milk Miscellaneous …" at bounding box center [240, 72] width 69 height 10
select select "2685"
click at [206, 67] on select "Select Advance Cash transfer to hub Laundry Loan Membership Milk Miscellaneous …" at bounding box center [240, 72] width 69 height 10
click at [321, 96] on input "text" at bounding box center [319, 94] width 69 height 10
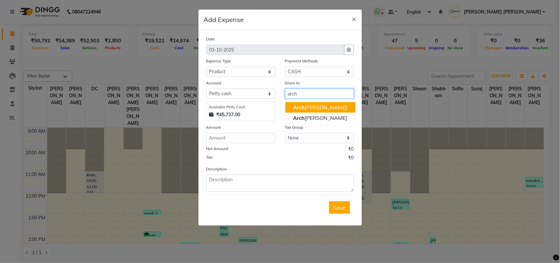
click at [328, 106] on ngb-highlight "Arch ana Muke" at bounding box center [320, 107] width 54 height 7
type input "[PERSON_NAME]"
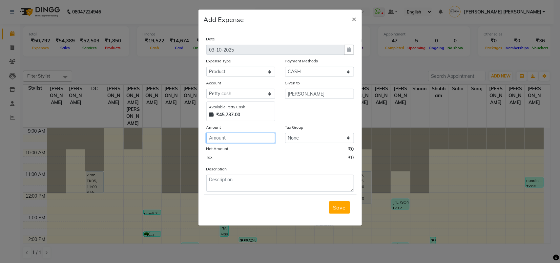
click at [250, 134] on input "number" at bounding box center [240, 138] width 69 height 10
type input "78"
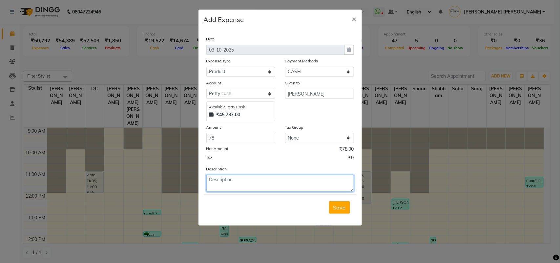
click at [230, 178] on textarea at bounding box center [280, 182] width 148 height 17
paste textarea ": V/2025-26/7122"
type textarea ": V/2025-26/7122"
click at [340, 207] on span "Save" at bounding box center [339, 207] width 12 height 7
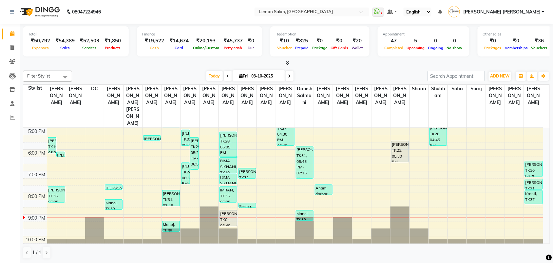
scroll to position [176, 0]
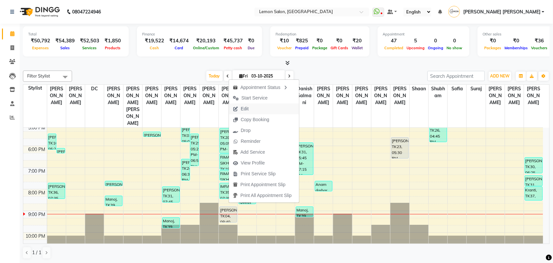
click at [244, 106] on span "Edit" at bounding box center [245, 108] width 8 height 7
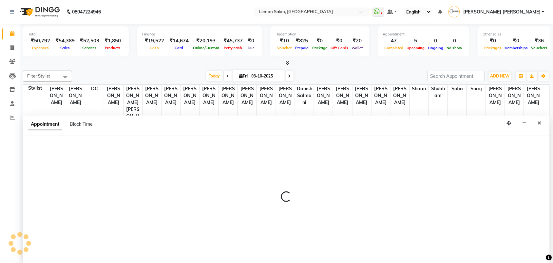
scroll to position [0, 0]
select select "tentative"
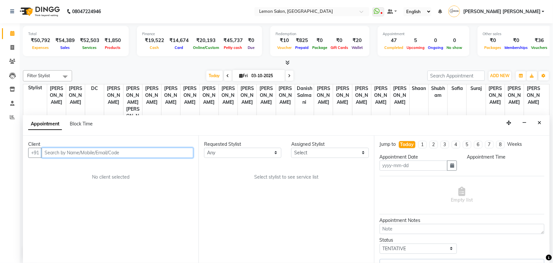
type input "03-10-2025"
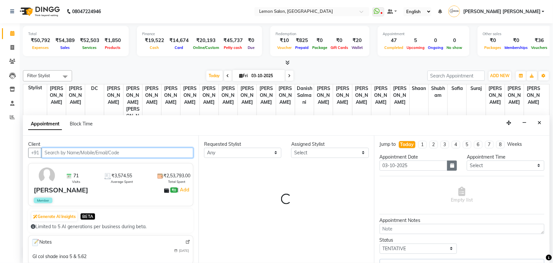
select select "58017"
select select "281"
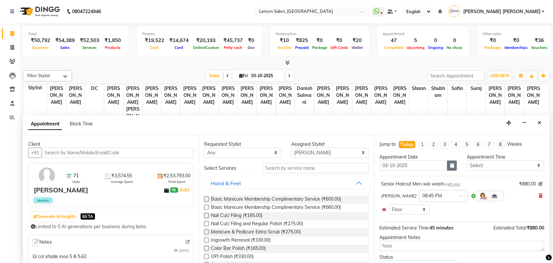
click at [451, 166] on icon "button" at bounding box center [453, 165] width 4 height 5
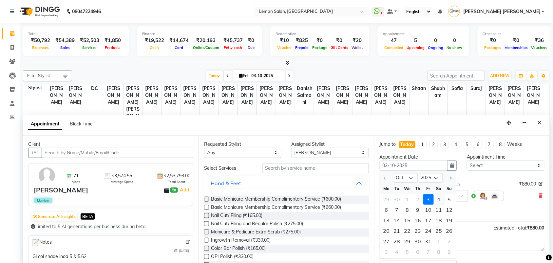
click at [438, 199] on div "4" at bounding box center [439, 199] width 10 height 10
type input "04-10-2025"
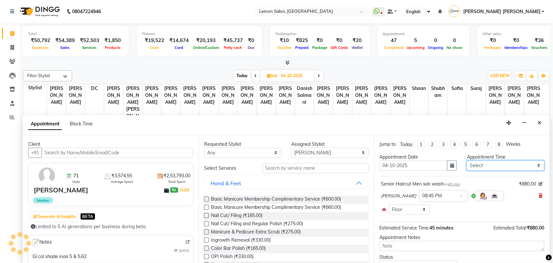
drag, startPoint x: 485, startPoint y: 167, endPoint x: 485, endPoint y: 163, distance: 4.0
click at [485, 167] on select "Select 10:00 AM 10:15 AM 10:30 AM 10:45 AM 11:00 AM 11:15 AM 11:30 AM 11:45 AM …" at bounding box center [505, 165] width 77 height 10
select select "1200"
click at [467, 160] on select "Select 10:00 AM 10:15 AM 10:30 AM 10:45 AM 11:00 AM 11:15 AM 11:30 AM 11:45 AM …" at bounding box center [505, 165] width 77 height 10
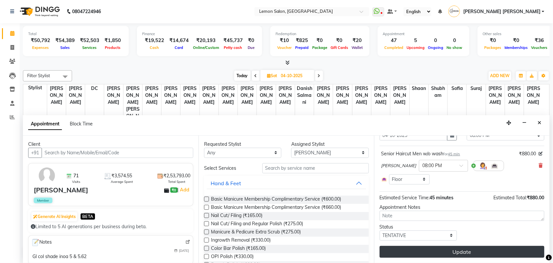
click at [466, 250] on button "Update" at bounding box center [462, 252] width 165 height 12
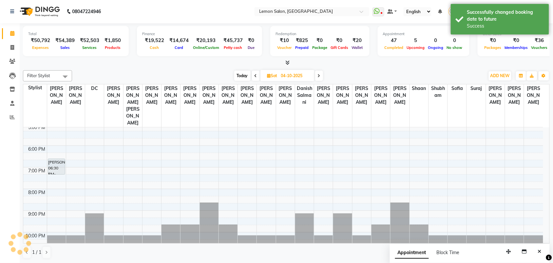
scroll to position [0, 0]
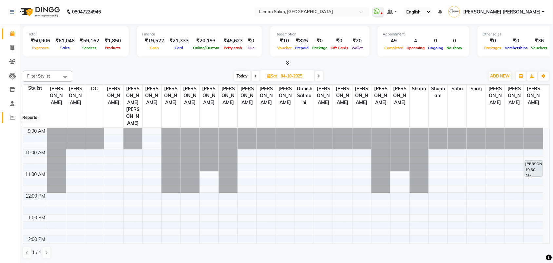
click at [12, 115] on icon at bounding box center [12, 117] width 5 height 5
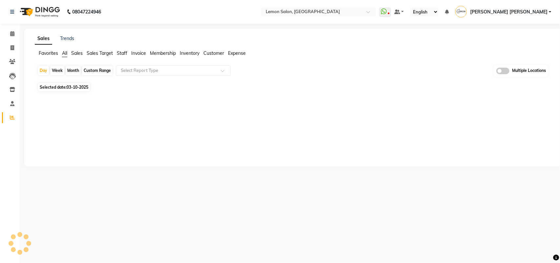
drag, startPoint x: 236, startPoint y: 53, endPoint x: 193, endPoint y: 61, distance: 43.4
click at [235, 52] on span "Expense" at bounding box center [237, 53] width 18 height 6
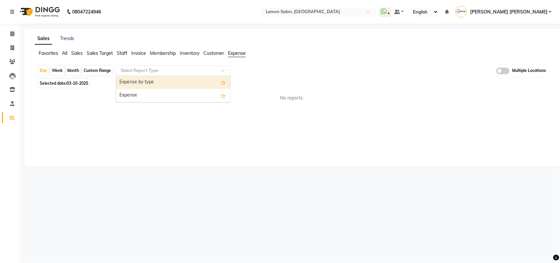
click at [169, 70] on input "text" at bounding box center [166, 70] width 94 height 7
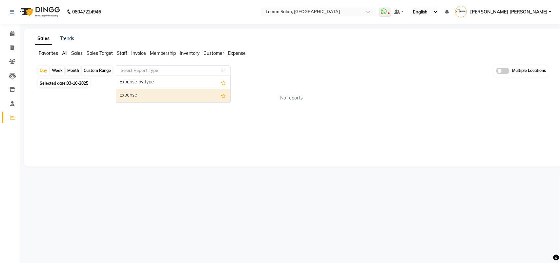
click at [163, 94] on div "Expense" at bounding box center [173, 95] width 114 height 13
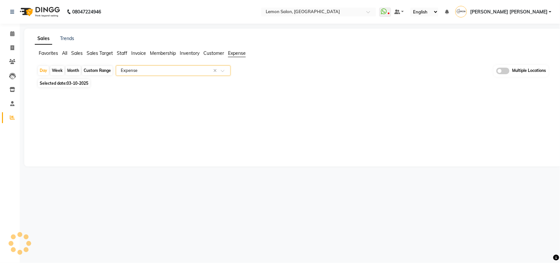
select select "csv"
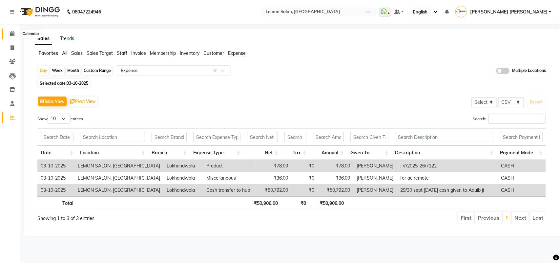
click at [15, 35] on span at bounding box center [12, 34] width 11 height 8
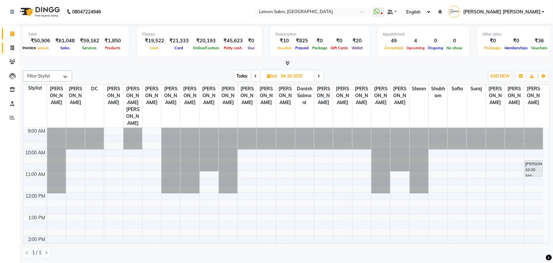
click at [13, 49] on icon at bounding box center [12, 47] width 4 height 5
select select "551"
select select "service"
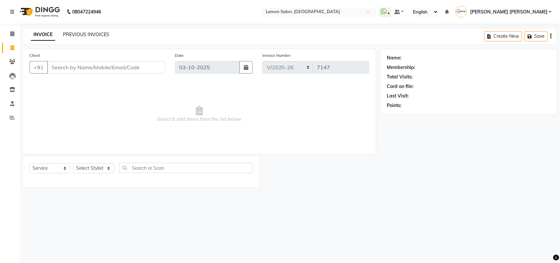
click at [96, 34] on link "PREVIOUS INVOICES" at bounding box center [86, 34] width 46 height 6
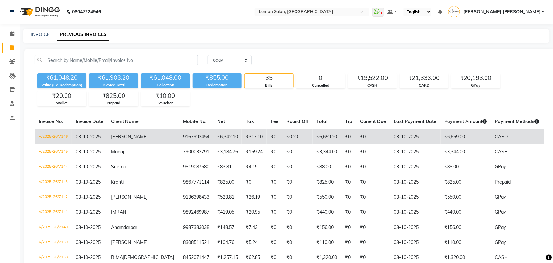
click at [48, 133] on td "V/2025-26/7146" at bounding box center [53, 136] width 37 height 15
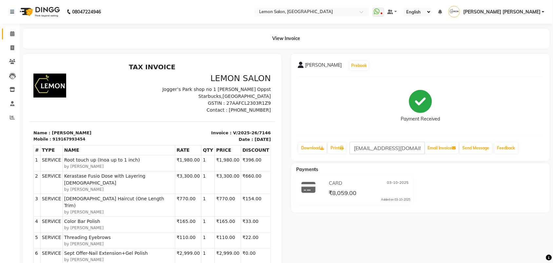
click at [8, 29] on link "Calendar" at bounding box center [10, 34] width 16 height 11
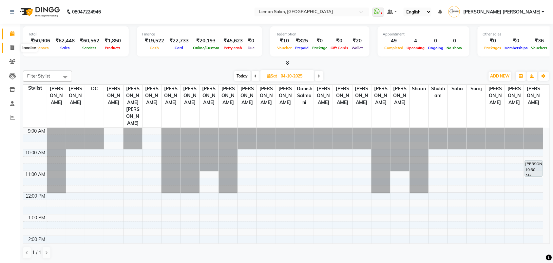
click at [10, 46] on span at bounding box center [12, 48] width 11 height 8
select select "551"
select select "service"
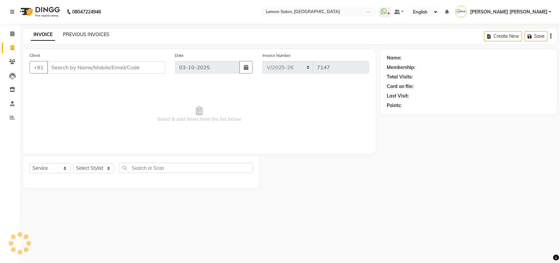
click at [90, 34] on link "PREVIOUS INVOICES" at bounding box center [86, 34] width 46 height 6
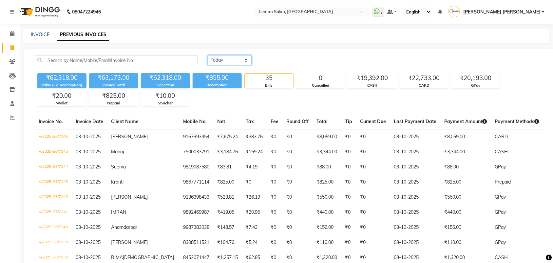
click at [233, 59] on select "Today Yesterday Custom Range" at bounding box center [230, 60] width 44 height 10
select select "range"
click at [208, 55] on select "Today Yesterday Custom Range" at bounding box center [230, 60] width 44 height 10
drag, startPoint x: 282, startPoint y: 55, endPoint x: 284, endPoint y: 61, distance: 6.4
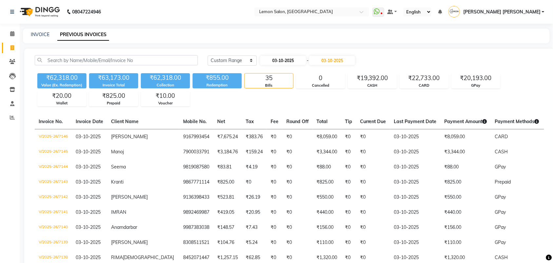
click at [282, 56] on div "03-10-2025 - 03-10-2025" at bounding box center [308, 60] width 96 height 10
click at [284, 61] on input "03-10-2025" at bounding box center [283, 60] width 46 height 9
select select "10"
select select "2025"
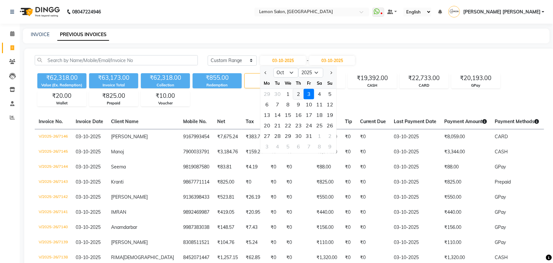
click at [296, 92] on div "2" at bounding box center [298, 94] width 10 height 10
type input "02-10-2025"
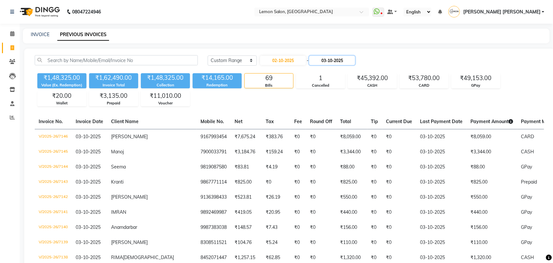
click at [345, 62] on input "03-10-2025" at bounding box center [333, 60] width 46 height 9
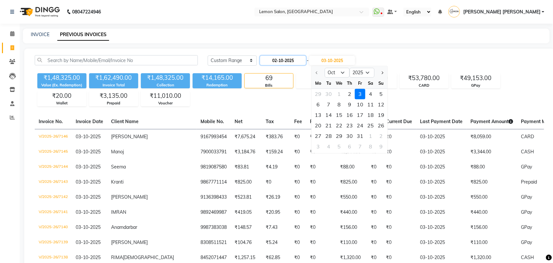
click at [289, 59] on input "02-10-2025" at bounding box center [283, 60] width 46 height 9
select select "10"
select select "2025"
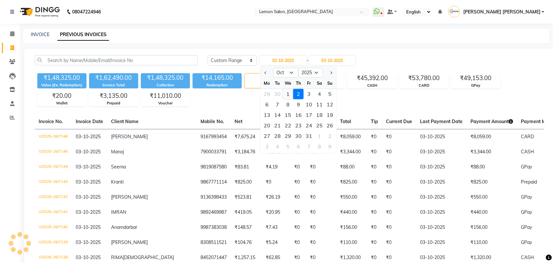
click at [287, 92] on div "1" at bounding box center [288, 94] width 10 height 10
type input "01-10-2025"
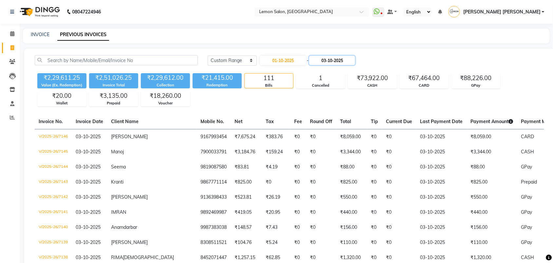
click at [326, 63] on input "03-10-2025" at bounding box center [333, 60] width 46 height 9
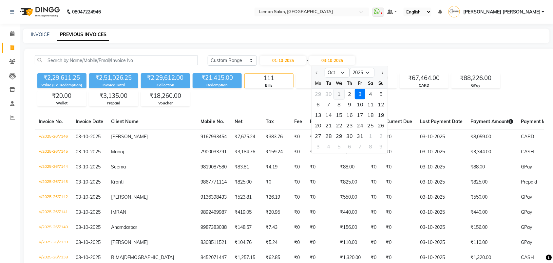
click at [342, 92] on div "1" at bounding box center [339, 94] width 10 height 10
type input "01-10-2025"
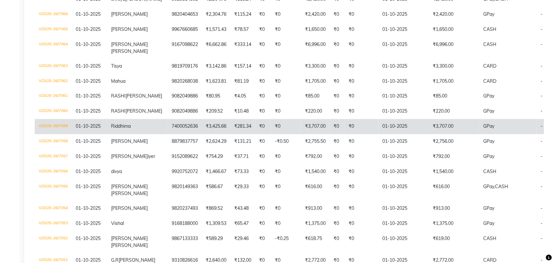
scroll to position [287, 0]
click at [63, 133] on td "V/2025-26/7059" at bounding box center [53, 125] width 37 height 15
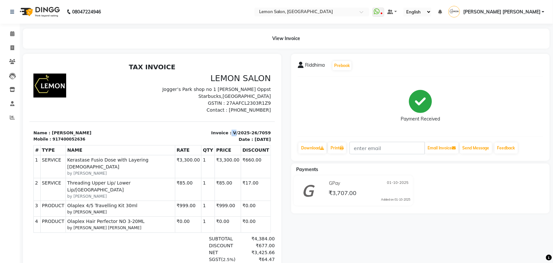
drag, startPoint x: 224, startPoint y: 131, endPoint x: 200, endPoint y: 127, distance: 25.0
click at [275, 129] on html "TAX INVOICE LEMON SALON Jogger’s Park shop no 1 Samarth Siddhi Oppst Starbucks,…" at bounding box center [152, 201] width 246 height 283
click at [238, 122] on section "Name : Riddhima Mobile : 917400052636 Invoice : V/2025-26/7059 Date : October 1…" at bounding box center [152, 131] width 246 height 21
copy p "V/2025-26/7059"
click at [8, 32] on span at bounding box center [12, 34] width 11 height 8
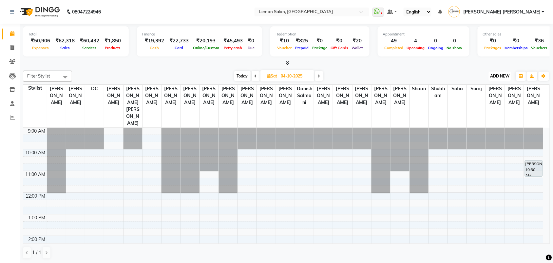
click at [501, 76] on span "ADD NEW" at bounding box center [500, 75] width 19 height 5
click at [480, 104] on link "Add Expense" at bounding box center [486, 105] width 52 height 9
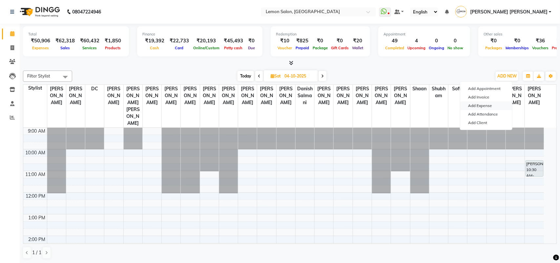
select select "1"
select select "2515"
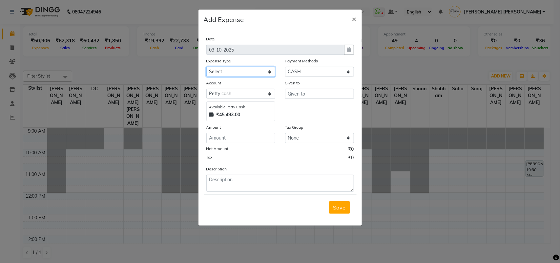
click at [226, 67] on select "Select Advance Cash transfer to hub Laundry Loan Membership Milk Miscellaneous …" at bounding box center [240, 72] width 69 height 10
select select "2685"
click at [206, 67] on select "Select Advance Cash transfer to hub Laundry Loan Membership Milk Miscellaneous …" at bounding box center [240, 72] width 69 height 10
click at [324, 84] on div "Given to" at bounding box center [319, 83] width 69 height 9
click at [333, 96] on input "text" at bounding box center [319, 94] width 69 height 10
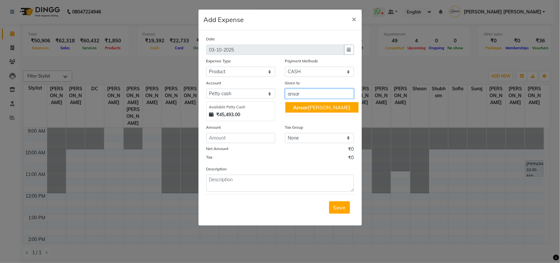
click at [318, 108] on ngb-highlight "Ansar Ahmed" at bounding box center [321, 107] width 57 height 7
type input "Ansar Ahmed"
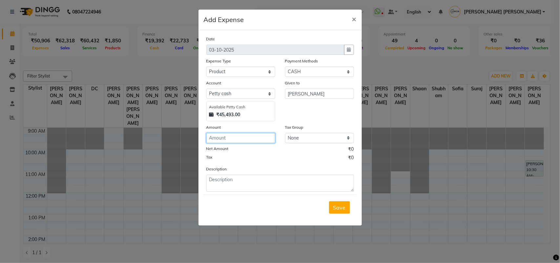
click at [253, 138] on input "number" at bounding box center [240, 138] width 69 height 10
type input "42"
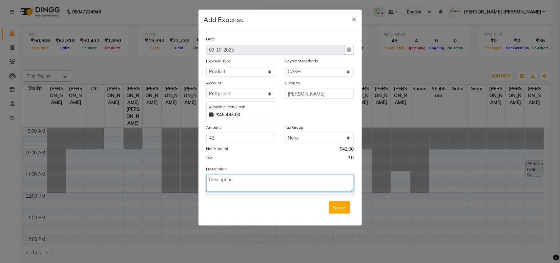
click at [270, 182] on textarea at bounding box center [280, 182] width 148 height 17
paste textarea "V/2025-26/7059"
type textarea "V/2025-26/7059"
click at [345, 207] on span "Save" at bounding box center [339, 207] width 12 height 7
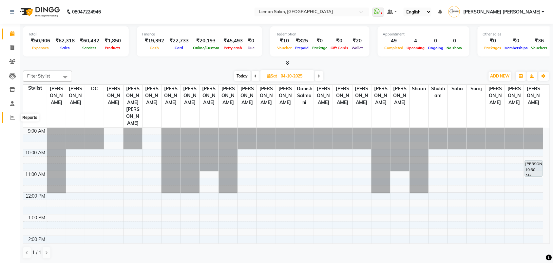
click at [10, 117] on icon at bounding box center [12, 117] width 5 height 5
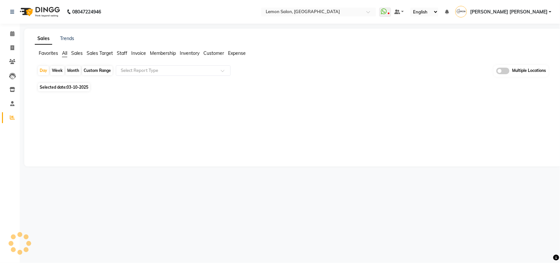
click at [238, 54] on span "Expense" at bounding box center [237, 53] width 18 height 6
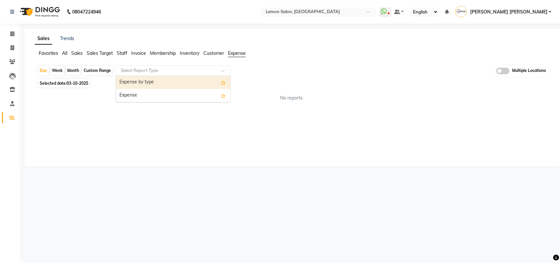
drag, startPoint x: 150, startPoint y: 69, endPoint x: 148, endPoint y: 85, distance: 15.9
click at [150, 69] on input "text" at bounding box center [166, 70] width 94 height 7
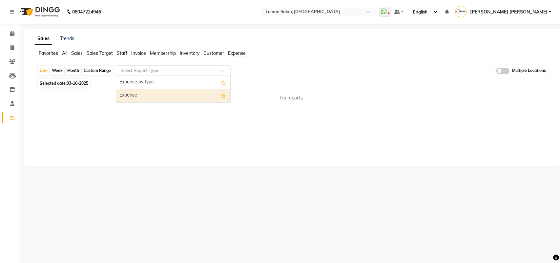
click at [147, 93] on div "Expense" at bounding box center [173, 95] width 114 height 13
select select "csv"
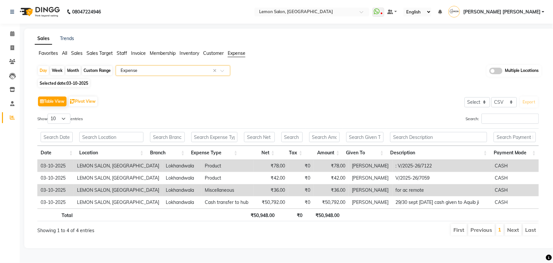
click at [36, 71] on div "Day Week Month Custom Range Select Report Type × Expense × Multiple Locations S…" at bounding box center [290, 153] width 510 height 176
click at [44, 71] on div "Day" at bounding box center [43, 70] width 11 height 9
select select "10"
select select "2025"
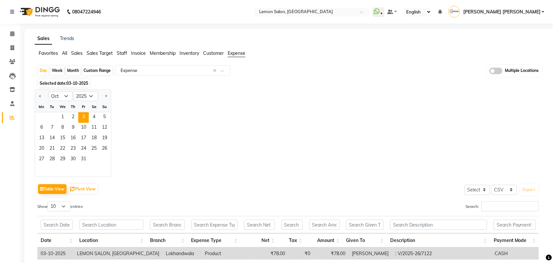
click at [40, 118] on div "1 2 3 4 5" at bounding box center [73, 117] width 76 height 10
click at [66, 97] on select "Jan Feb Mar Apr May Jun Jul Aug Sep Oct Nov Dec" at bounding box center [60, 96] width 25 height 10
select select "9"
click at [48, 91] on select "Jan Feb Mar Apr May Jun Jul Aug Sep Oct Nov Dec" at bounding box center [60, 96] width 25 height 10
click at [101, 150] on span "28" at bounding box center [104, 149] width 10 height 10
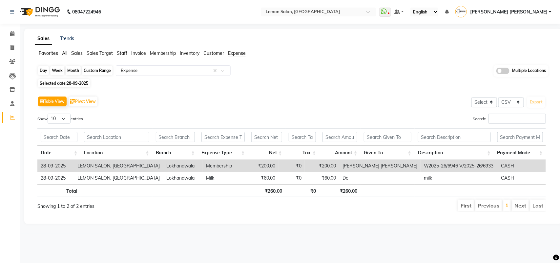
click at [43, 68] on div "Day" at bounding box center [43, 70] width 11 height 9
select select "9"
select select "2025"
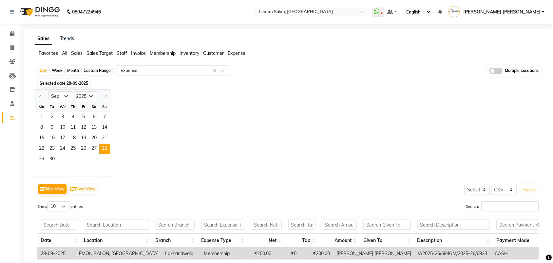
click at [183, 118] on div "Jan Feb Mar Apr May Jun Jul Aug Sep Oct Nov Dec 2015 2016 2017 2018 2019 2020 2…" at bounding box center [290, 133] width 510 height 88
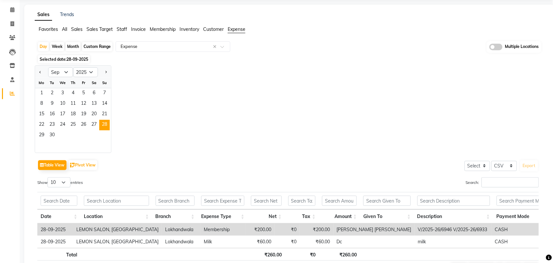
scroll to position [66, 0]
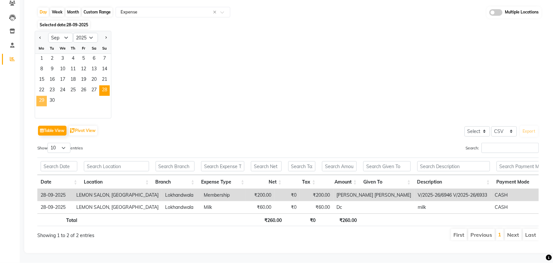
click at [38, 96] on span "29" at bounding box center [41, 101] width 10 height 10
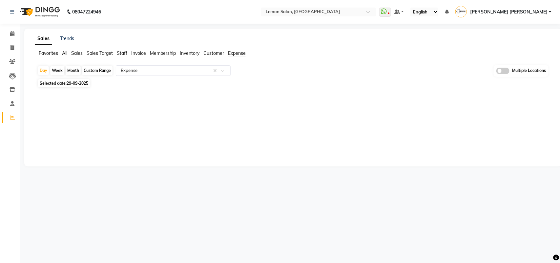
click at [142, 75] on ng-select "Select Report Type × Expense ×" at bounding box center [173, 70] width 115 height 10
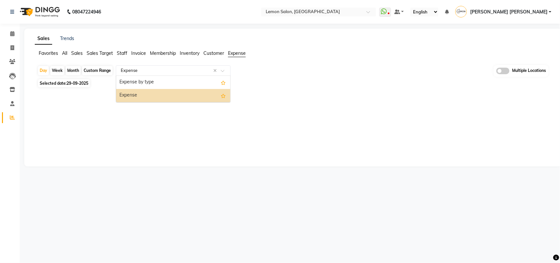
click at [140, 96] on div "Expense" at bounding box center [173, 95] width 114 height 13
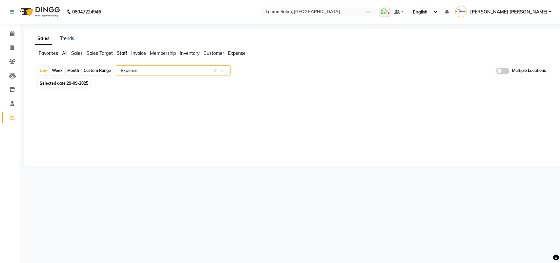
drag, startPoint x: 313, startPoint y: 66, endPoint x: 159, endPoint y: 63, distance: 154.1
click at [313, 66] on div "Day Week Month Custom Range Select Report Type × Expense × Multiple Locations" at bounding box center [292, 71] width 511 height 12
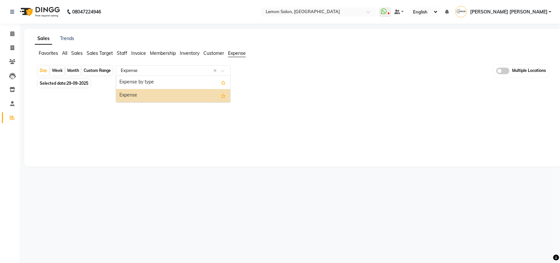
click at [152, 71] on input "text" at bounding box center [166, 70] width 94 height 7
click at [44, 71] on div "Day" at bounding box center [43, 70] width 11 height 9
select select "9"
select select "2025"
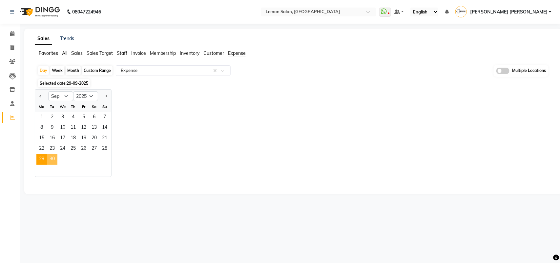
click at [56, 157] on span "30" at bounding box center [52, 159] width 10 height 10
select select "csv"
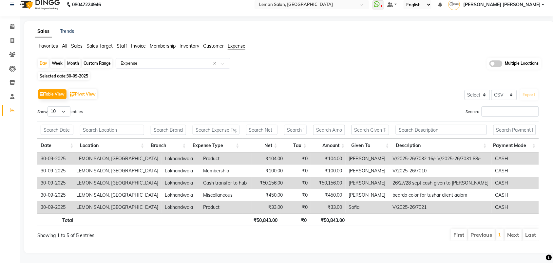
scroll to position [14, 0]
click at [41, 59] on div "Day" at bounding box center [43, 63] width 11 height 9
select select "9"
select select "2025"
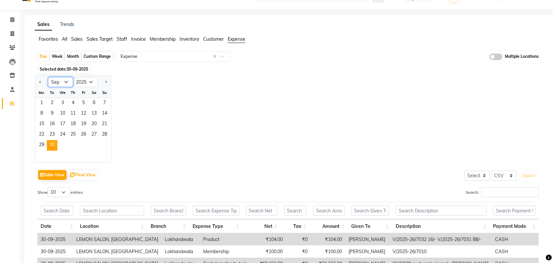
click at [67, 81] on select "Jan Feb Mar Apr May Jun Jul Aug Sep Oct Nov Dec" at bounding box center [60, 82] width 25 height 10
select select "10"
click at [48, 77] on select "Jan Feb Mar Apr May Jun Jul Aug Sep Oct Nov Dec" at bounding box center [60, 82] width 25 height 10
click at [65, 102] on span "1" at bounding box center [62, 103] width 10 height 10
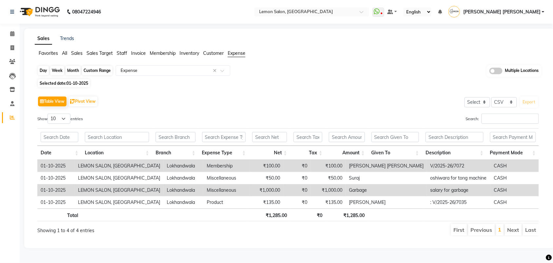
click at [39, 71] on div "Day" at bounding box center [43, 70] width 11 height 9
select select "10"
select select "2025"
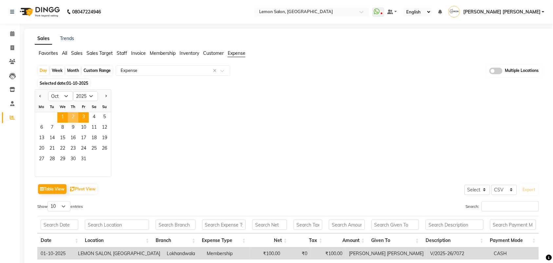
click at [72, 115] on span "2" at bounding box center [73, 117] width 10 height 10
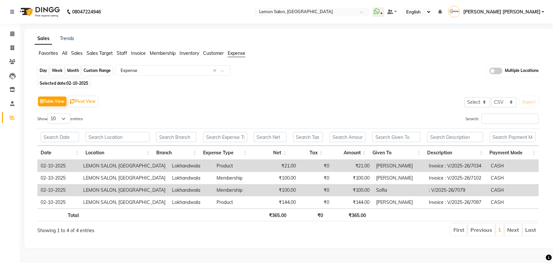
click at [45, 70] on div "Day" at bounding box center [43, 70] width 11 height 9
select select "10"
select select "2025"
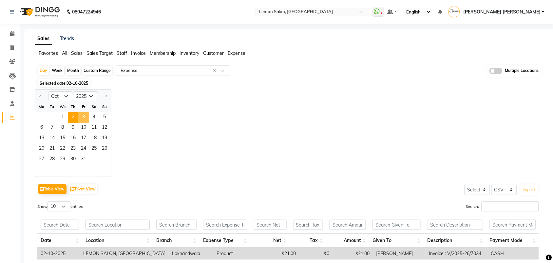
click at [85, 116] on span "3" at bounding box center [83, 117] width 10 height 10
click at [204, 182] on div "Table View Pivot View Select Select CSV PDF Export Show 10 25 50 100 entries Se…" at bounding box center [288, 253] width 502 height 142
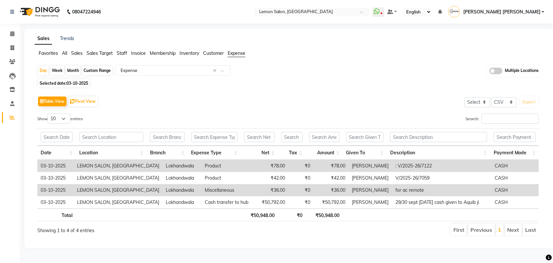
scroll to position [2, 0]
click at [9, 30] on span at bounding box center [12, 34] width 11 height 8
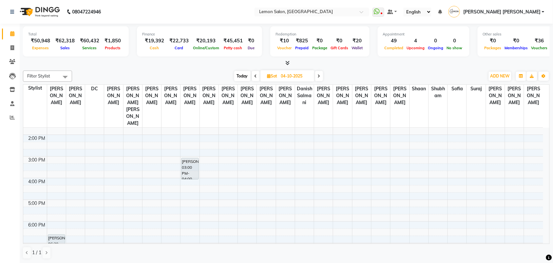
scroll to position [41, 0]
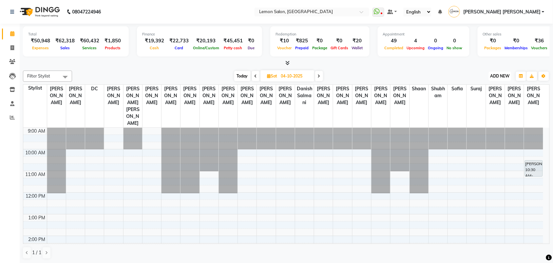
click at [495, 78] on span "ADD NEW" at bounding box center [500, 75] width 19 height 5
click at [479, 110] on link "Add Attendance" at bounding box center [486, 114] width 52 height 9
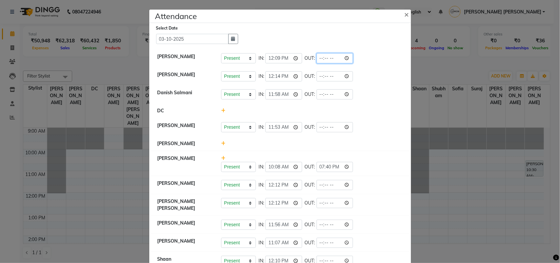
click at [338, 58] on input "time" at bounding box center [334, 58] width 37 height 10
click at [348, 58] on input "time" at bounding box center [334, 58] width 37 height 10
type input "21:29"
click at [374, 54] on div "Present Absent Late Half Day Weekly Off IN: 12:09 OUT: 21:29" at bounding box center [312, 58] width 182 height 10
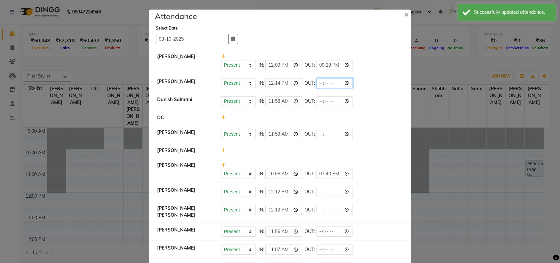
click at [346, 85] on input "time" at bounding box center [334, 83] width 37 height 10
type input "21:29"
click at [372, 70] on li "Sahibaddin Shaikh Present Absent Late Half Day Weekly Off IN: 12:09 OUT: 21:29" at bounding box center [280, 61] width 258 height 25
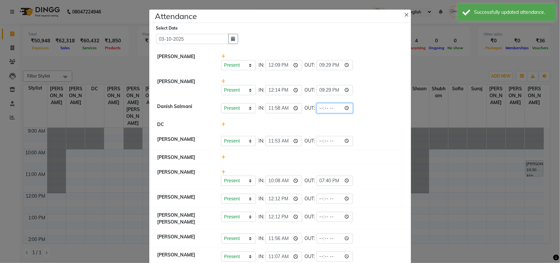
click at [346, 107] on input "time" at bounding box center [334, 108] width 37 height 10
type input "21:29"
click at [371, 94] on div "Present Absent Late Half Day Weekly Off IN: 12:14 OUT: 21:29" at bounding box center [312, 90] width 182 height 10
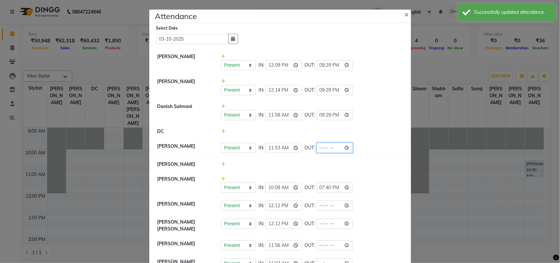
click at [348, 149] on input "time" at bounding box center [334, 148] width 37 height 10
type input "21:29"
click at [379, 137] on li "DC" at bounding box center [280, 131] width 258 height 15
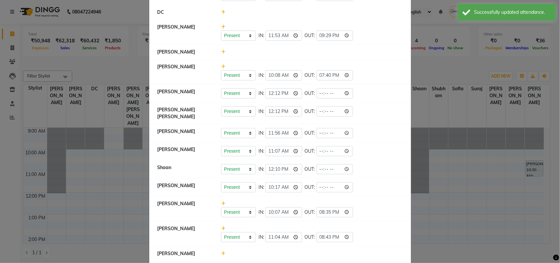
scroll to position [123, 0]
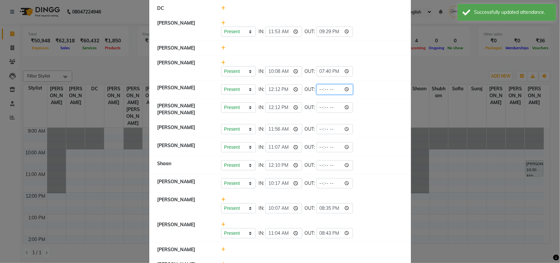
click at [345, 91] on input "time" at bounding box center [334, 89] width 37 height 10
type input "21:29"
click at [369, 78] on li "Radhika Mane Present Absent Late Half Day Weekly Off IN: 10:08 OUT: 19:40" at bounding box center [280, 67] width 258 height 25
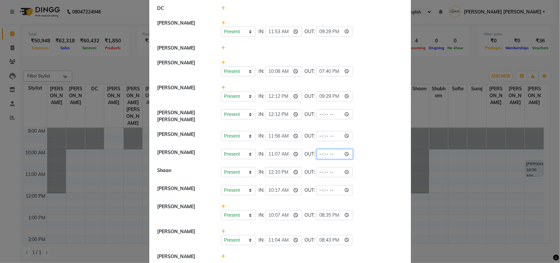
click at [346, 151] on input "time" at bounding box center [334, 154] width 37 height 10
type input "21:01"
click at [369, 145] on li "Archana Muke Present Absent Late Half Day Weekly Off IN: 11:07 OUT: 21:01" at bounding box center [280, 154] width 258 height 18
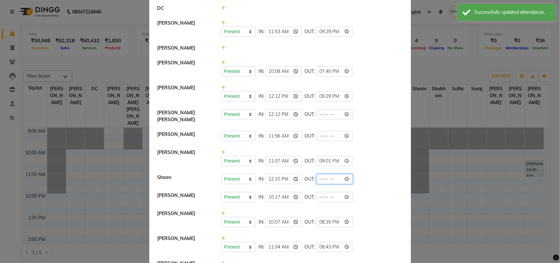
click at [346, 177] on input "time" at bounding box center [334, 179] width 37 height 10
click at [376, 91] on div "Present Absent Late Half Day Weekly Off IN: 12:12 OUT: 21:29" at bounding box center [311, 92] width 191 height 17
type input "21:30"
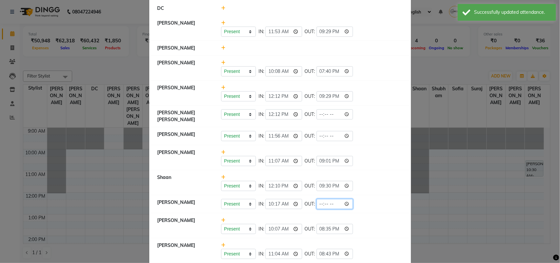
click at [347, 201] on input "time" at bounding box center [334, 204] width 37 height 10
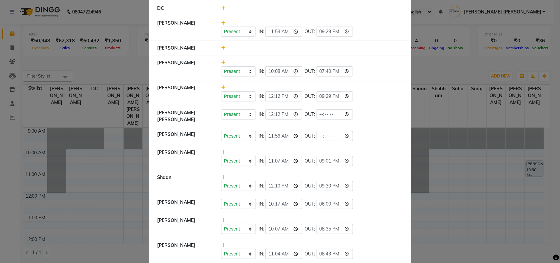
type input "18:00"
click at [374, 134] on div "Present Absent Late Half Day Weekly Off IN: 11:56 OUT:" at bounding box center [312, 136] width 182 height 10
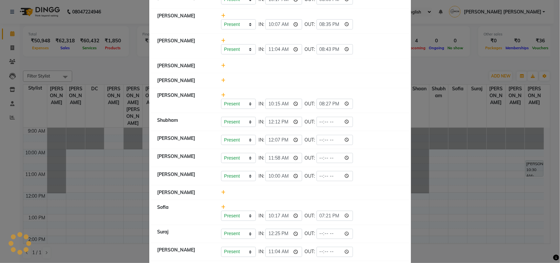
scroll to position [328, 0]
click at [345, 121] on input "time" at bounding box center [334, 121] width 37 height 10
type input "21:30"
click at [372, 112] on li "Shubham Present Absent Late Half Day Weekly Off IN: 12:12 OUT: 21:30" at bounding box center [280, 121] width 258 height 18
click at [347, 136] on input "time" at bounding box center [334, 139] width 37 height 10
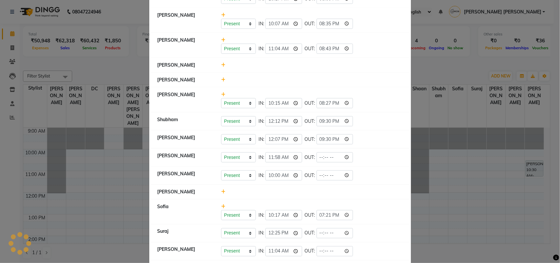
type input "21:30"
click at [362, 131] on li "Karuna Bambhania Present Absent Late Half Day Weekly Off IN: 12:07 OUT: 21:30" at bounding box center [280, 139] width 258 height 18
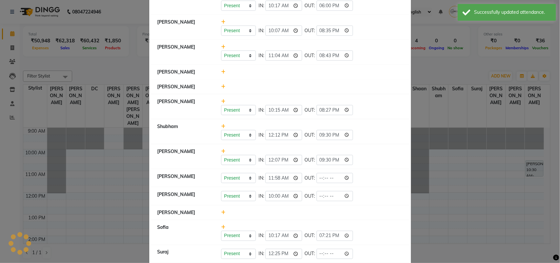
click at [346, 163] on li "Karuna Bambhania Present Absent Late Half Day Weekly Off IN: 12:07 OUT: 21:30" at bounding box center [280, 156] width 258 height 25
click at [345, 176] on input "time" at bounding box center [334, 178] width 37 height 10
type input "21:30"
click at [381, 148] on div "Present Absent Late Half Day Weekly Off IN: 12:07 OUT: 21:30" at bounding box center [311, 156] width 191 height 17
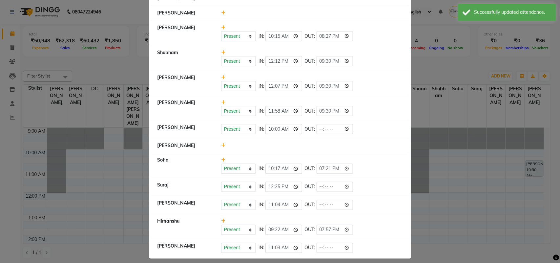
scroll to position [405, 0]
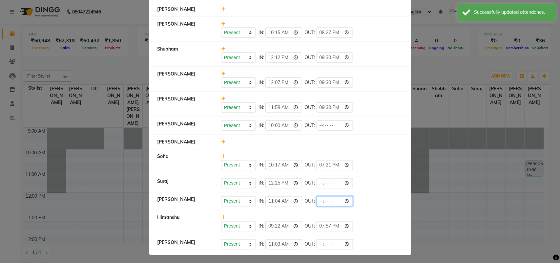
click at [346, 202] on input "time" at bounding box center [334, 201] width 37 height 10
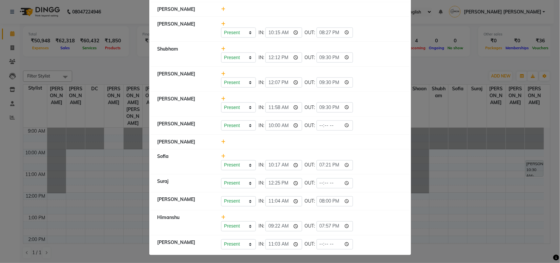
type input "20:00"
click at [376, 149] on li "Sofia Present Absent Late Half Day Weekly Off IN: 10:17 OUT: 19:21" at bounding box center [280, 161] width 258 height 25
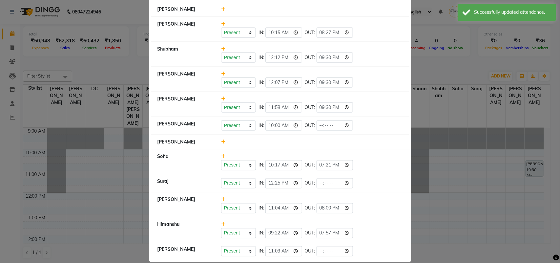
scroll to position [412, 0]
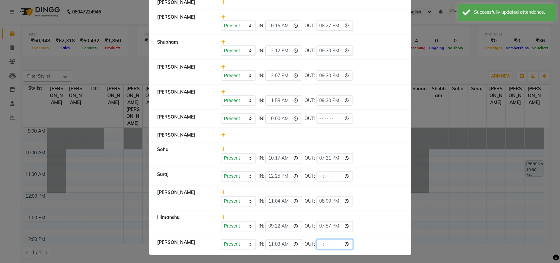
click at [347, 243] on input "time" at bounding box center [334, 244] width 37 height 10
type input "21:18"
click at [388, 185] on li "Archana Rajbhar Present Absent Late Half Day Weekly Off IN: 11:04 OUT: 20:00" at bounding box center [280, 197] width 258 height 25
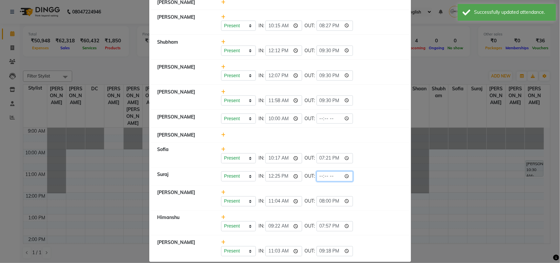
click at [342, 171] on input "time" at bounding box center [334, 176] width 37 height 10
click at [348, 174] on input "time" at bounding box center [334, 176] width 37 height 10
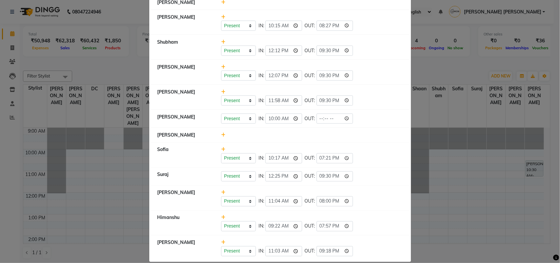
type input "21:30"
drag, startPoint x: 391, startPoint y: 84, endPoint x: 373, endPoint y: 115, distance: 36.4
click at [391, 85] on li "Ansar Ahmed Present Absent Late Half Day Weekly Off IN: 11:58 OUT: 21:30" at bounding box center [280, 97] width 258 height 25
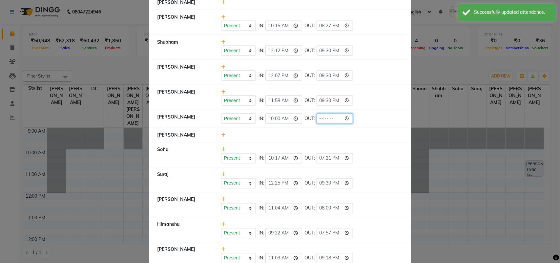
click at [345, 114] on input "time" at bounding box center [334, 118] width 37 height 10
type input "21:30"
click at [371, 113] on div "Present Absent Late Half Day Weekly Off IN: 10:00 OUT: 21:30" at bounding box center [312, 118] width 182 height 10
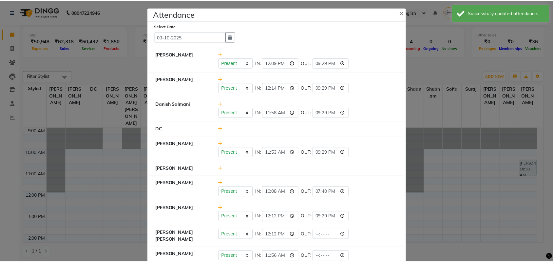
scroll to position [0, 0]
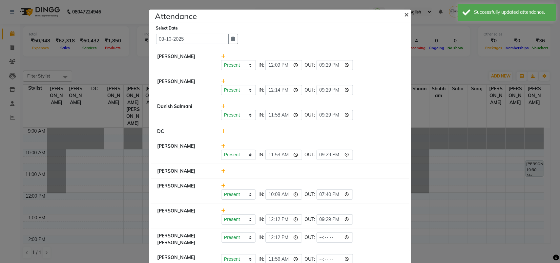
click at [399, 16] on button "×" at bounding box center [407, 14] width 16 height 18
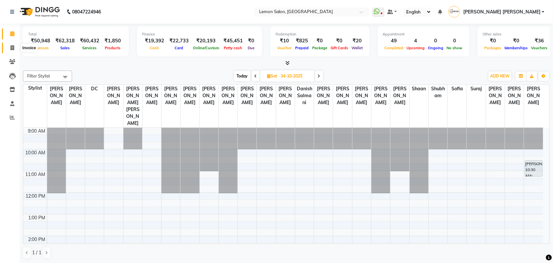
click at [12, 50] on icon at bounding box center [12, 47] width 4 height 5
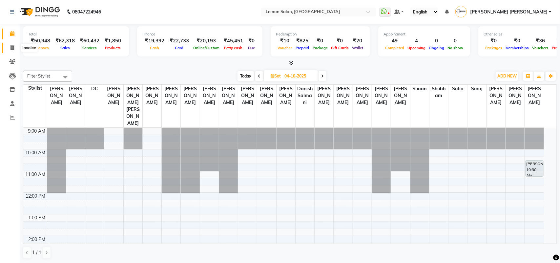
select select "551"
select select "service"
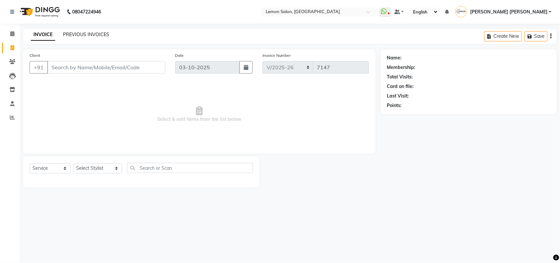
click at [82, 35] on link "PREVIOUS INVOICES" at bounding box center [86, 34] width 46 height 6
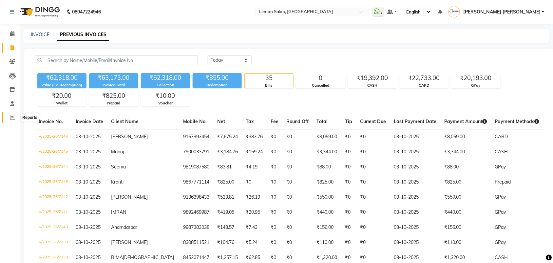
click at [13, 115] on icon at bounding box center [12, 117] width 5 height 5
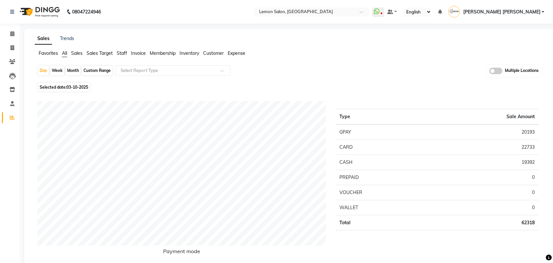
drag, startPoint x: 238, startPoint y: 50, endPoint x: 220, endPoint y: 63, distance: 22.6
click at [238, 51] on span "Expense" at bounding box center [237, 53] width 18 height 6
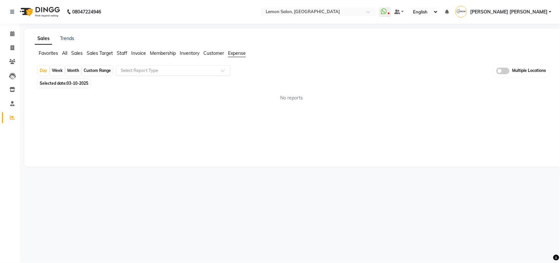
drag, startPoint x: 191, startPoint y: 68, endPoint x: 192, endPoint y: 72, distance: 4.3
click at [192, 69] on input "text" at bounding box center [166, 70] width 94 height 7
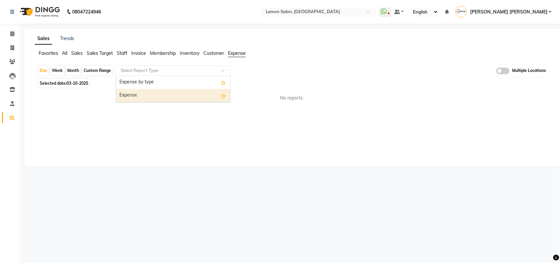
click at [196, 99] on div "Expense" at bounding box center [173, 95] width 114 height 13
select select "csv"
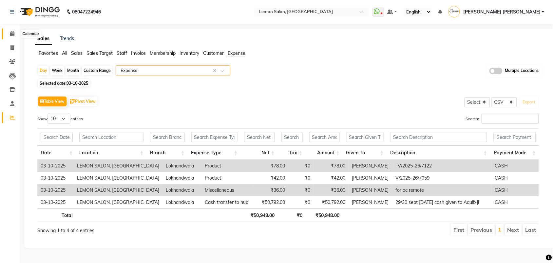
click at [11, 32] on icon at bounding box center [12, 33] width 4 height 5
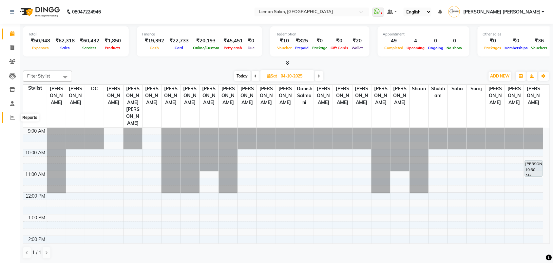
click at [12, 118] on icon at bounding box center [12, 117] width 5 height 5
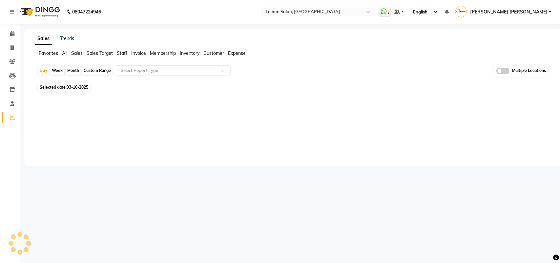
click at [73, 70] on div "Month" at bounding box center [73, 70] width 15 height 9
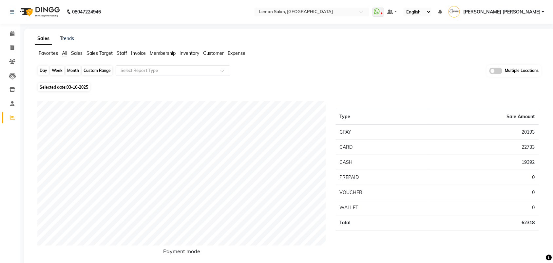
click at [71, 68] on div "Month" at bounding box center [73, 70] width 15 height 9
select select "10"
select select "2025"
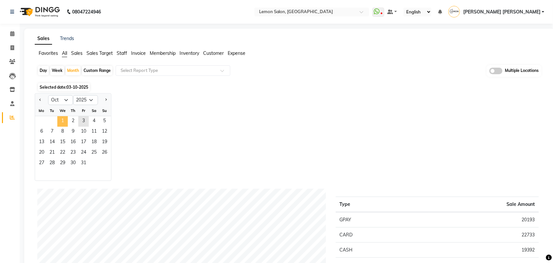
click at [62, 121] on span "1" at bounding box center [62, 121] width 10 height 10
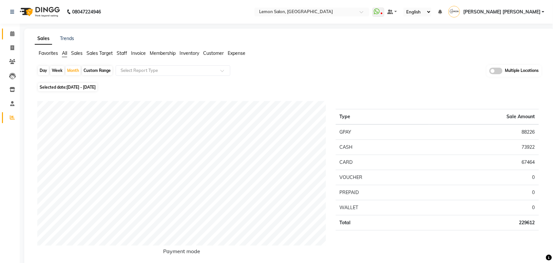
click at [12, 38] on link "Calendar" at bounding box center [10, 34] width 16 height 11
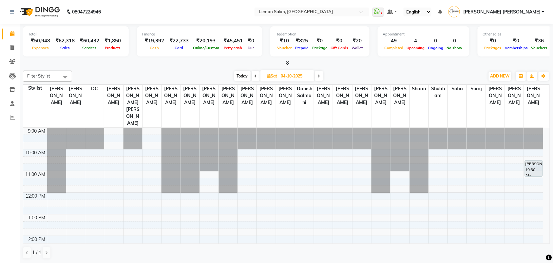
click at [318, 76] on icon at bounding box center [319, 76] width 3 height 4
type input "05-10-2025"
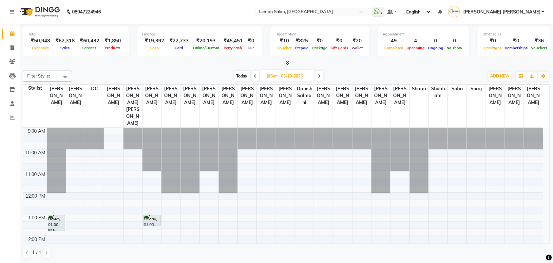
click at [520, 12] on span "Monica Martin Paul" at bounding box center [502, 12] width 77 height 7
click at [516, 50] on link "Sign out" at bounding box center [511, 47] width 60 height 10
